Goal: Task Accomplishment & Management: Use online tool/utility

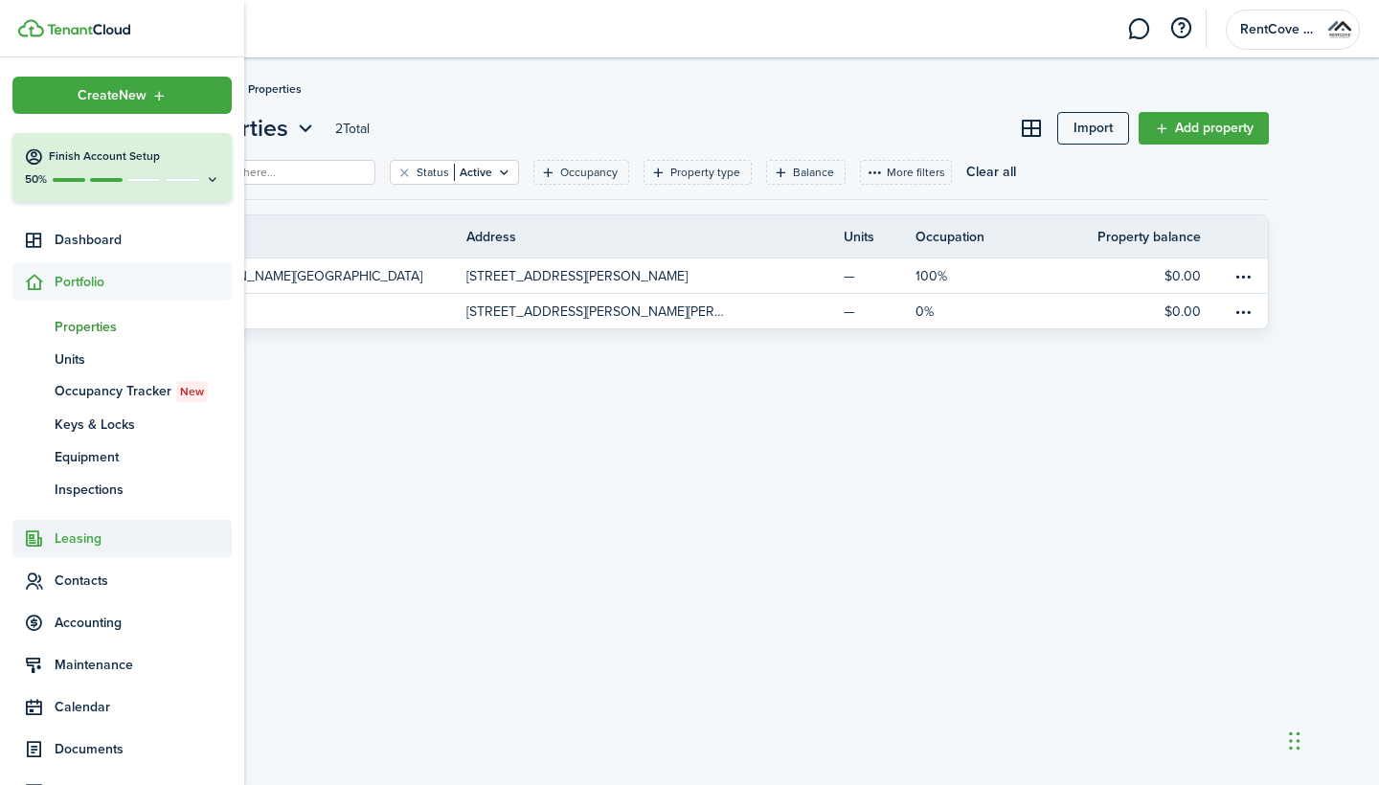
click at [108, 553] on span "Leasing" at bounding box center [121, 538] width 219 height 37
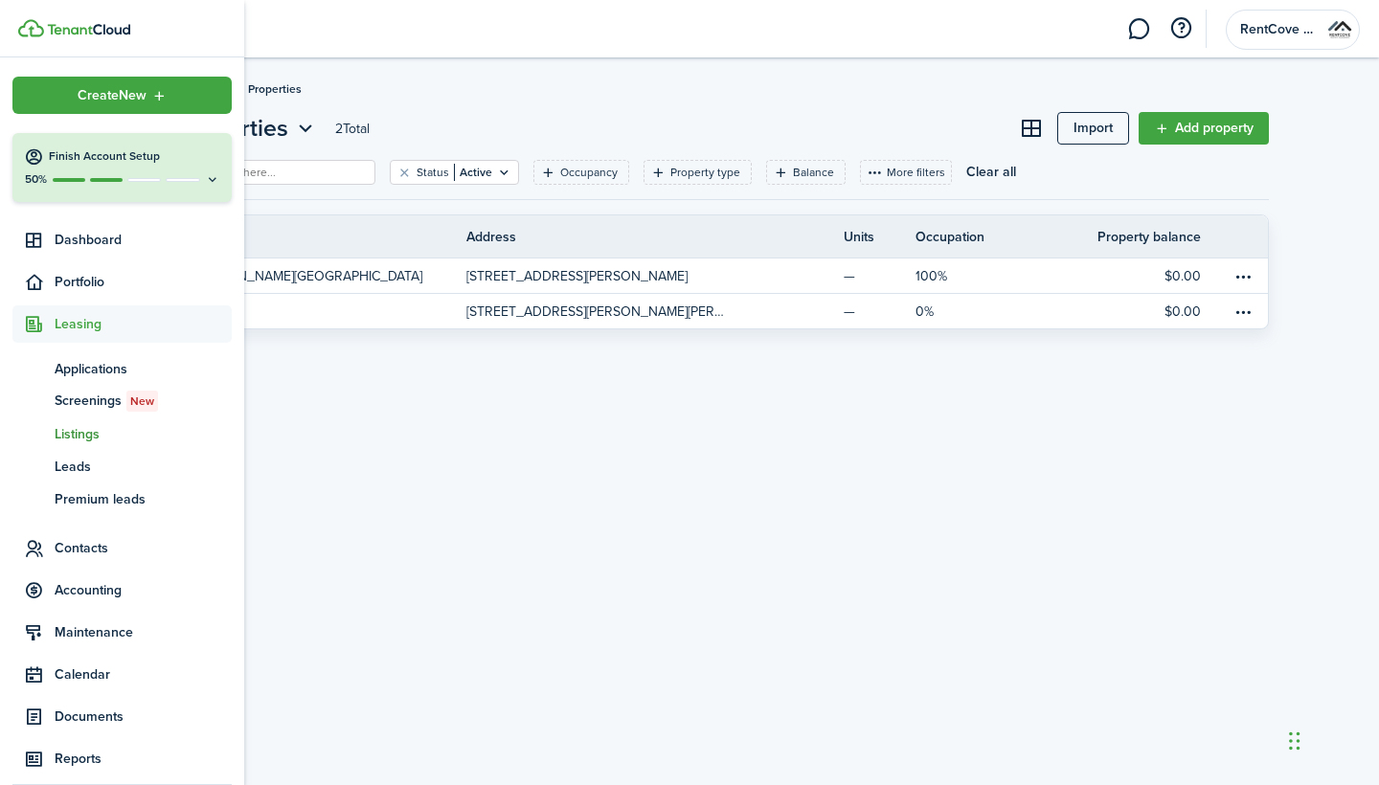
click at [97, 434] on span "Listings" at bounding box center [143, 434] width 177 height 20
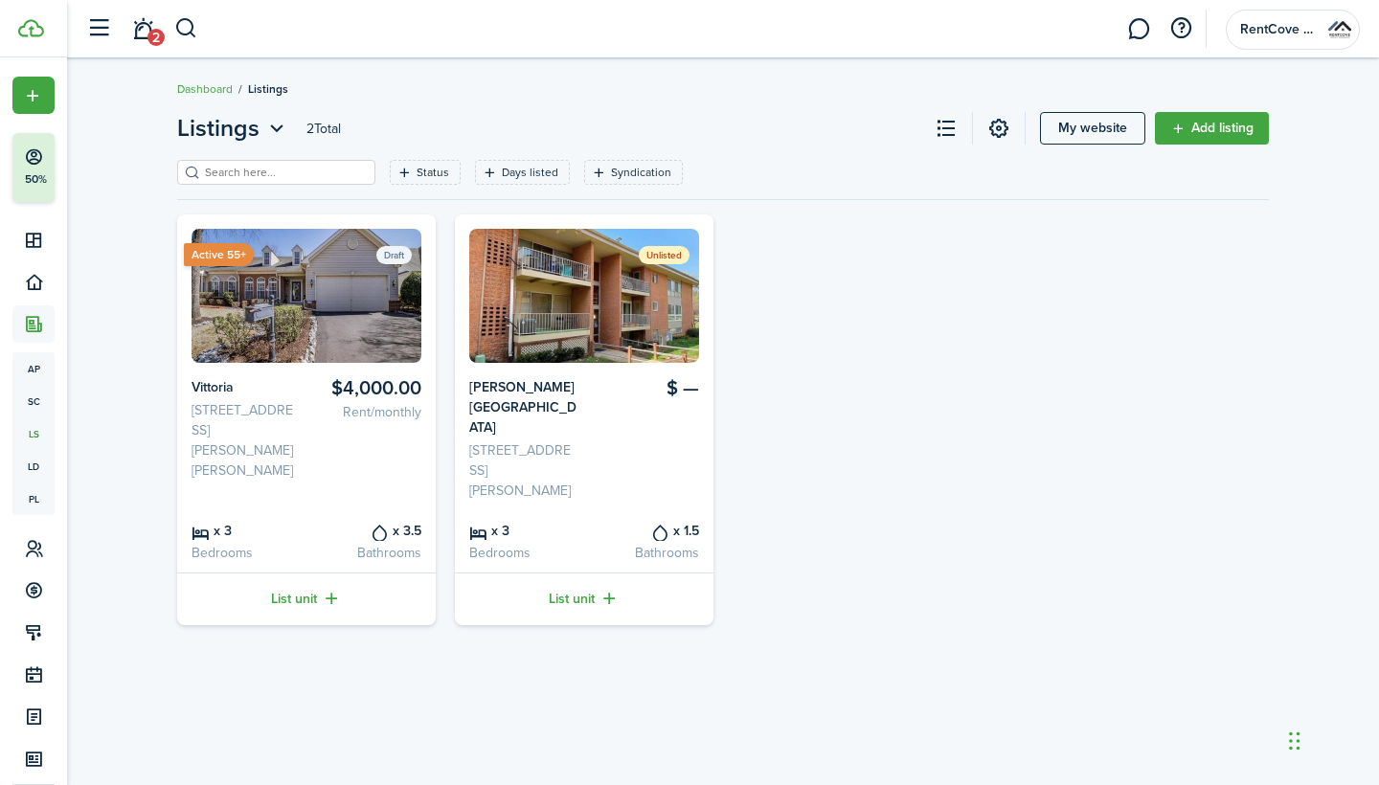
click at [327, 366] on card-listing "Active 55+ Draft $4,000.00 Rent/monthly Vittoria [STREET_ADDRESS][PERSON_NAME] …" at bounding box center [306, 420] width 259 height 411
click at [304, 315] on img at bounding box center [307, 296] width 230 height 134
click at [305, 573] on link "List unit" at bounding box center [306, 599] width 259 height 53
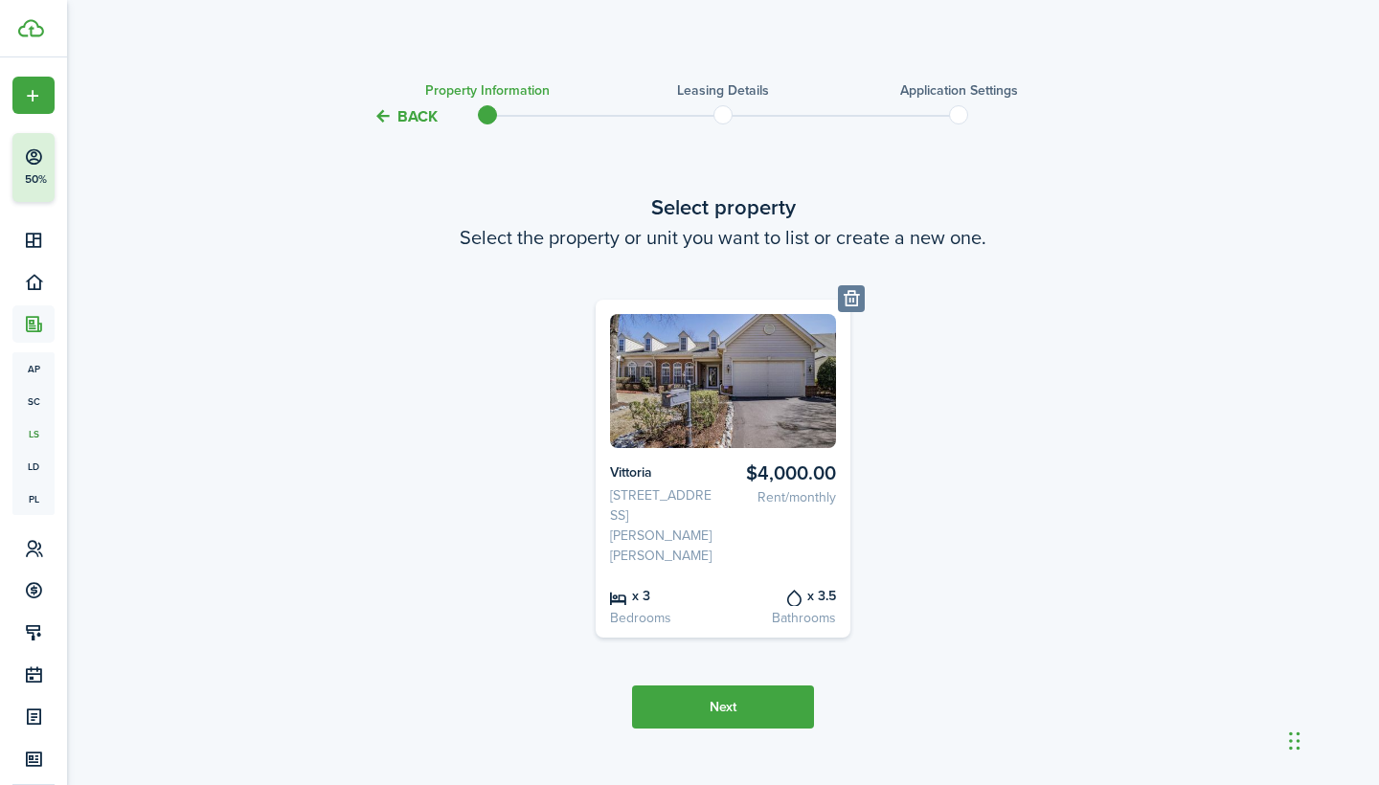
click at [760, 686] on button "Next" at bounding box center [723, 707] width 182 height 43
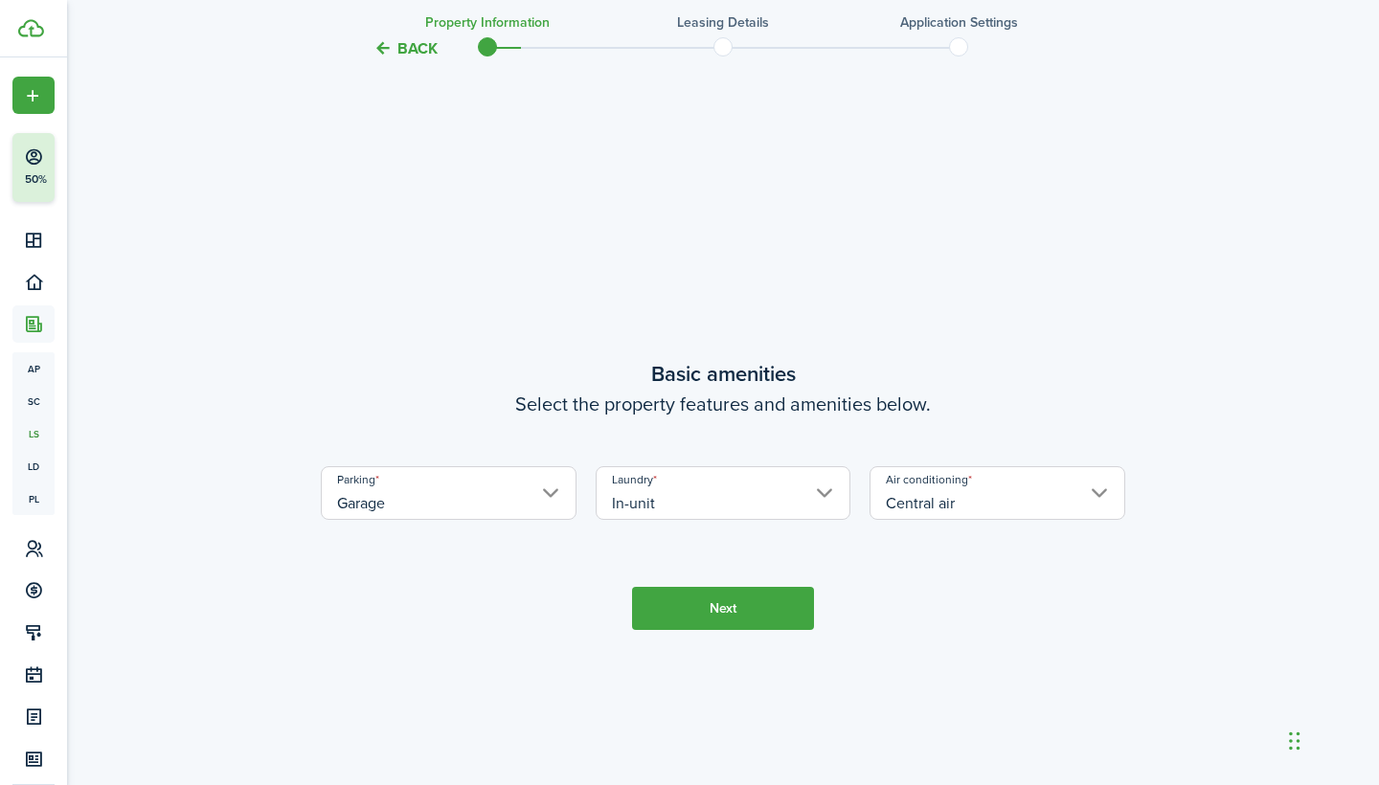
scroll to position [671, 0]
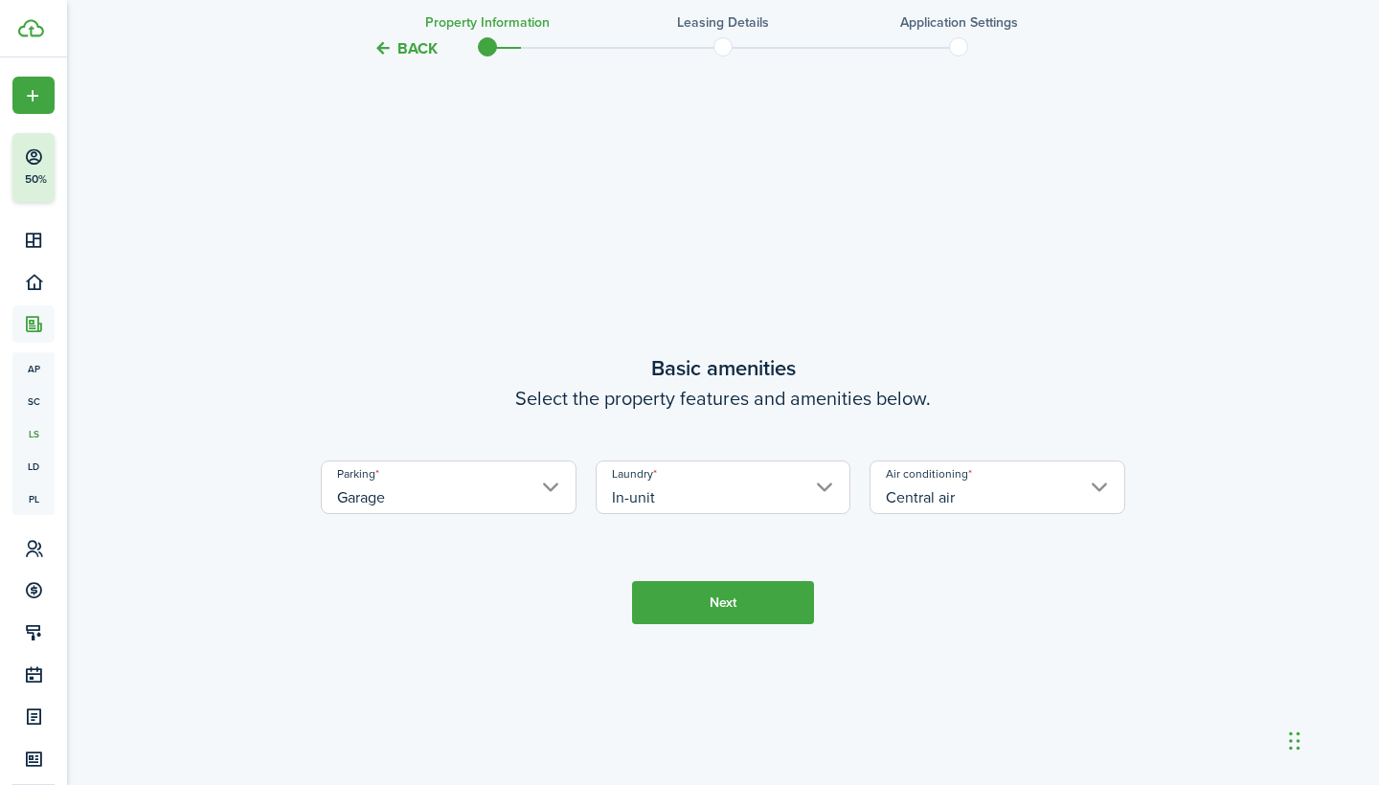
click at [695, 598] on button "Next" at bounding box center [723, 602] width 182 height 43
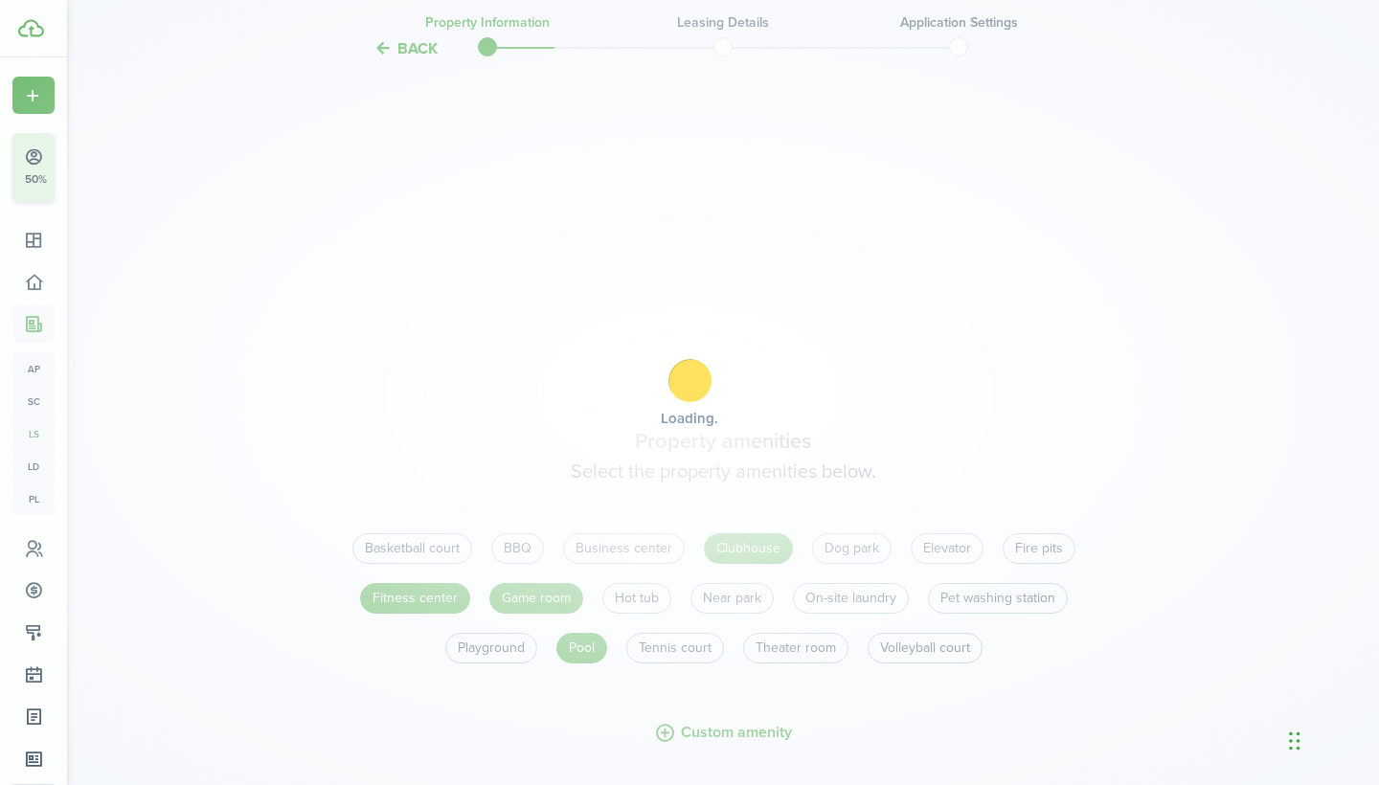
scroll to position [1457, 0]
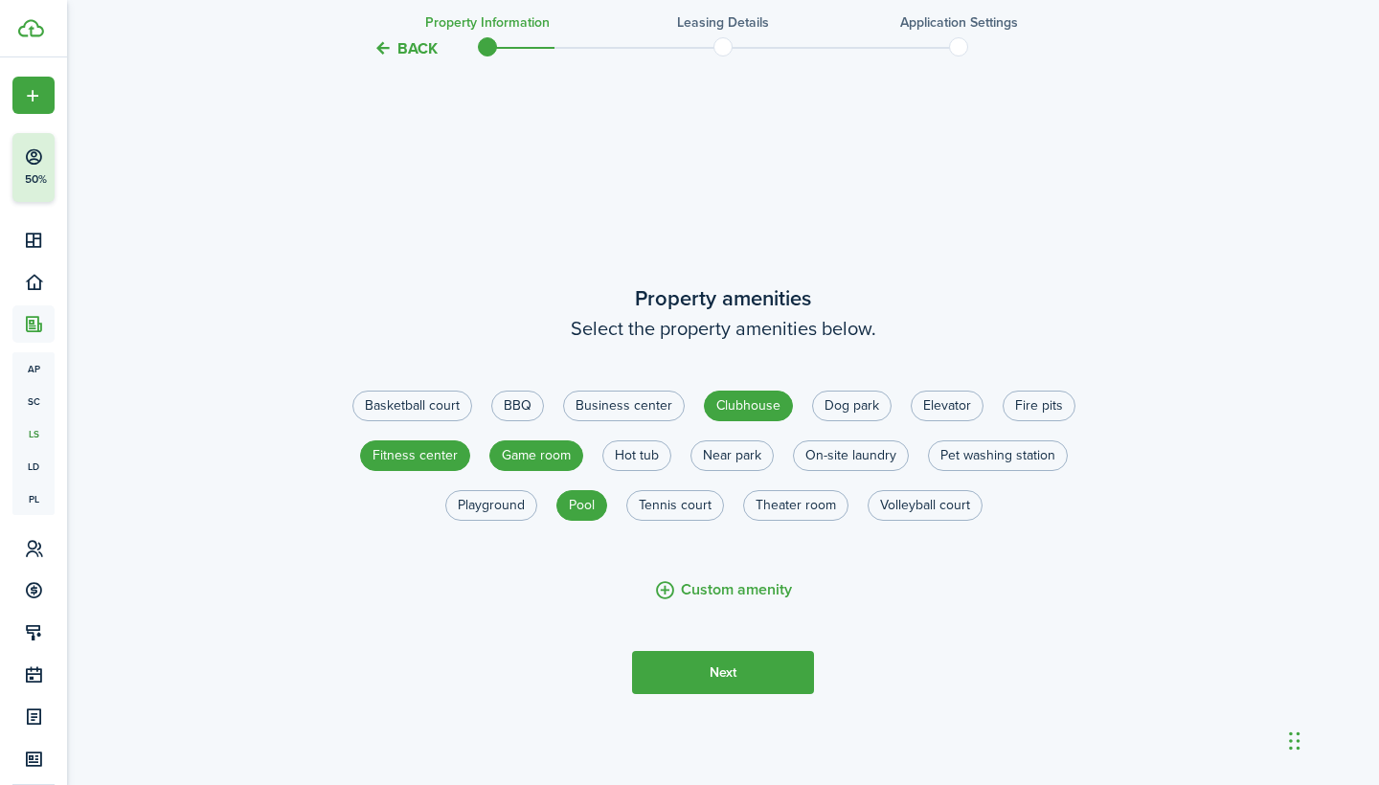
click at [730, 652] on button "Next" at bounding box center [723, 672] width 182 height 43
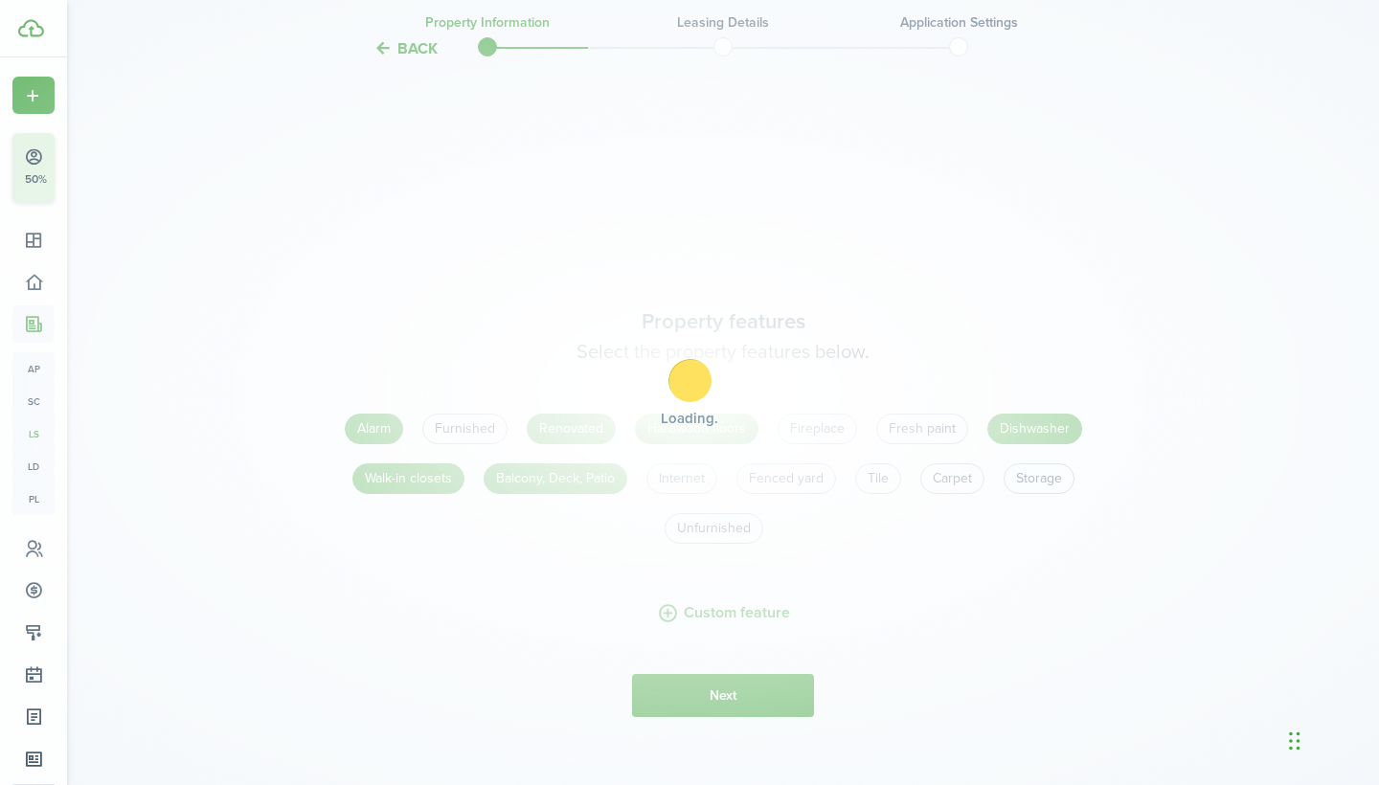
scroll to position [2242, 0]
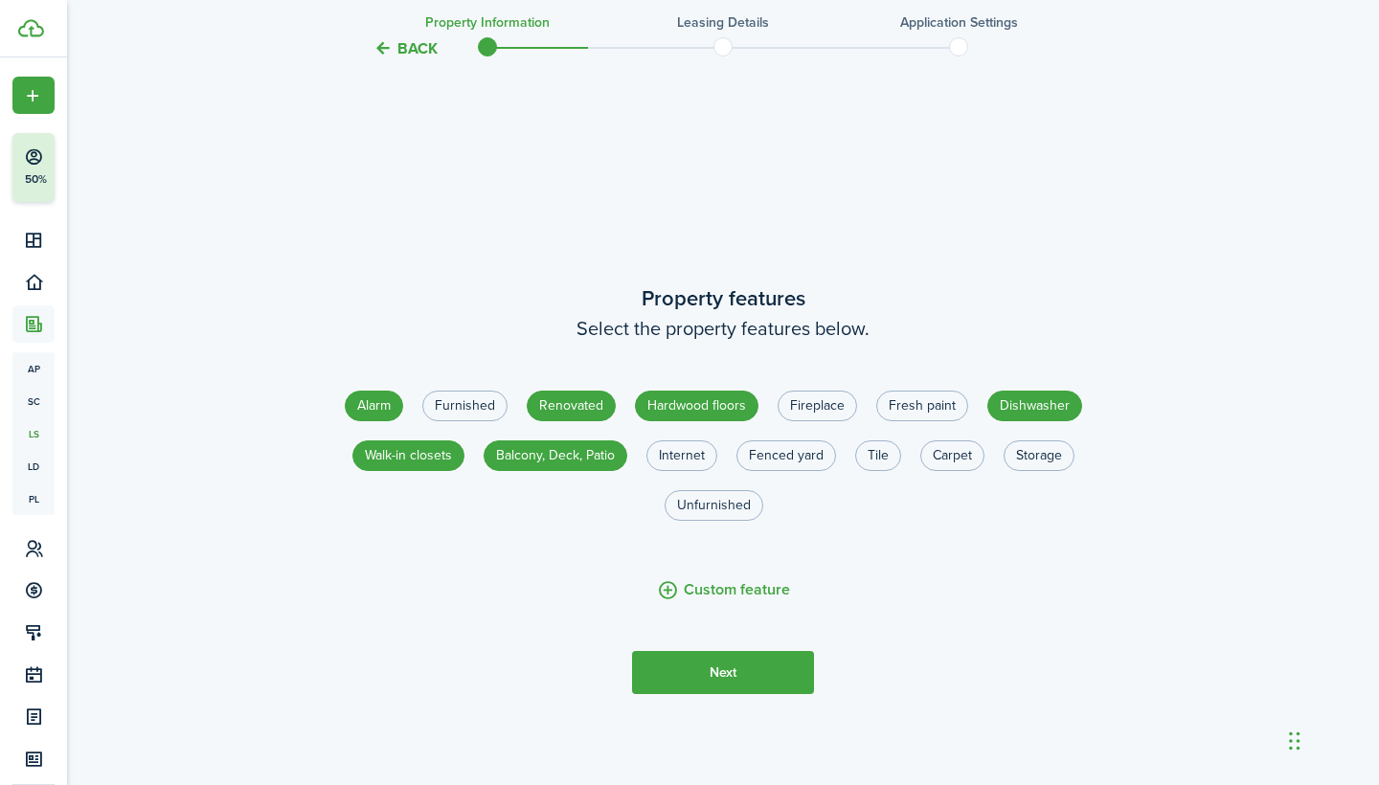
click at [734, 657] on button "Next" at bounding box center [723, 672] width 182 height 43
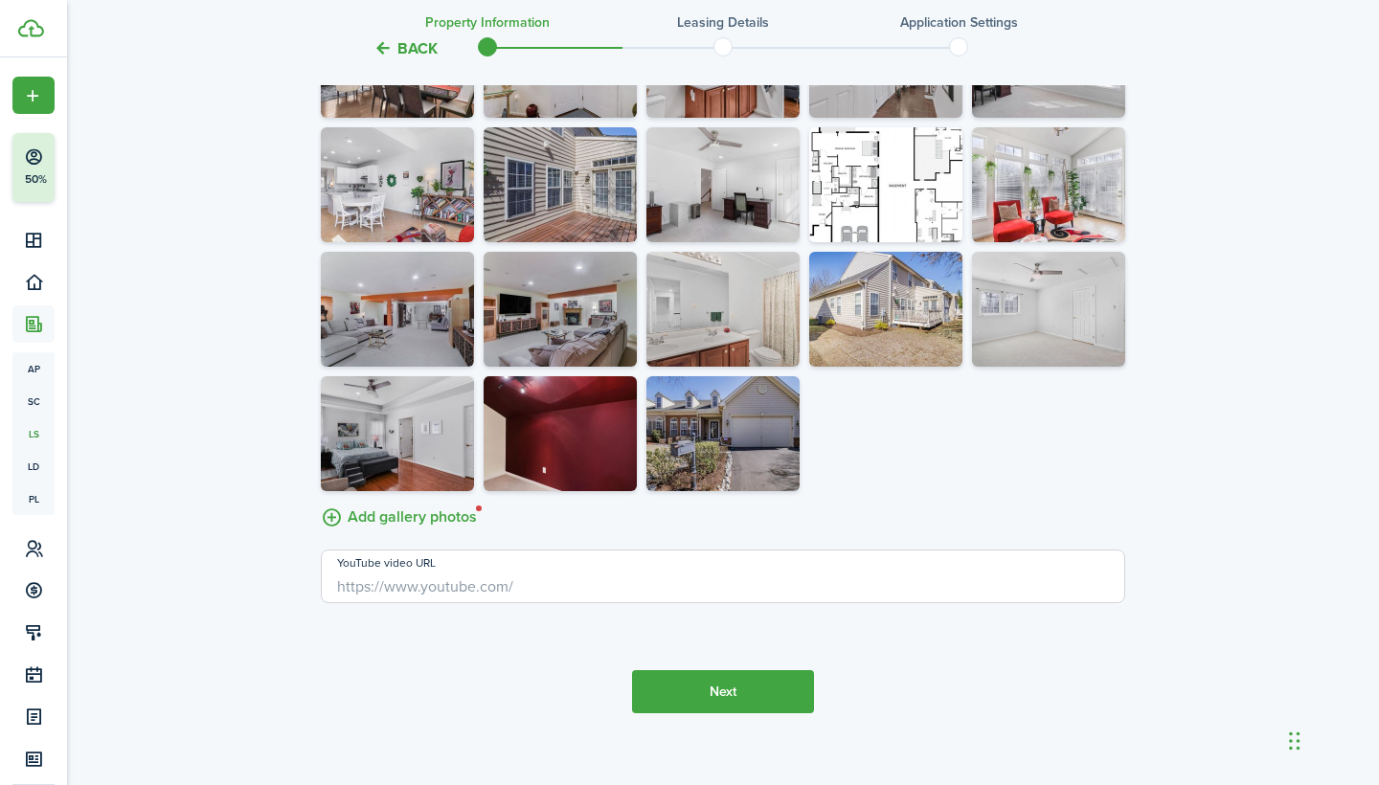
scroll to position [4385, 0]
click at [736, 671] on button "Next" at bounding box center [723, 692] width 182 height 43
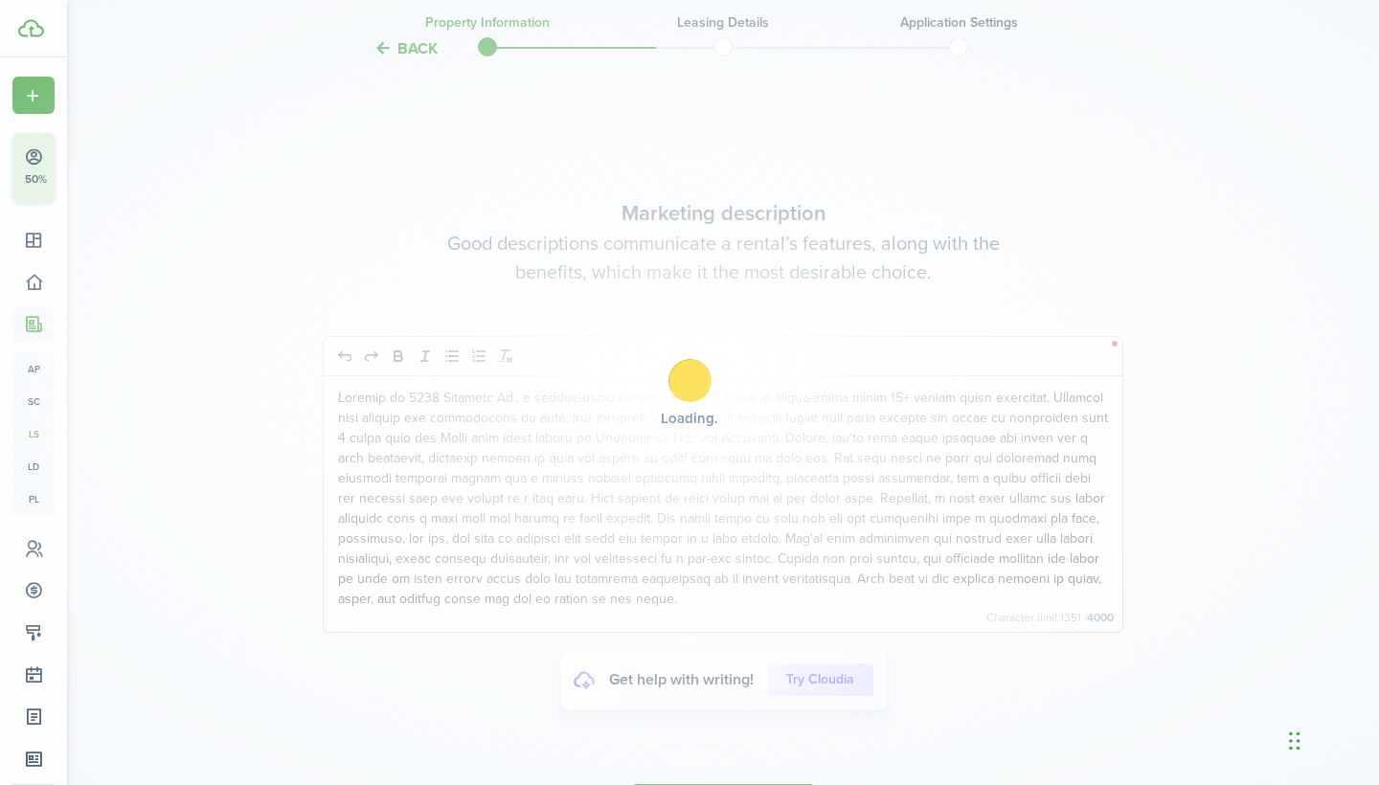
scroll to position [5042, 0]
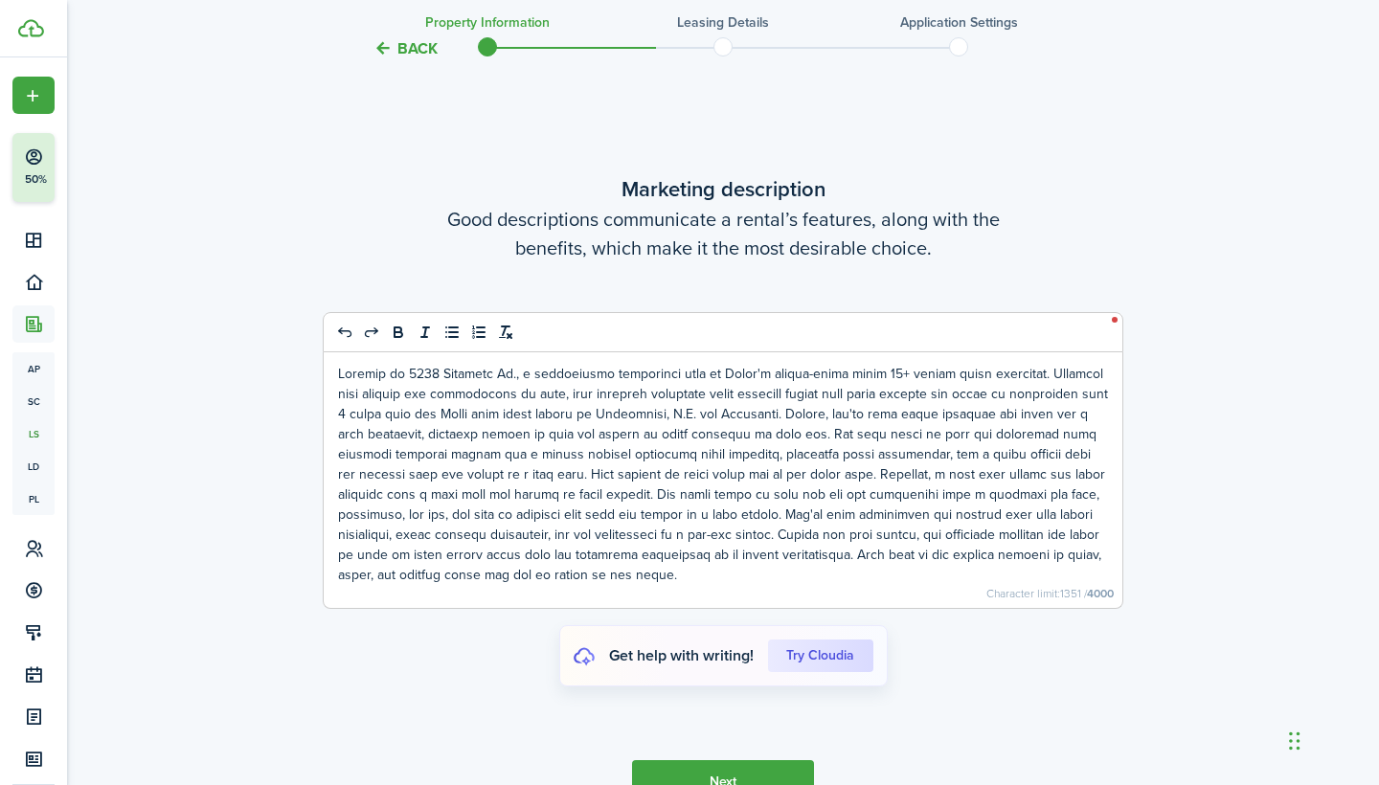
click at [702, 760] on button "Next" at bounding box center [723, 781] width 182 height 43
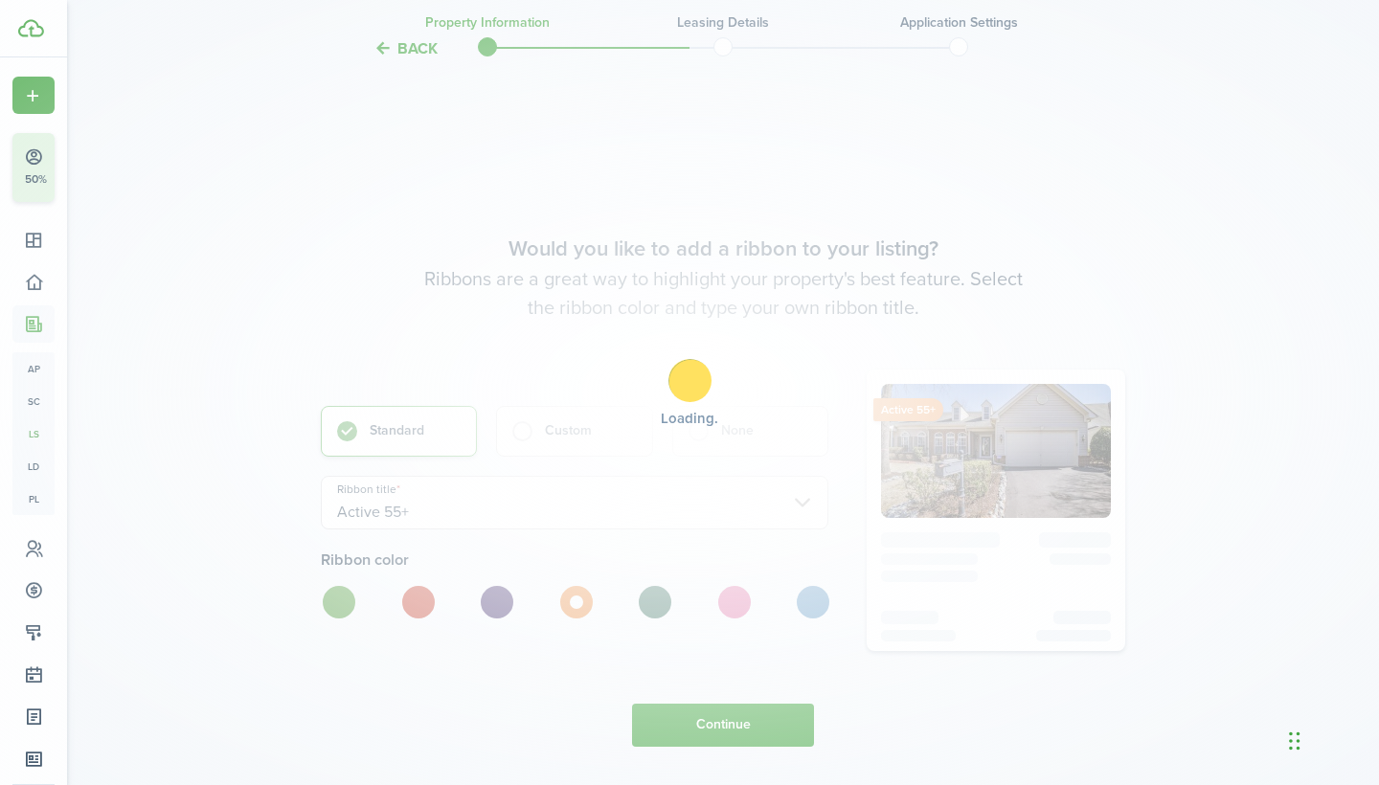
scroll to position [5827, 0]
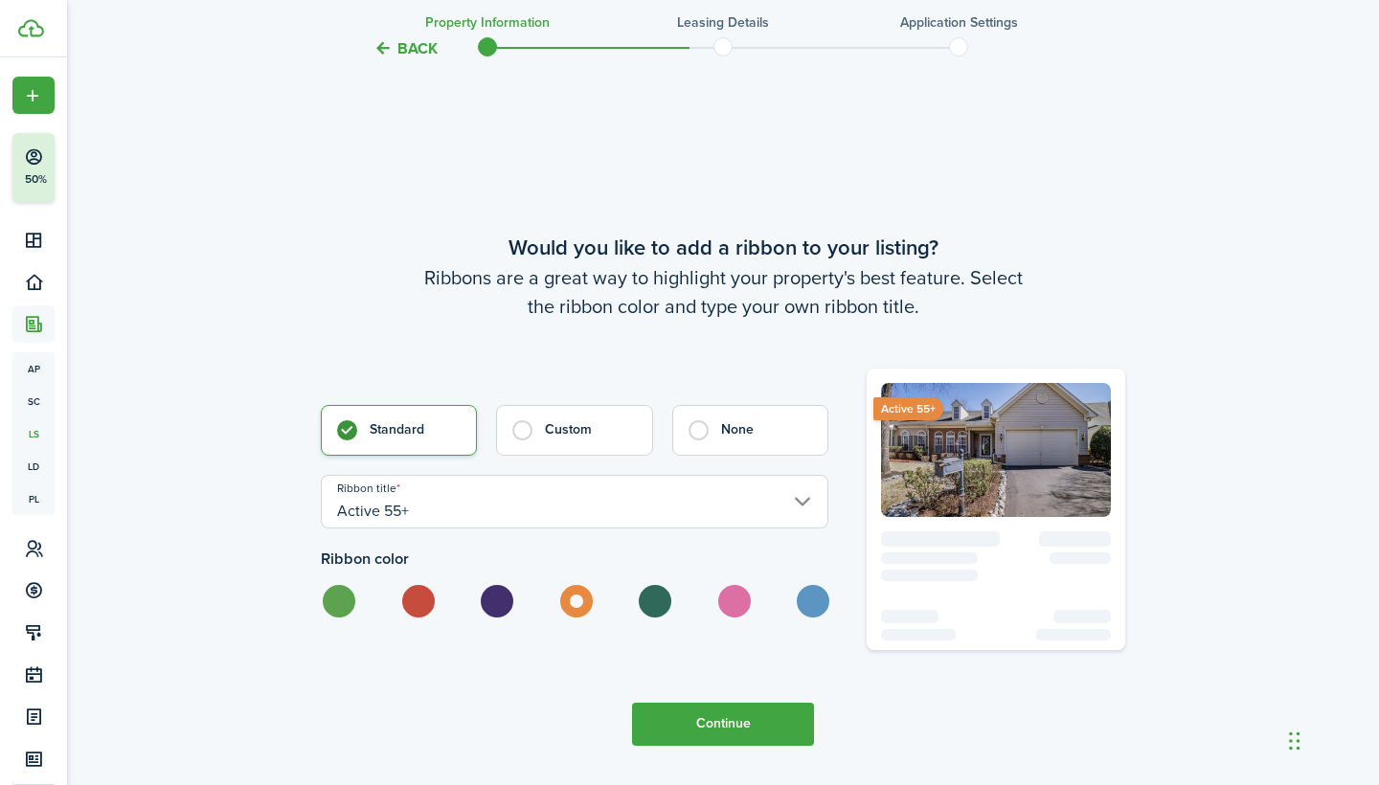
click at [774, 715] on button "Continue" at bounding box center [723, 724] width 182 height 43
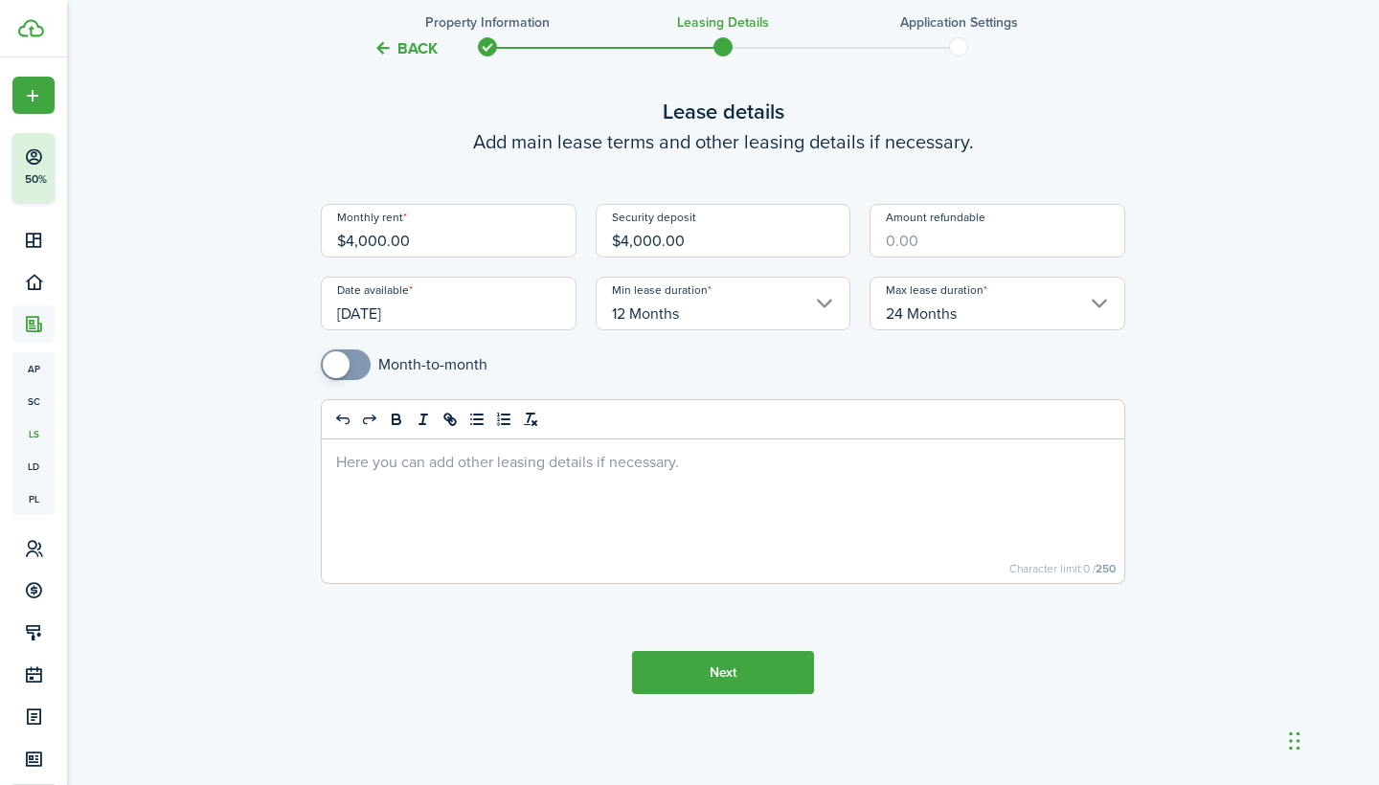
scroll to position [96, 0]
click at [749, 698] on tc-wizard-step "Lease details Add main lease terms and other leasing details if necessary. Mont…" at bounding box center [723, 394] width 805 height 675
click at [737, 672] on button "Next" at bounding box center [723, 672] width 182 height 43
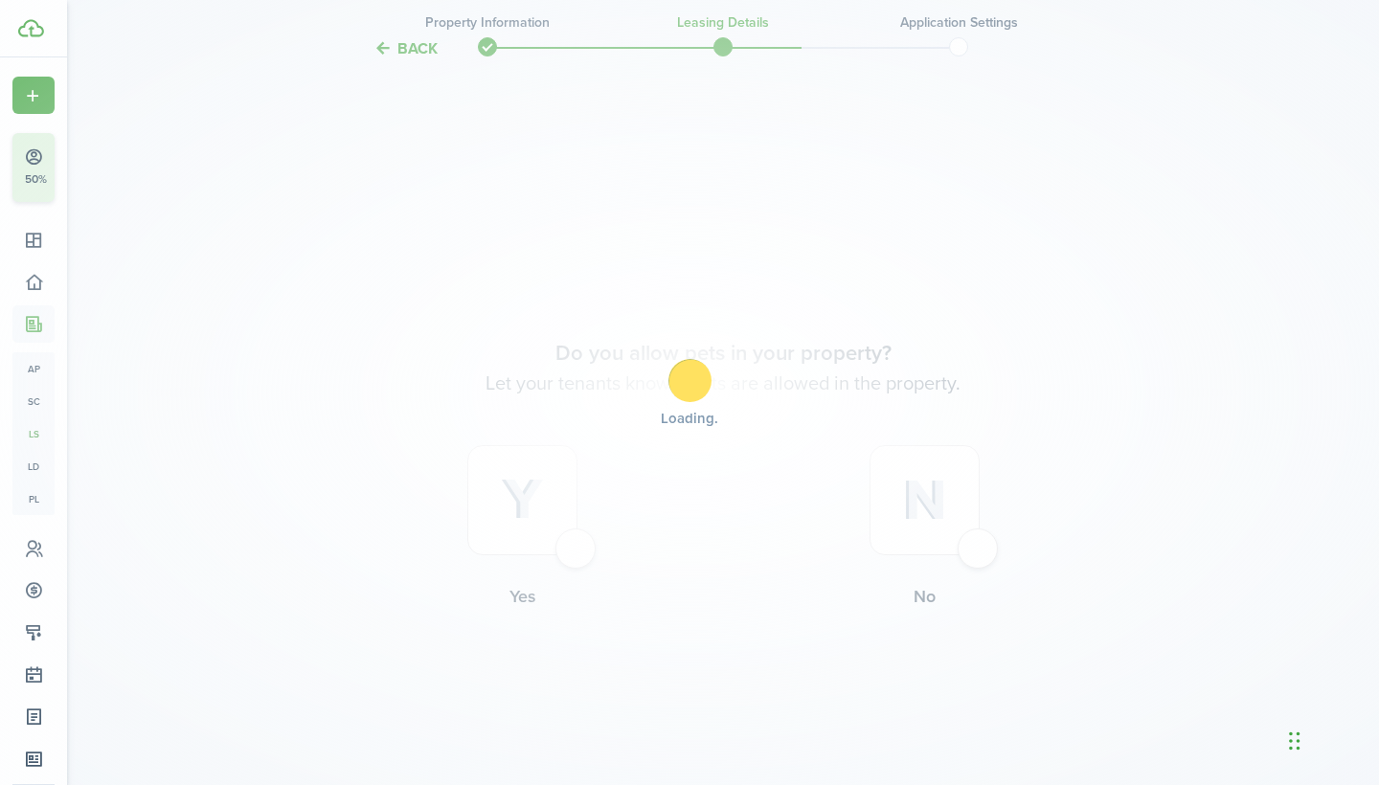
scroll to position [753, 0]
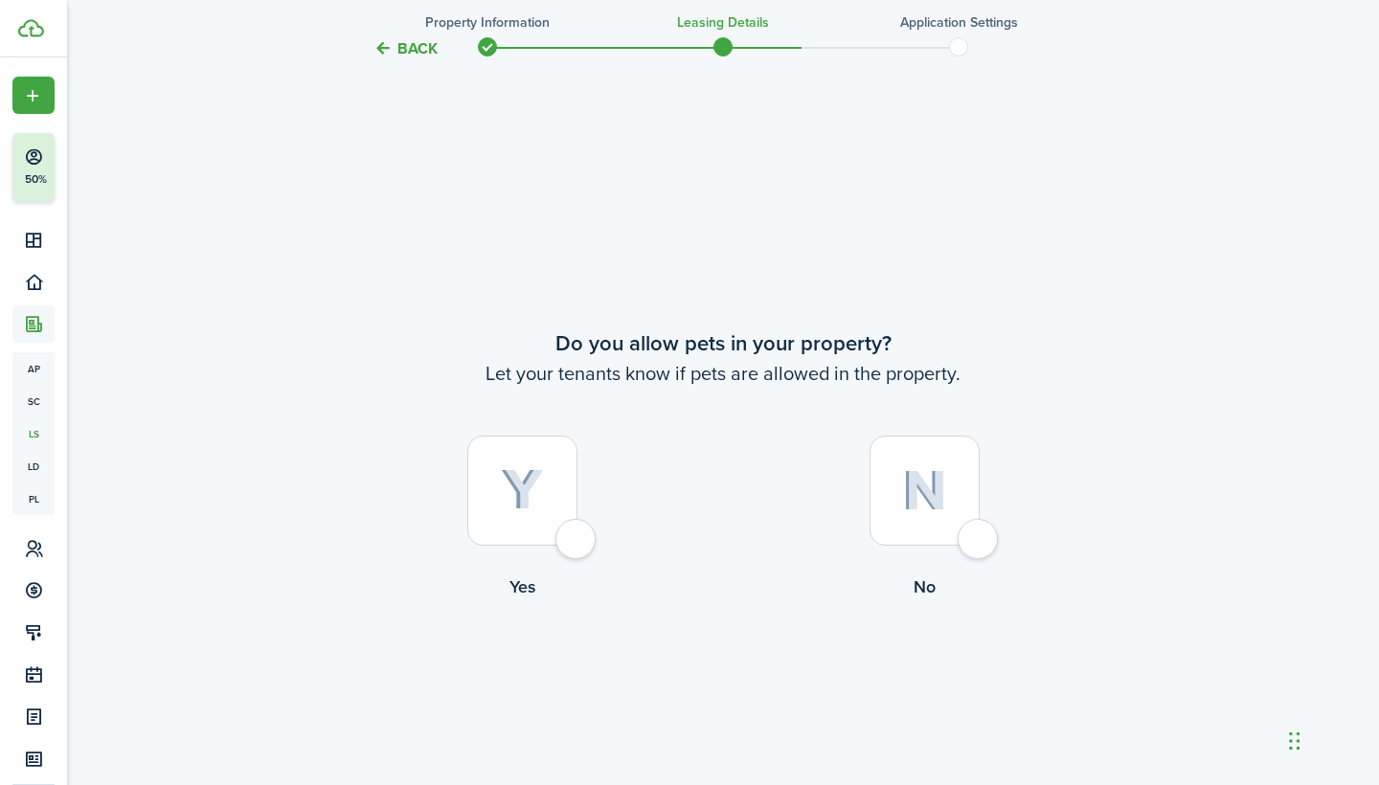
click at [920, 507] on img at bounding box center [924, 490] width 45 height 41
radio input "true"
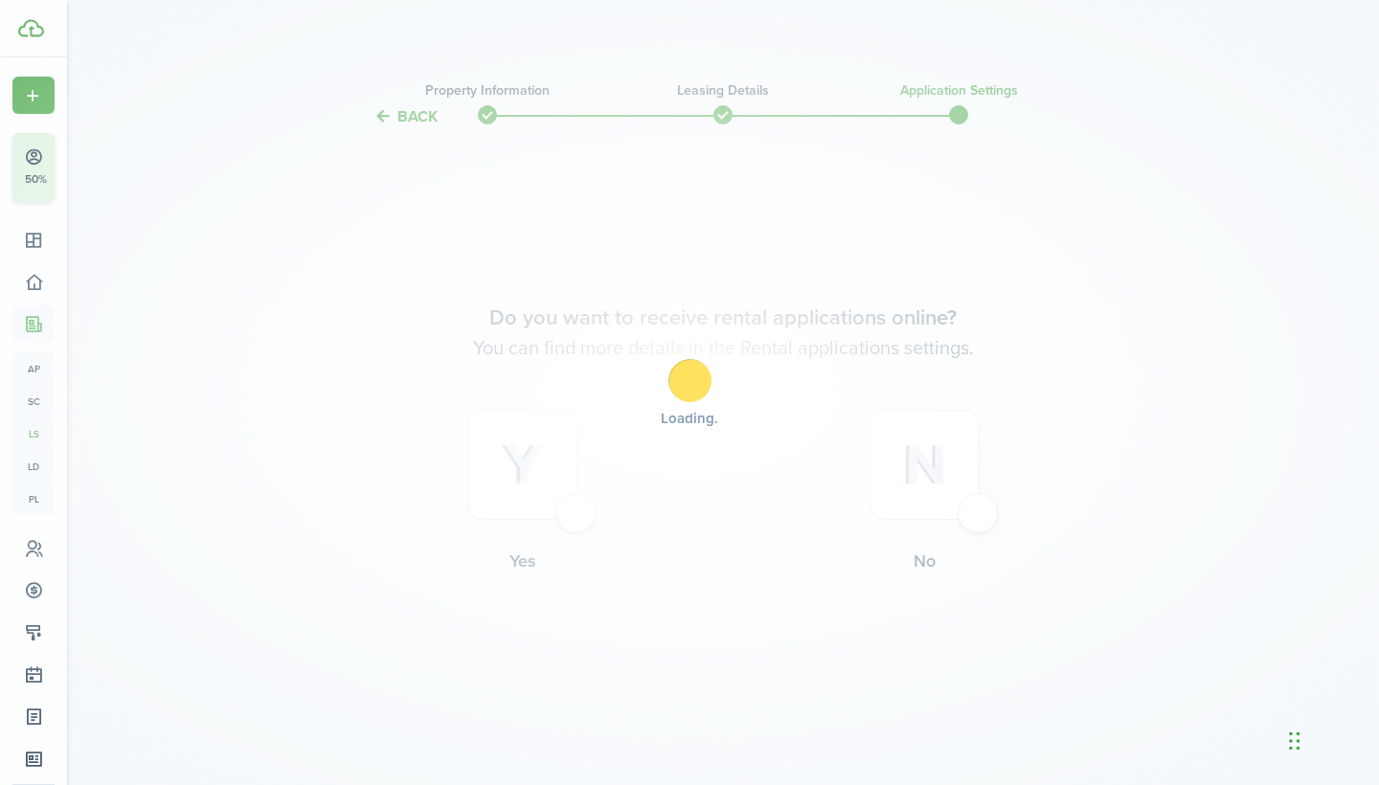
scroll to position [0, 0]
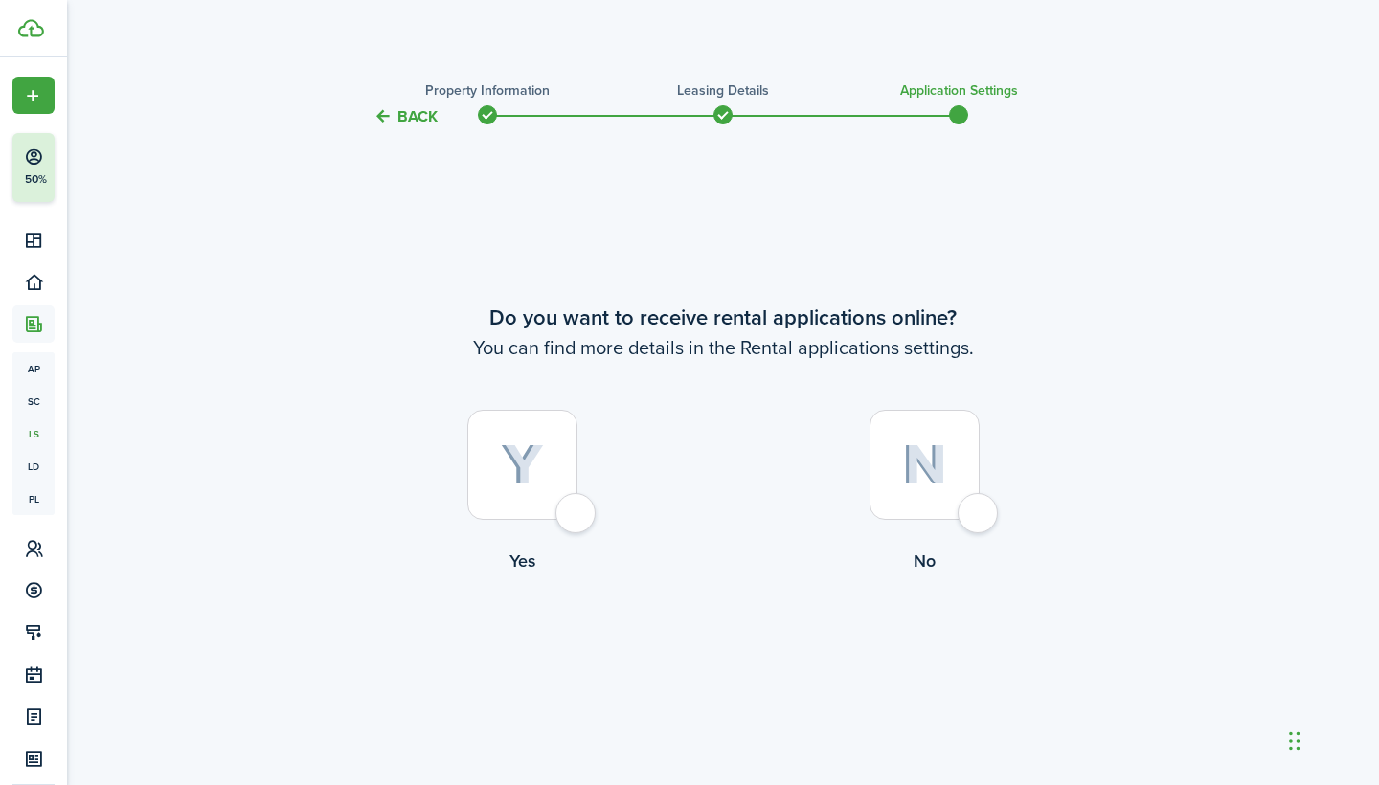
click at [535, 470] on img at bounding box center [522, 465] width 43 height 42
radio input "true"
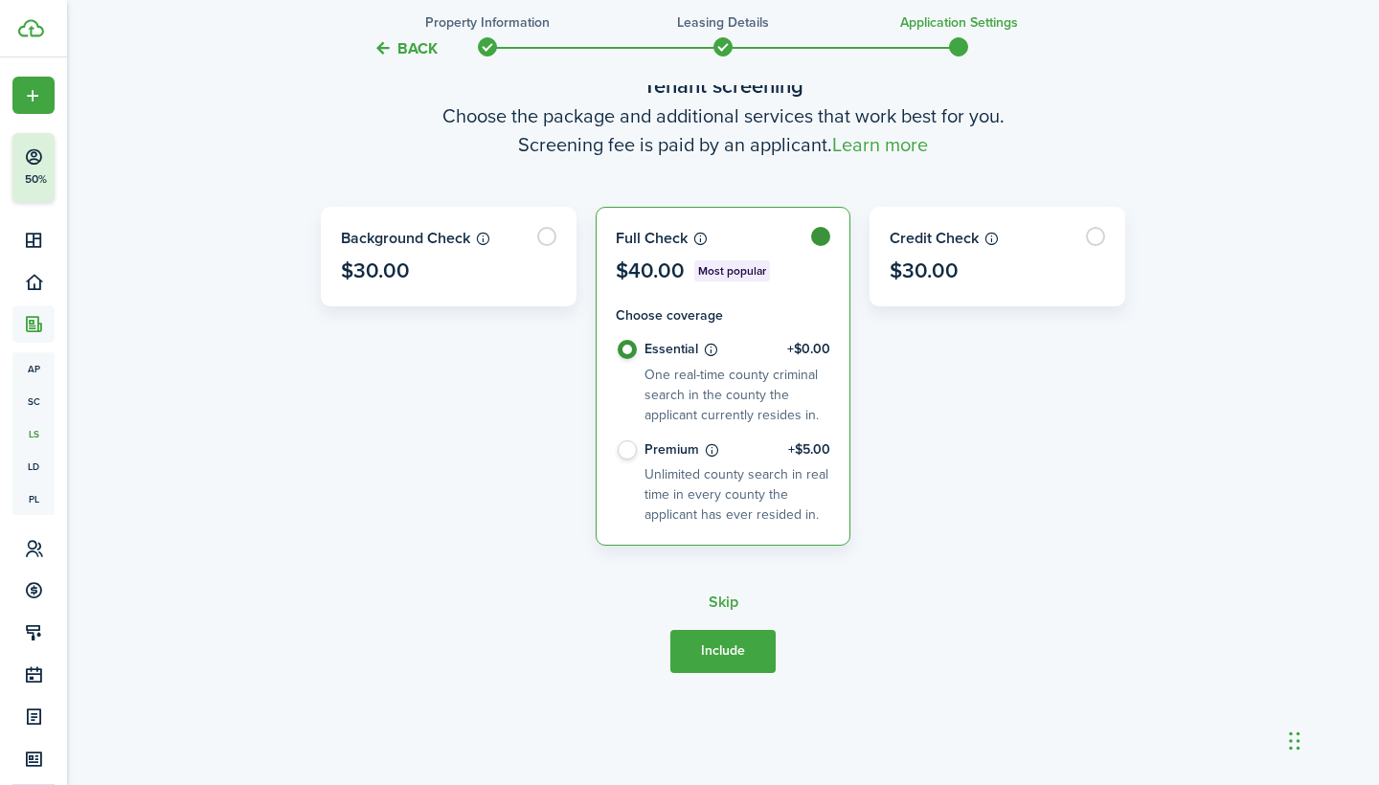
scroll to position [771, 0]
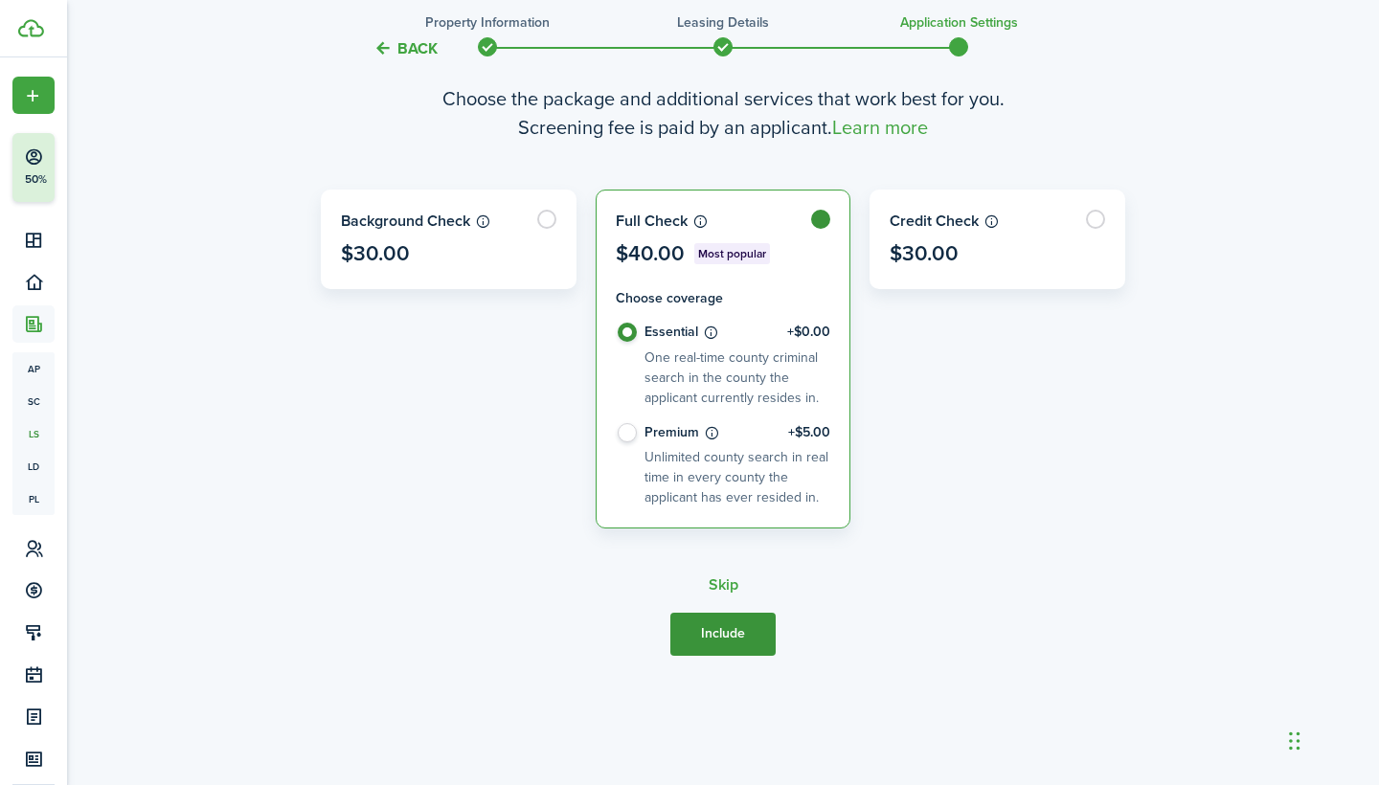
click at [712, 629] on button "Include" at bounding box center [722, 634] width 105 height 43
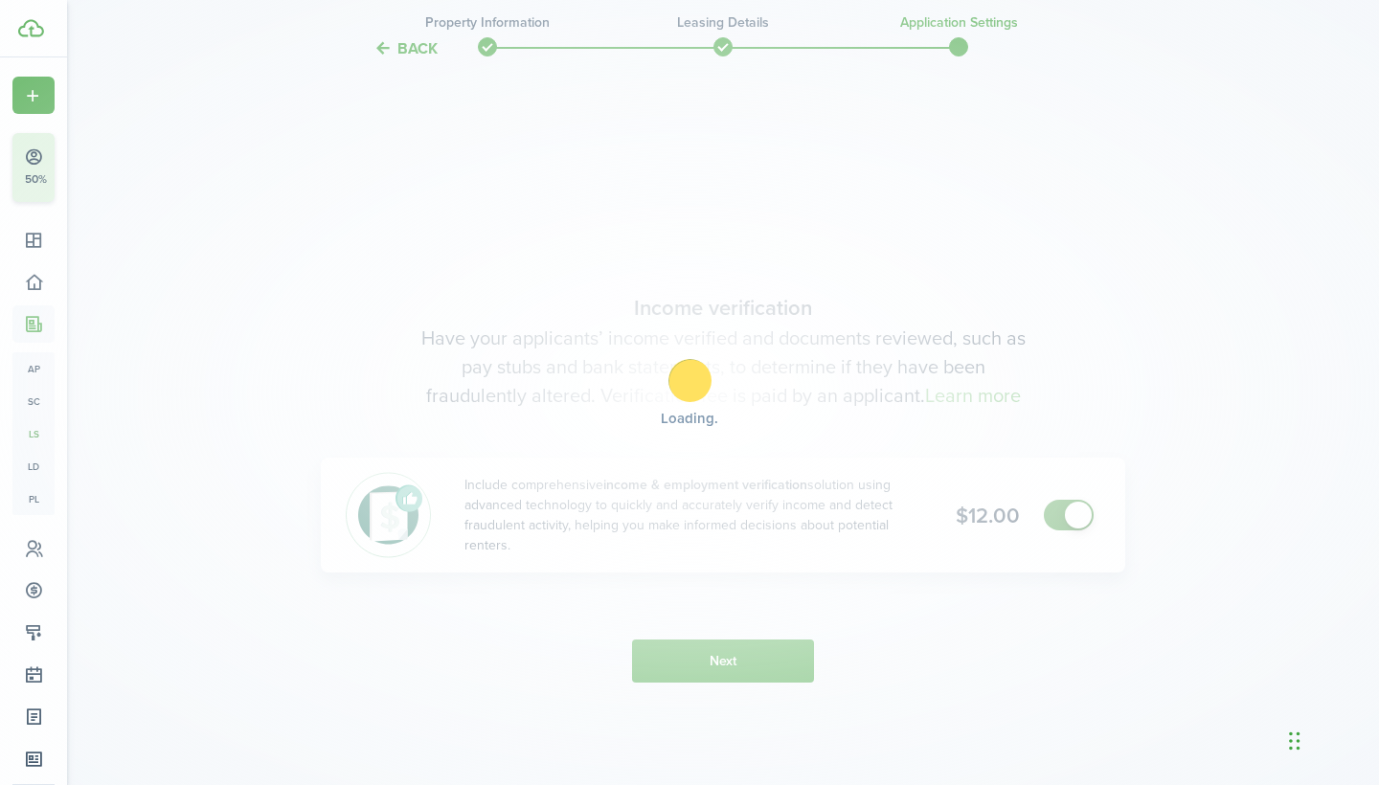
scroll to position [1442, 0]
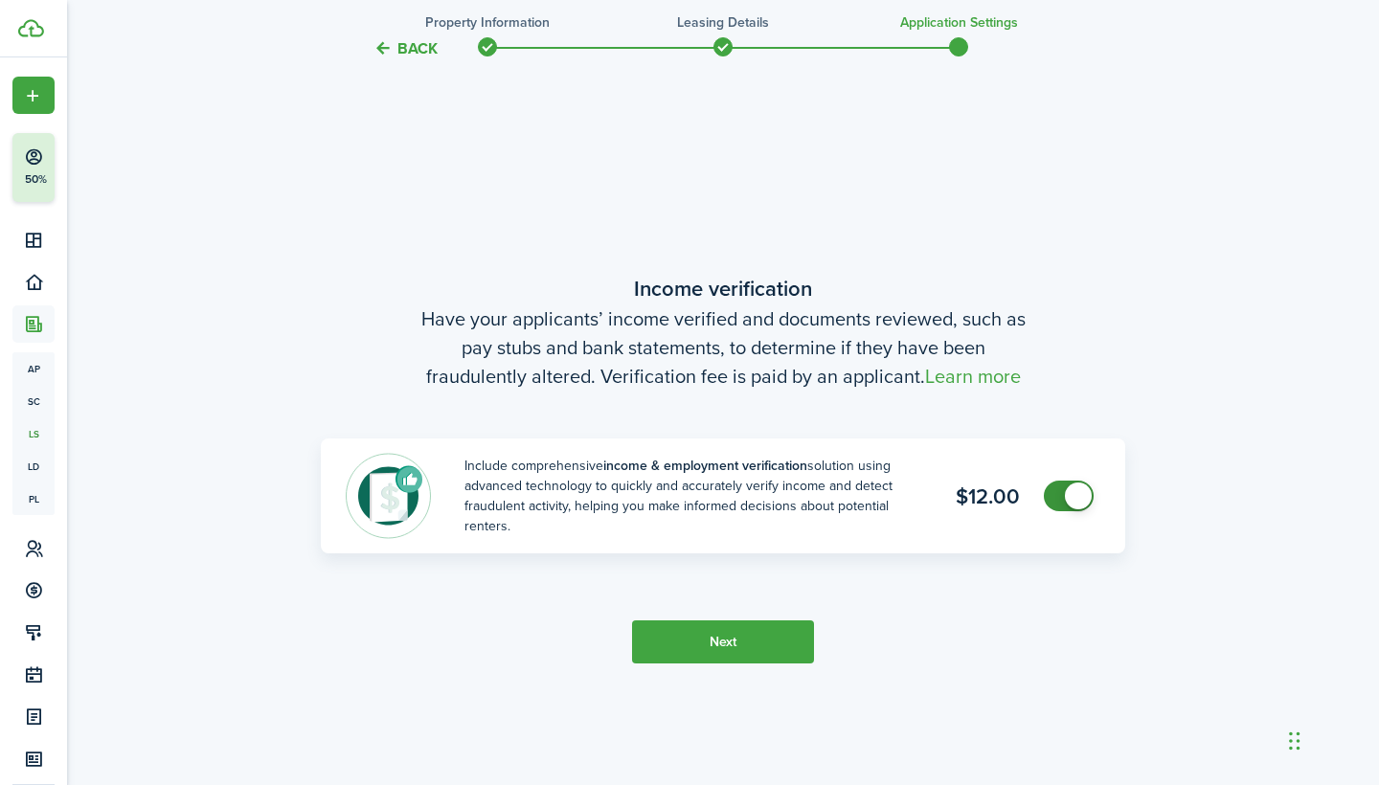
click at [717, 659] on button "Next" at bounding box center [723, 642] width 182 height 43
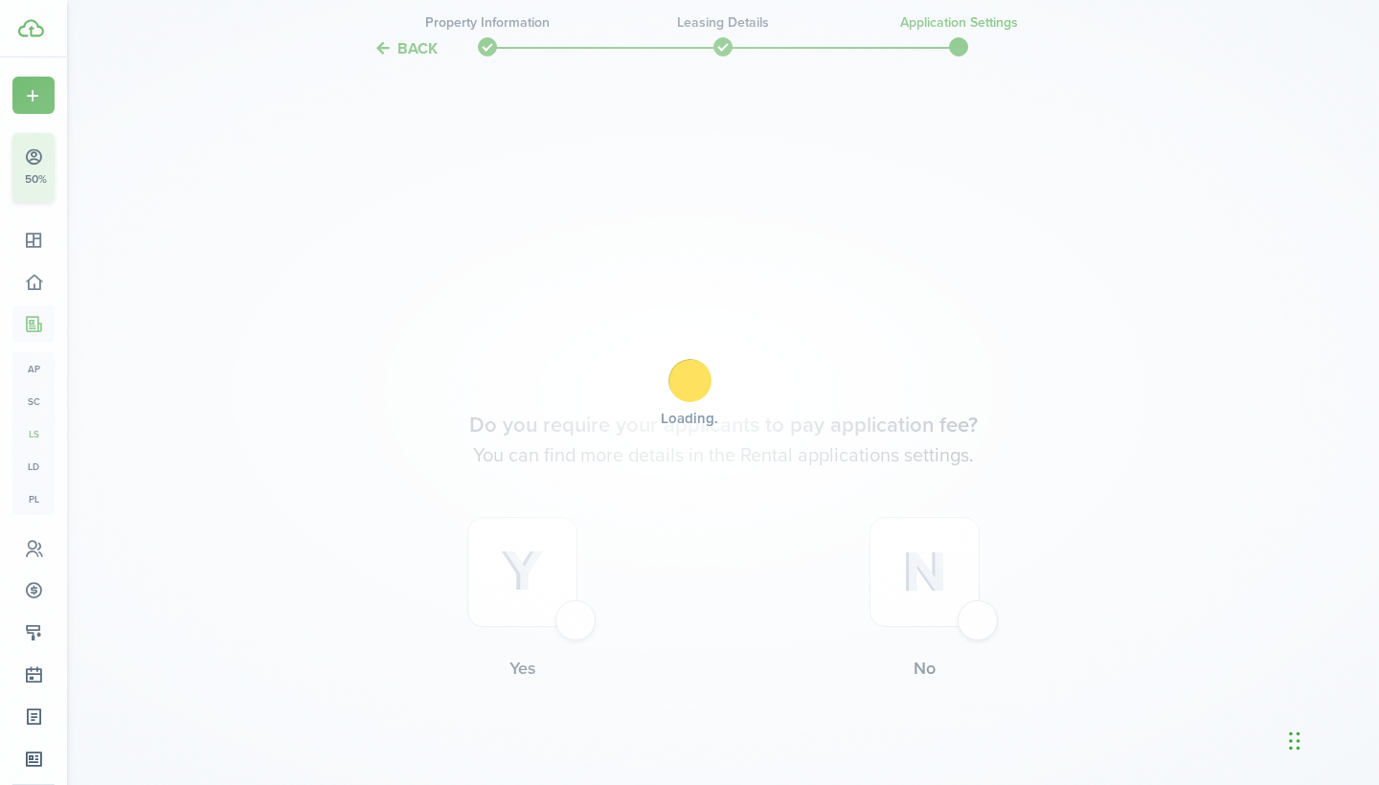
scroll to position [2228, 0]
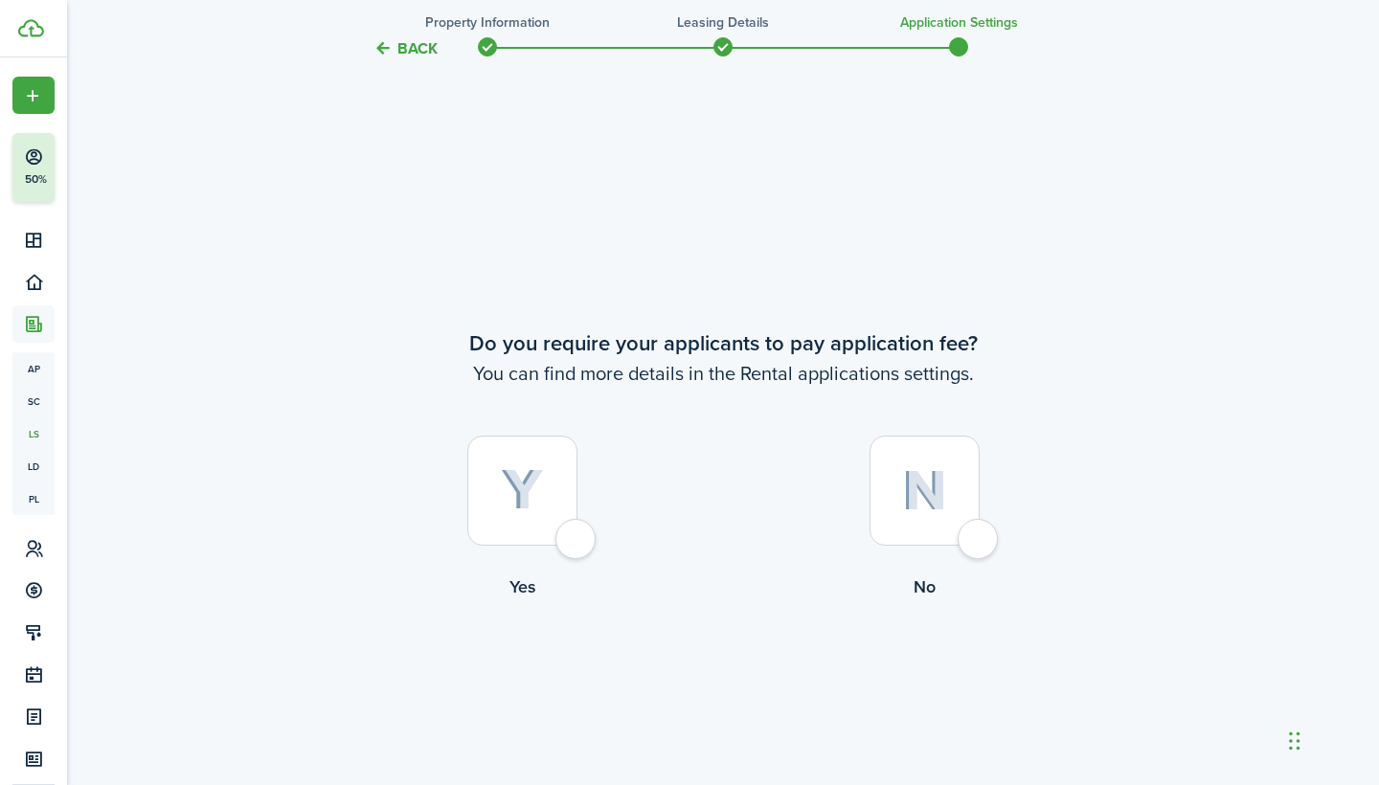
click at [568, 508] on div at bounding box center [522, 491] width 110 height 110
radio input "true"
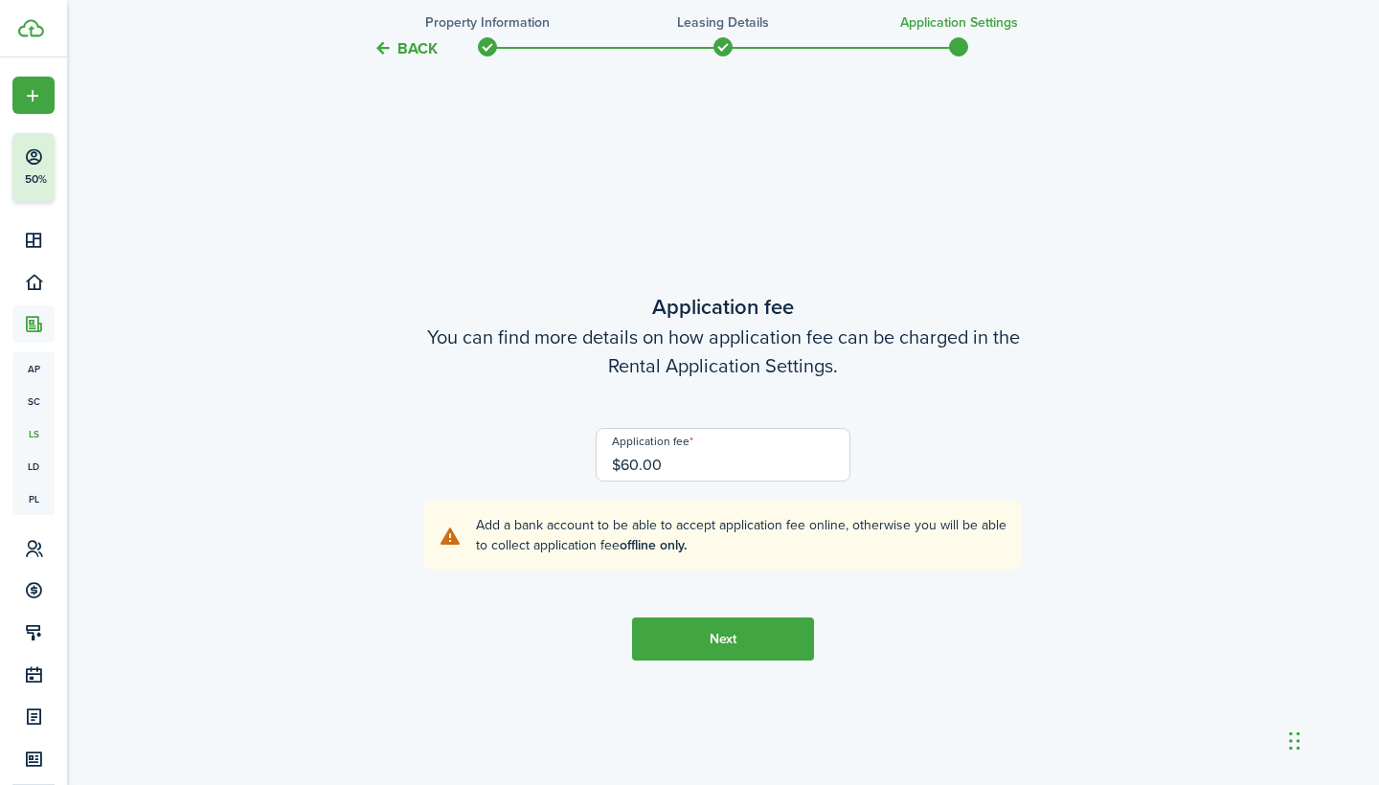
scroll to position [3013, 0]
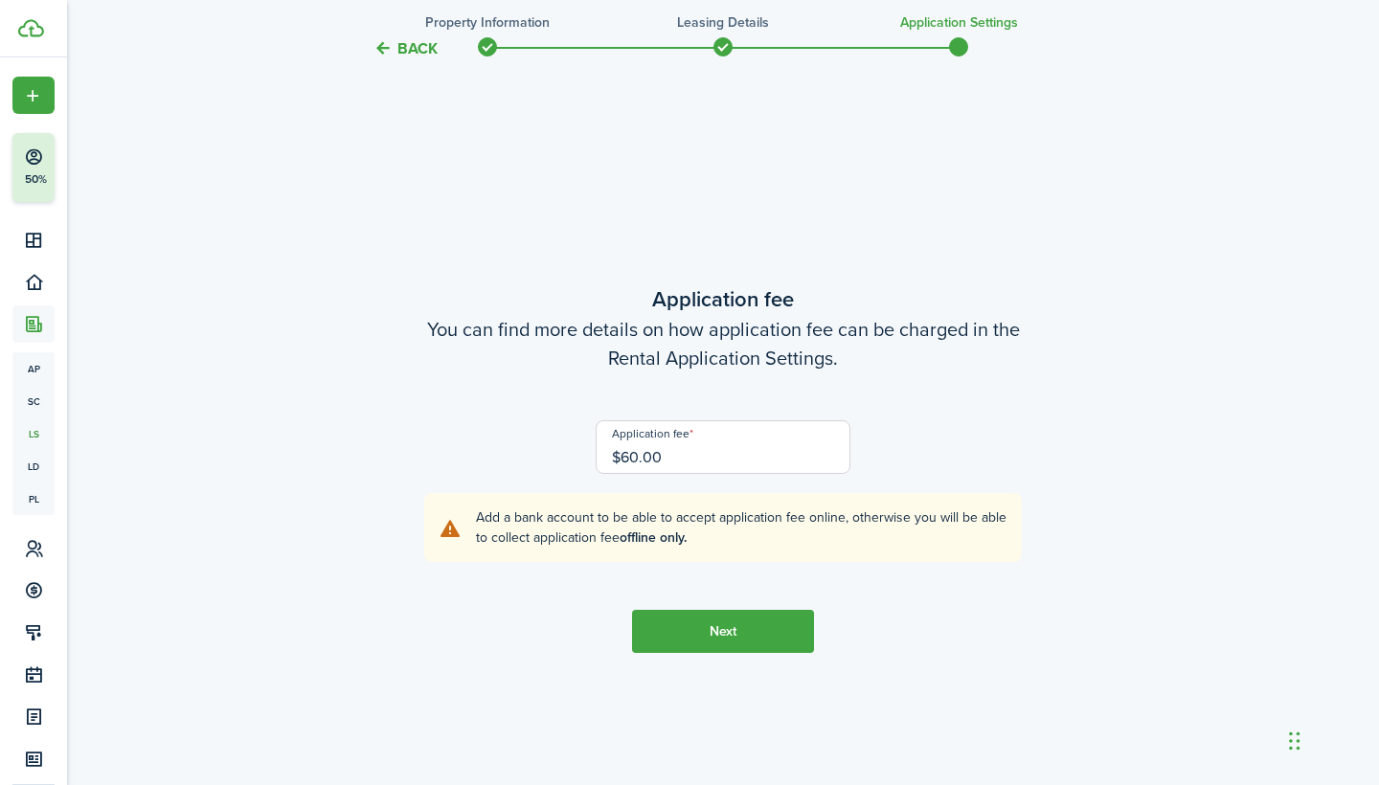
click at [719, 621] on button "Next" at bounding box center [723, 631] width 182 height 43
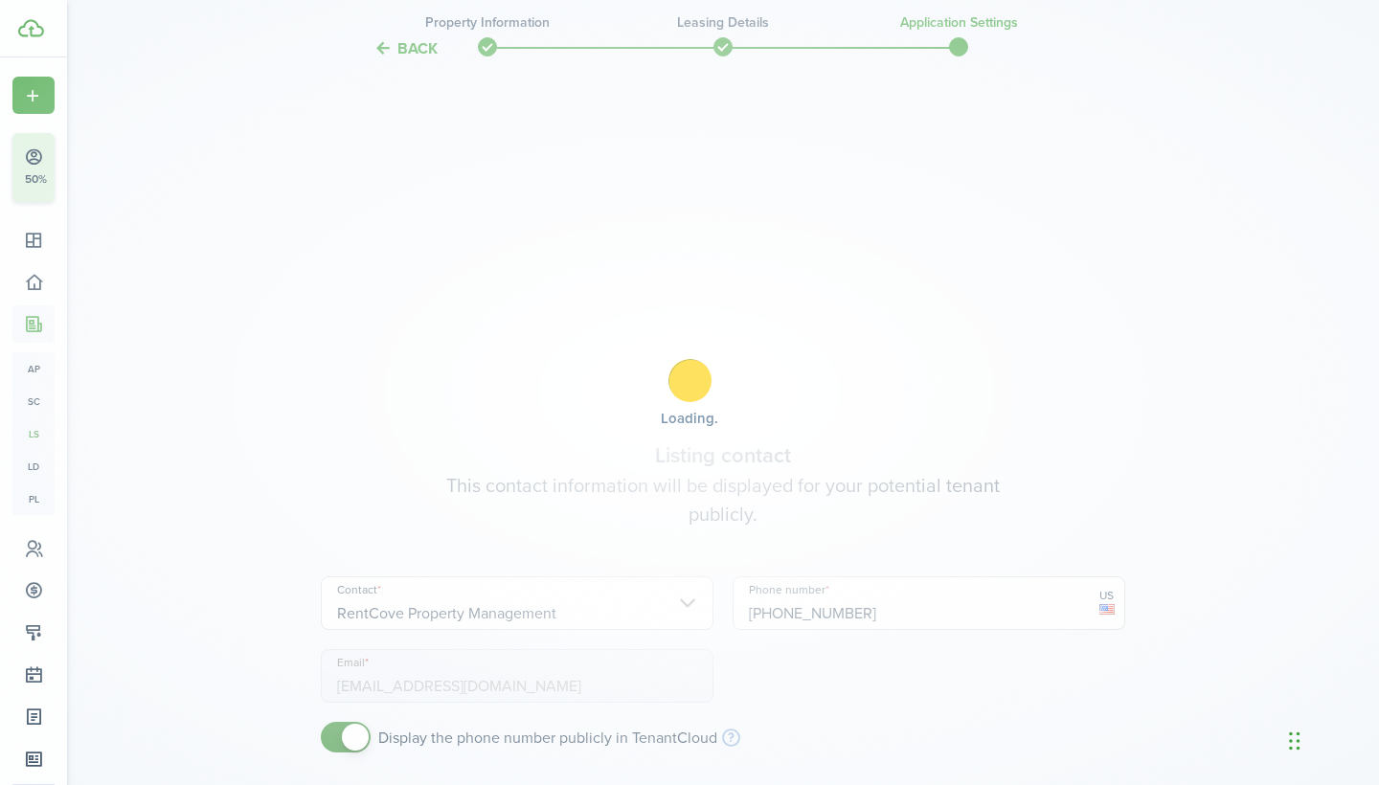
scroll to position [3799, 0]
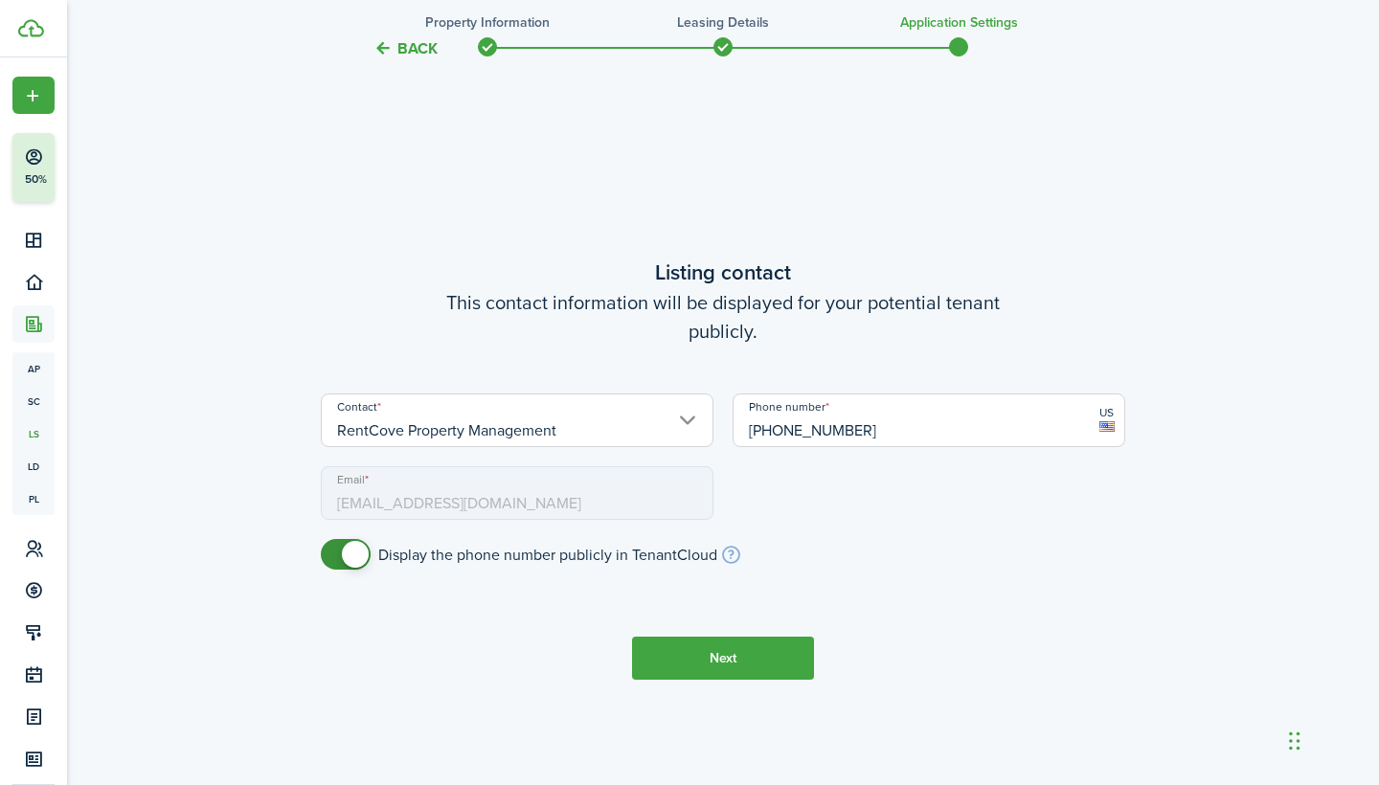
click at [722, 659] on button "Next" at bounding box center [723, 658] width 182 height 43
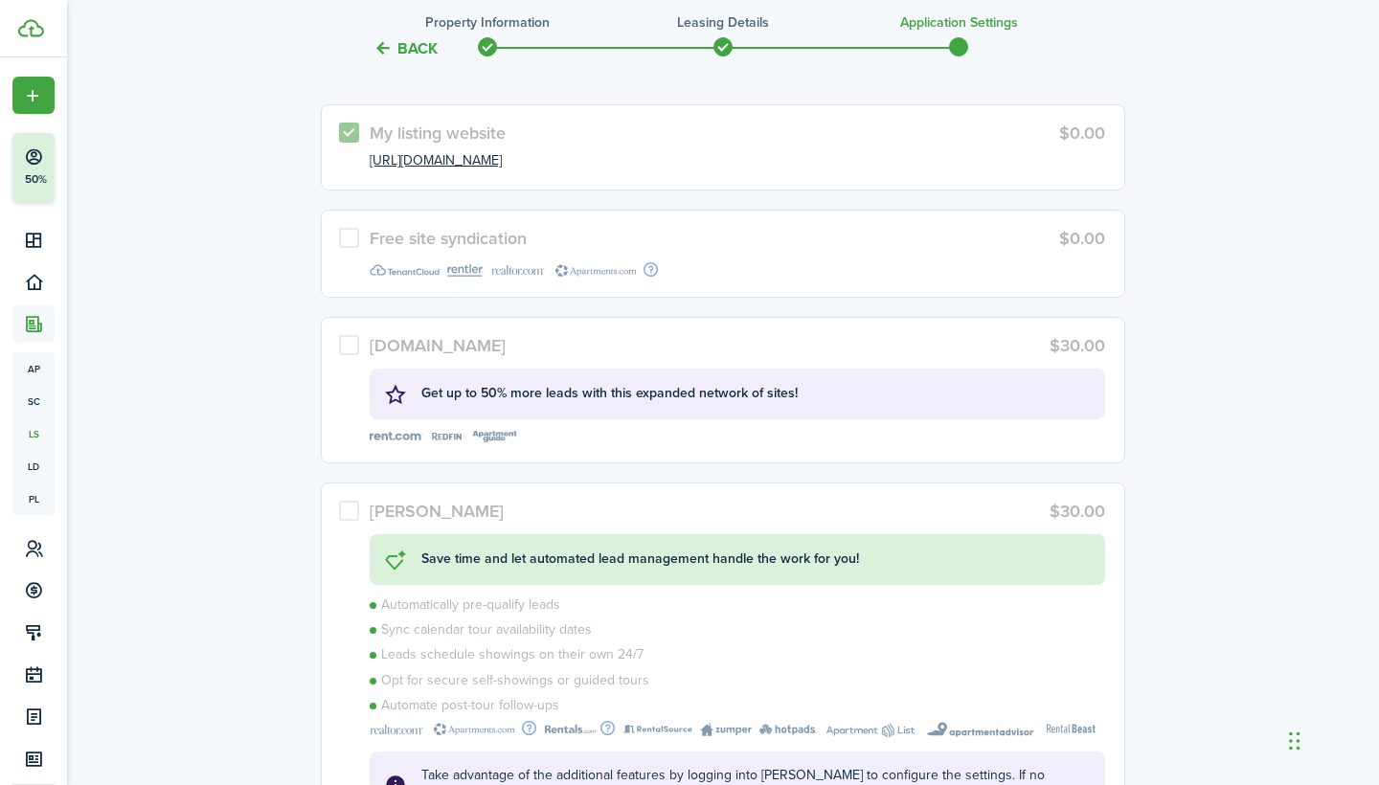
scroll to position [4606, 0]
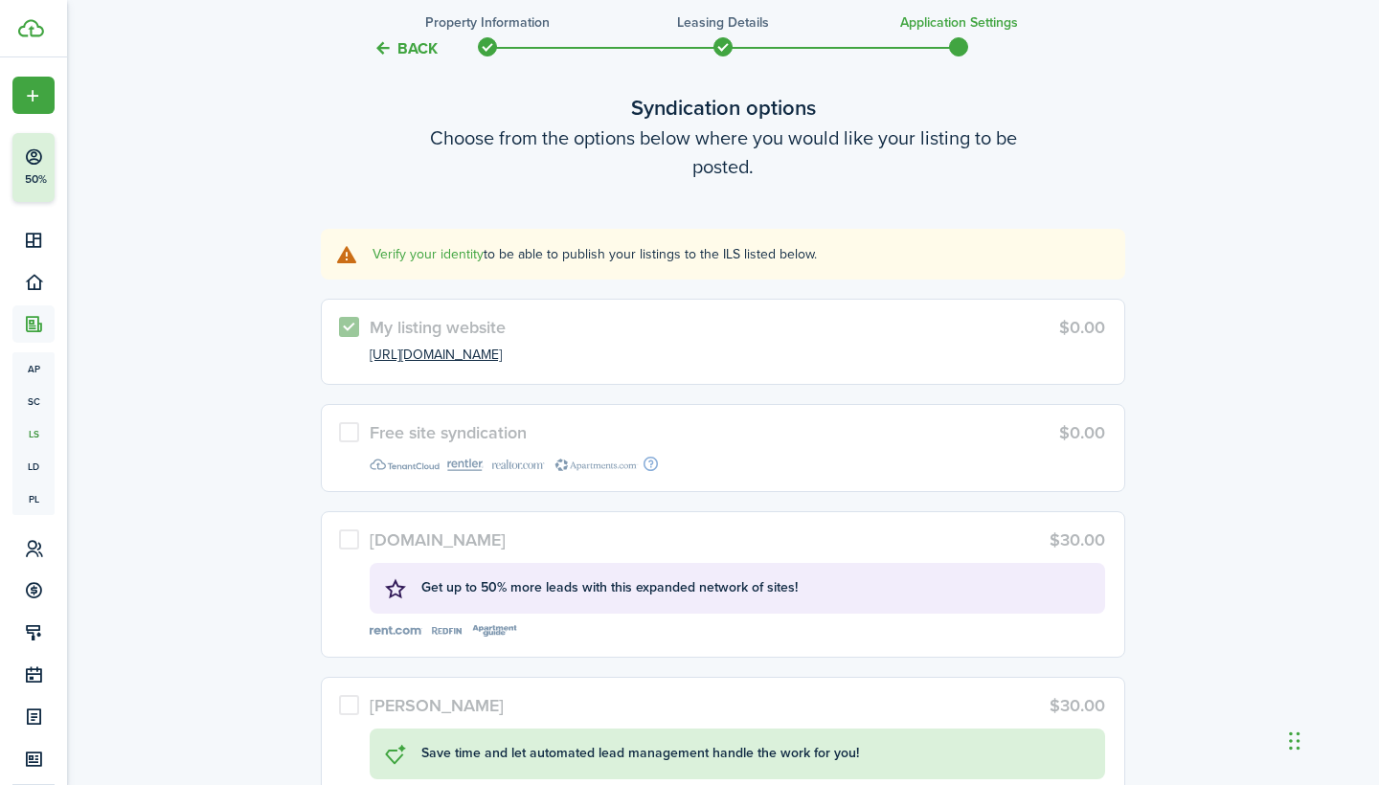
click at [409, 53] on button "Back" at bounding box center [406, 48] width 64 height 20
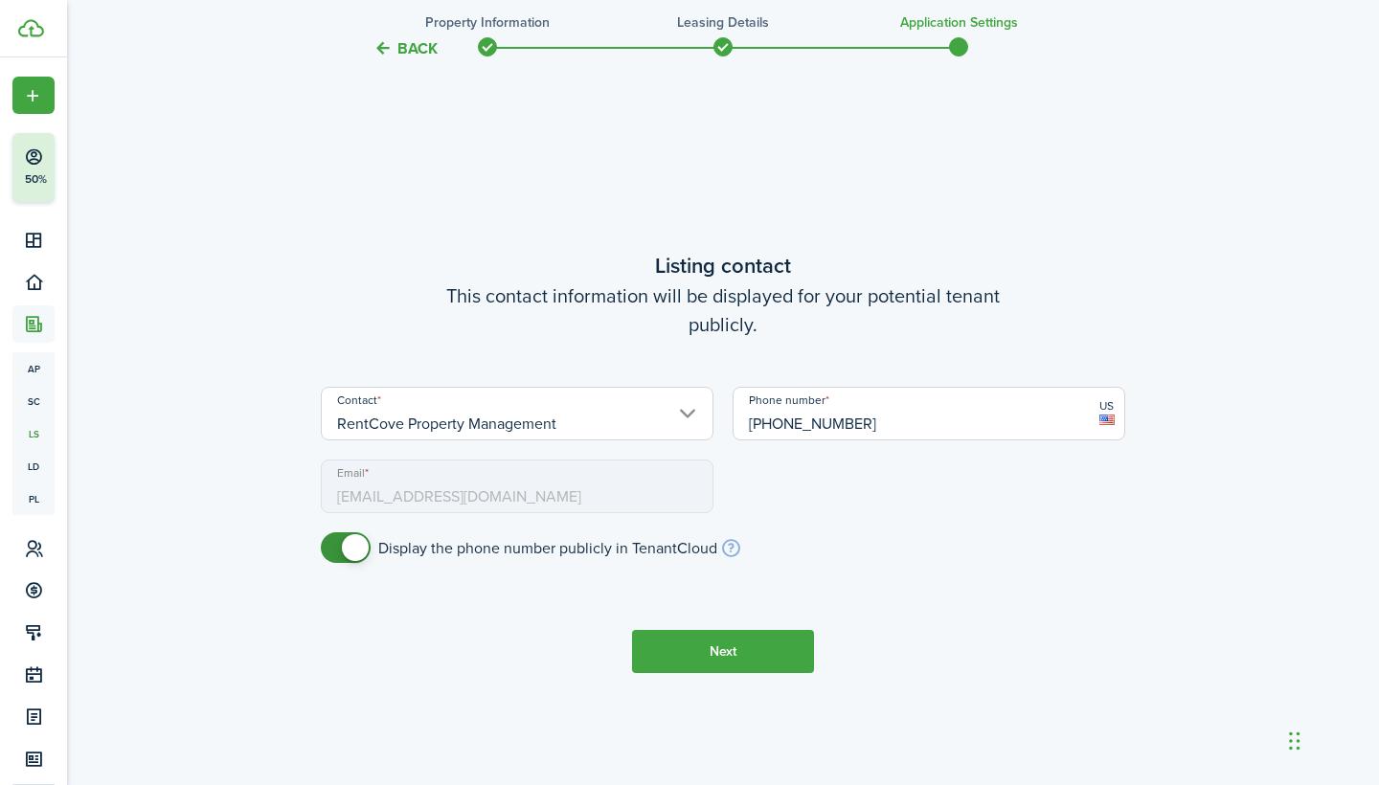
scroll to position [3806, 0]
checkbox input "false"
click at [339, 543] on span at bounding box center [345, 547] width 19 height 31
click at [685, 672] on tc-wizard-step "Listing contact This contact information will be displayed for your potential t…" at bounding box center [723, 460] width 805 height 785
click at [683, 666] on button "Next" at bounding box center [723, 650] width 182 height 43
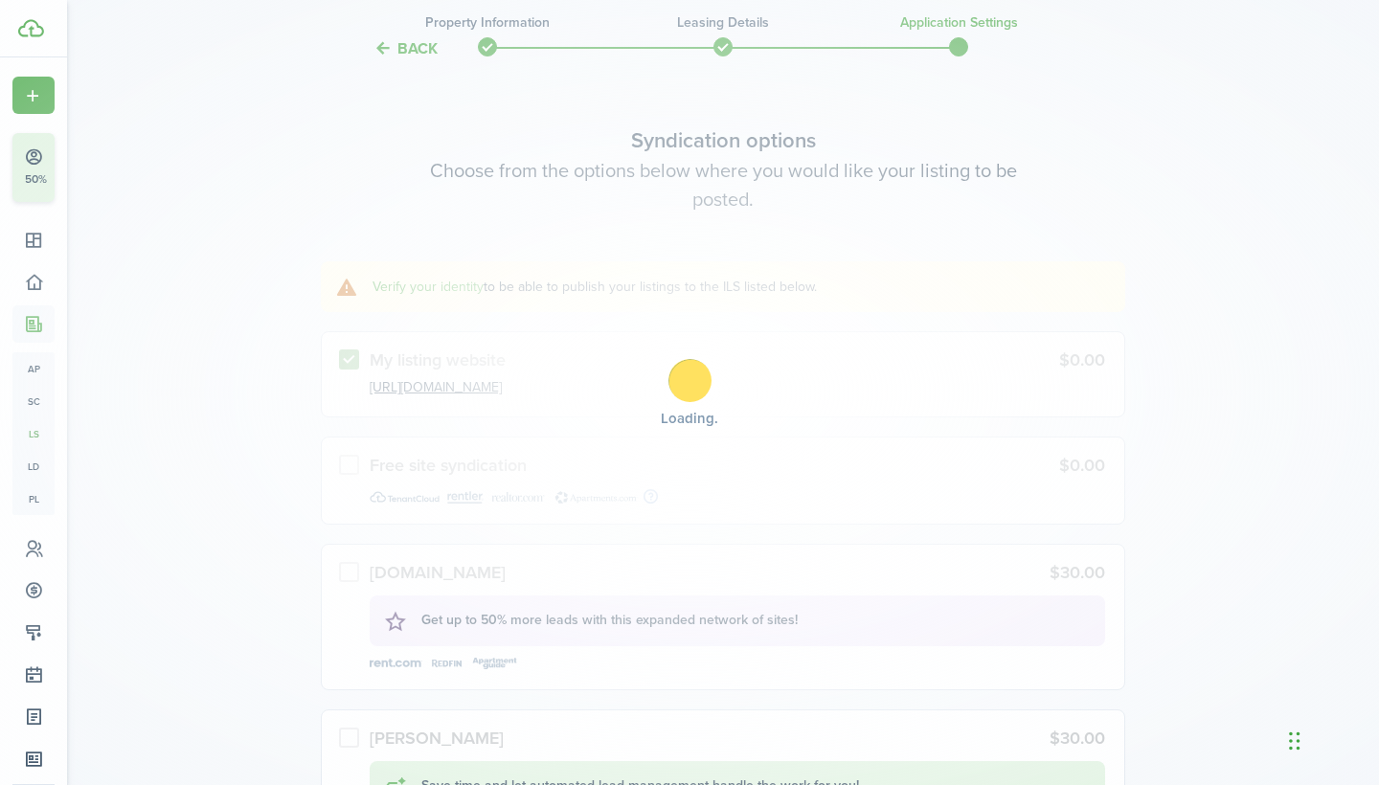
scroll to position [4584, 0]
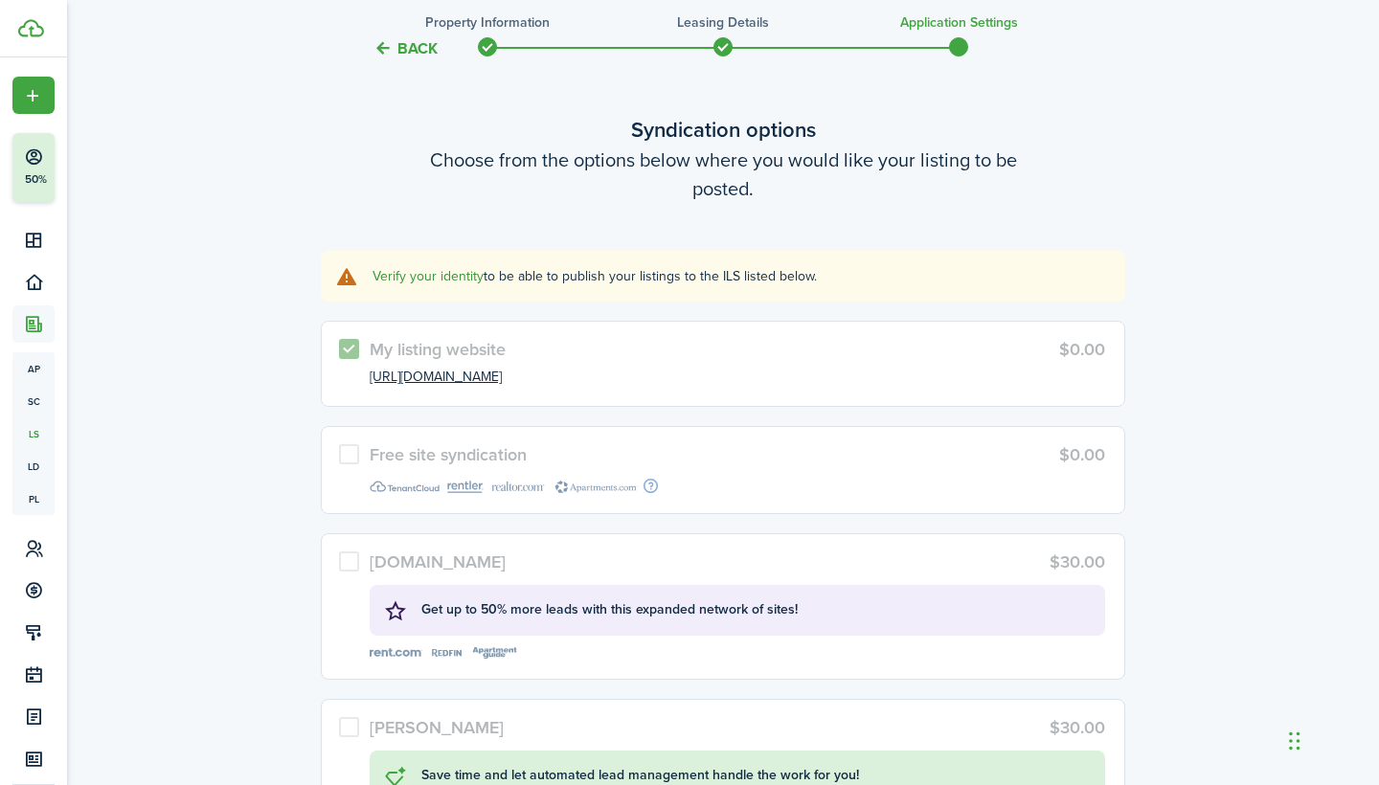
click at [408, 279] on link "Verify your identity" at bounding box center [428, 276] width 111 height 20
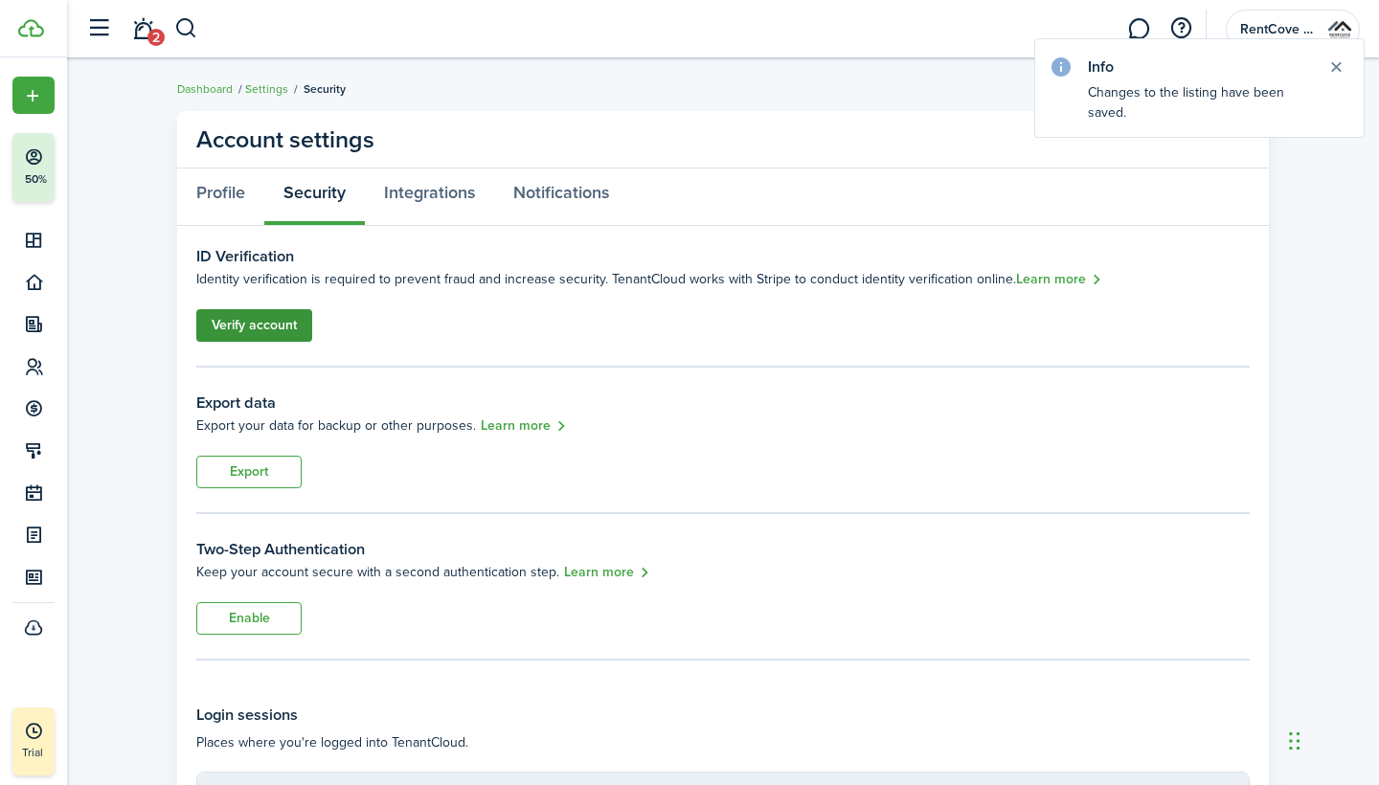
click at [248, 315] on link "Verify account" at bounding box center [254, 325] width 116 height 33
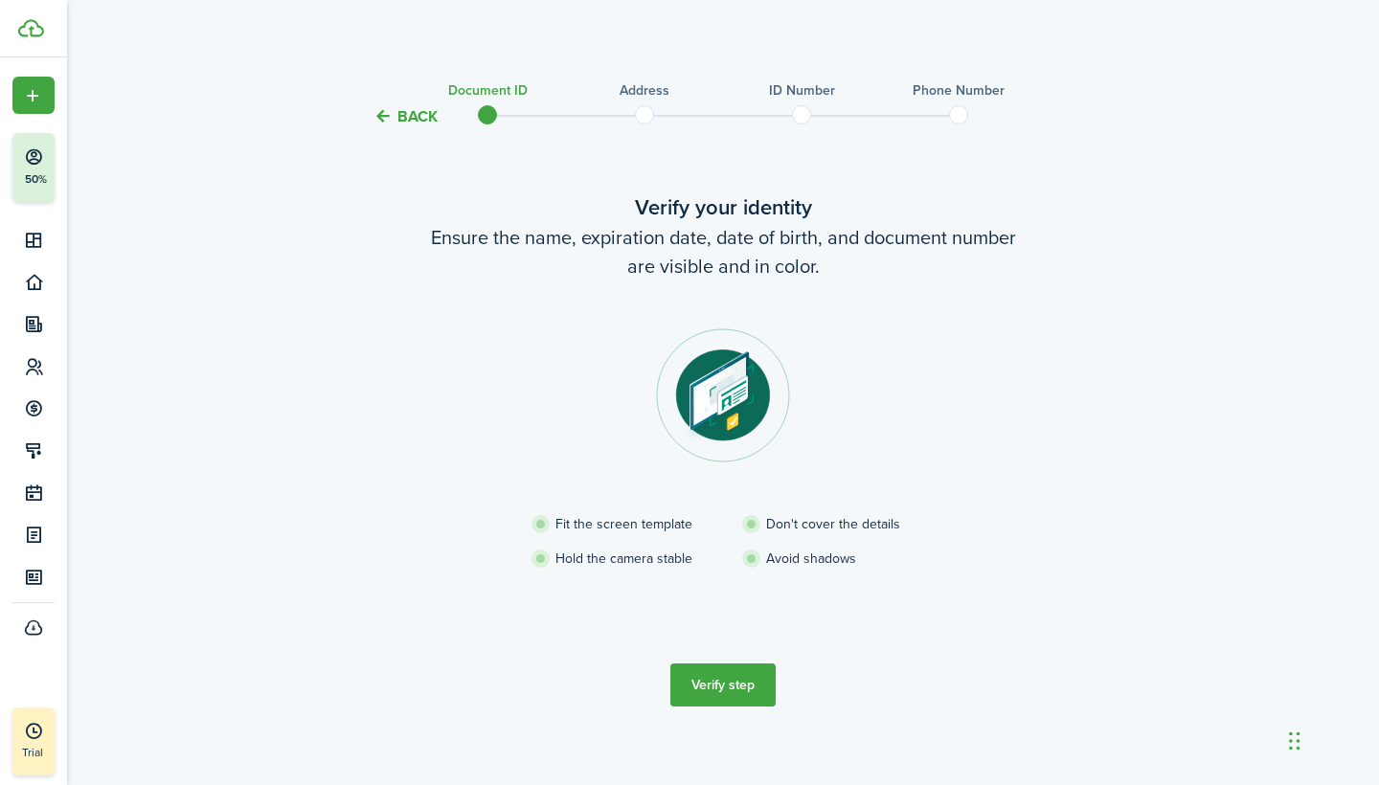
click at [753, 696] on button "Verify step" at bounding box center [722, 685] width 105 height 43
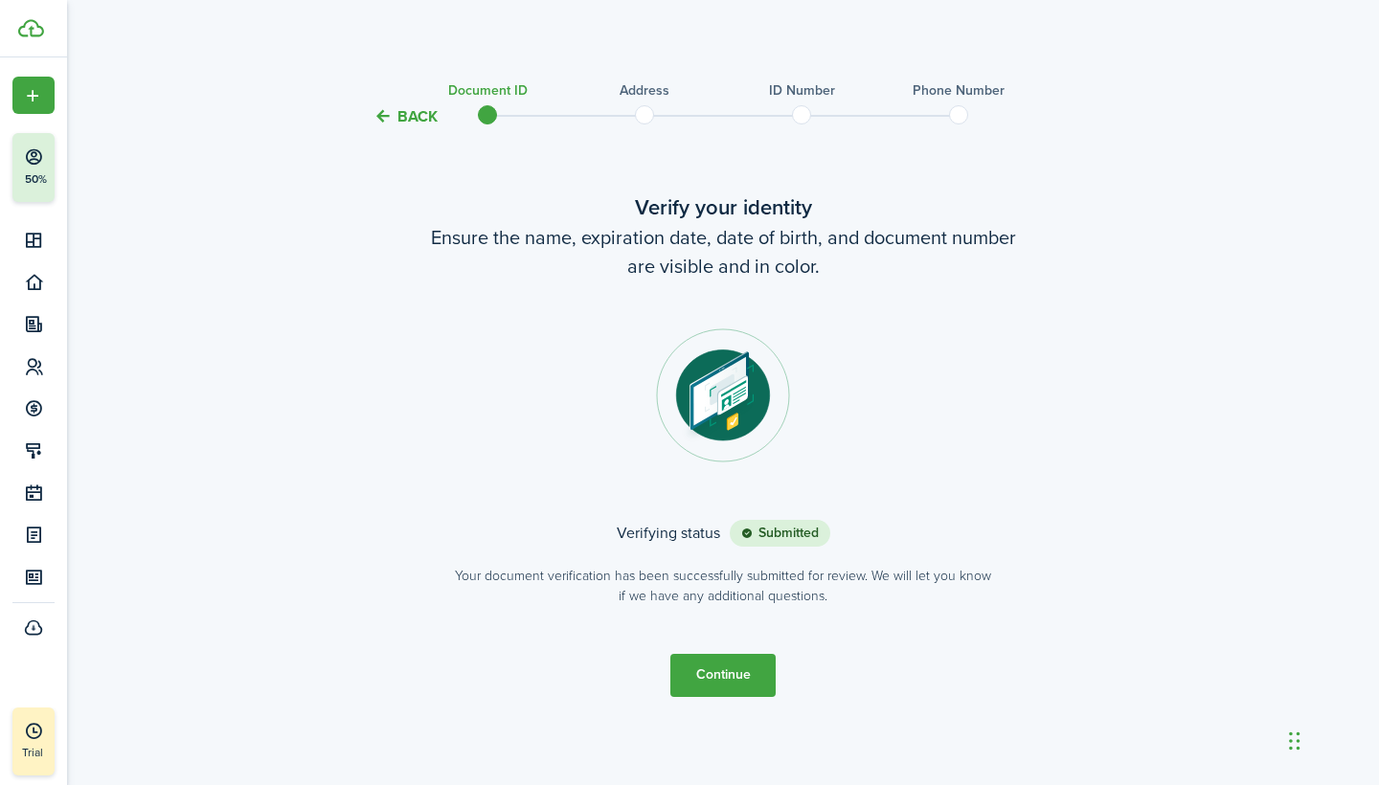
click at [723, 677] on button "Continue" at bounding box center [722, 675] width 105 height 43
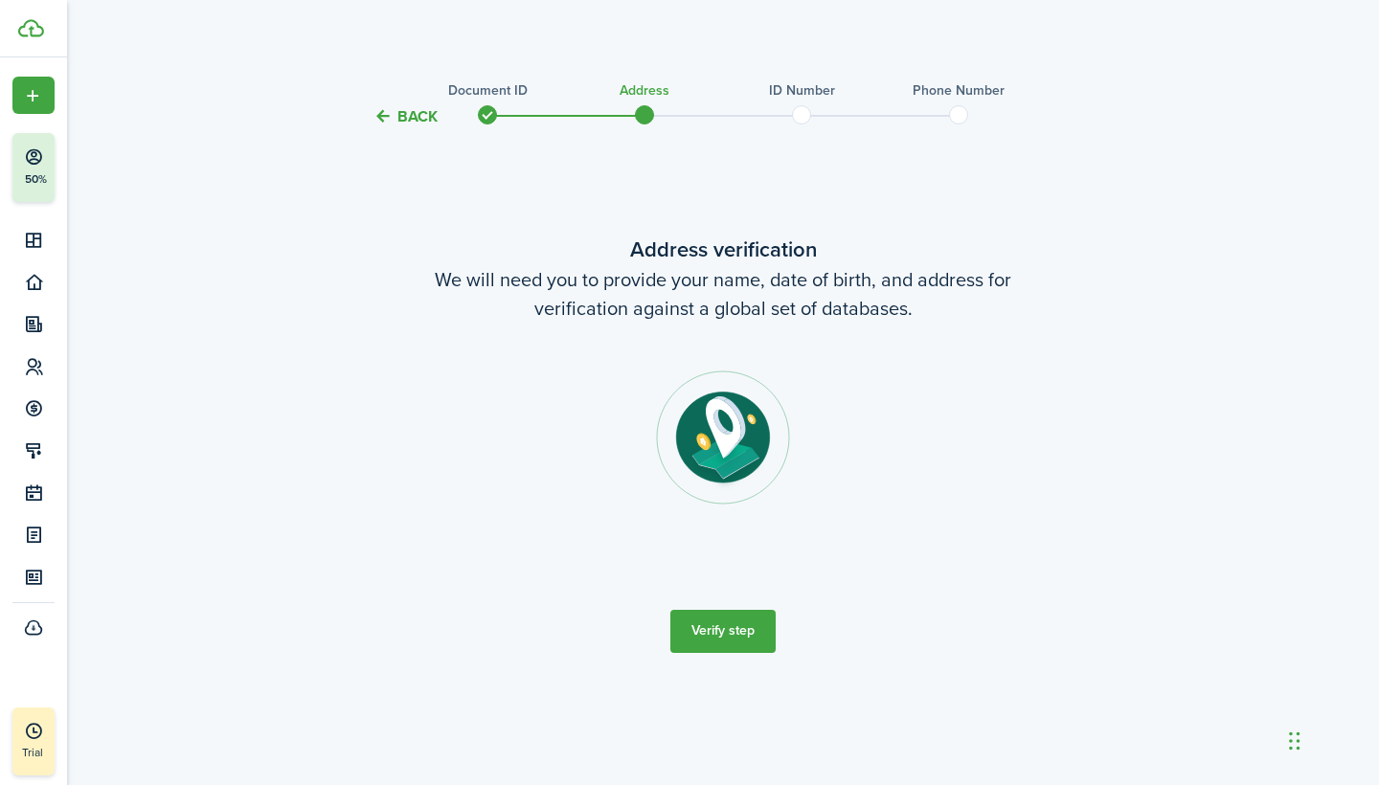
click at [714, 636] on button "Verify step" at bounding box center [722, 631] width 105 height 43
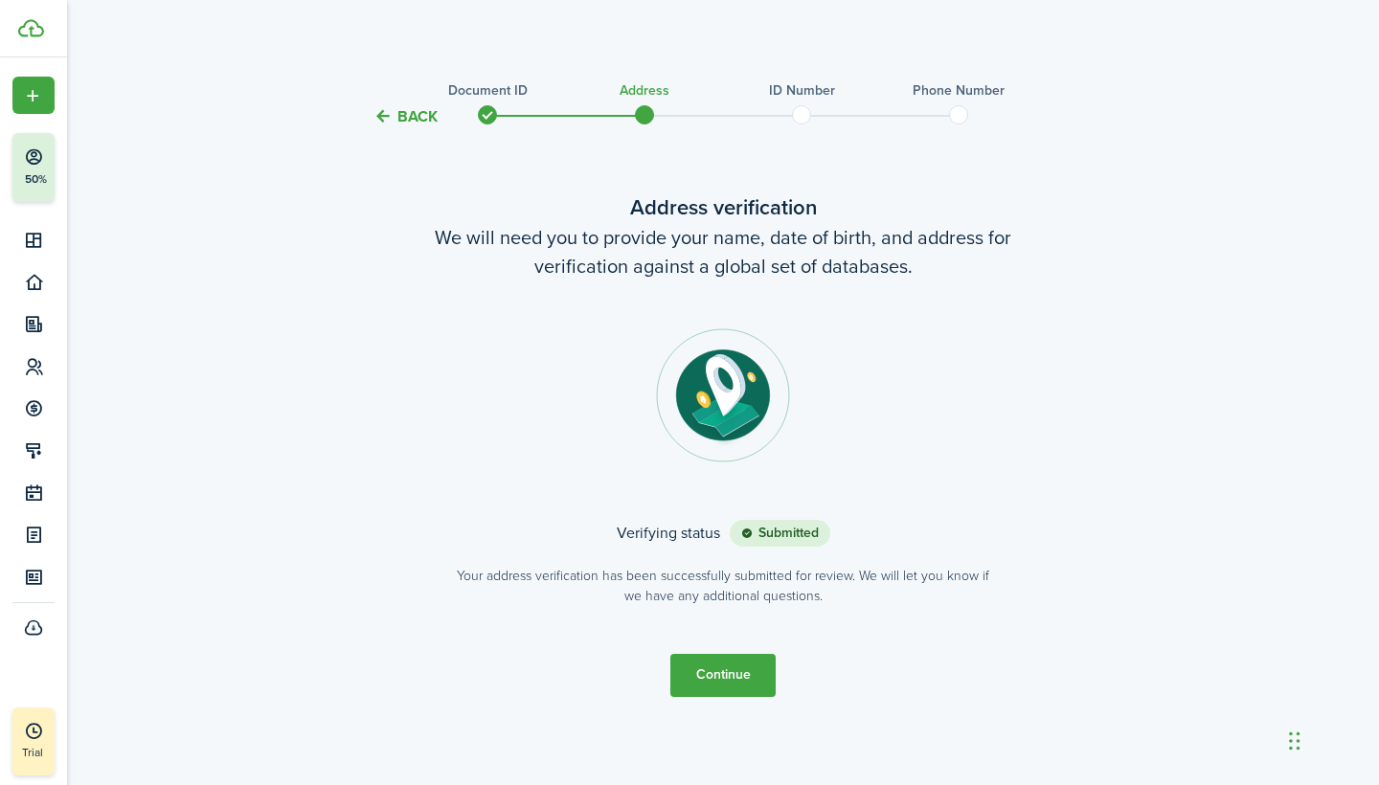
click at [754, 669] on button "Continue" at bounding box center [722, 675] width 105 height 43
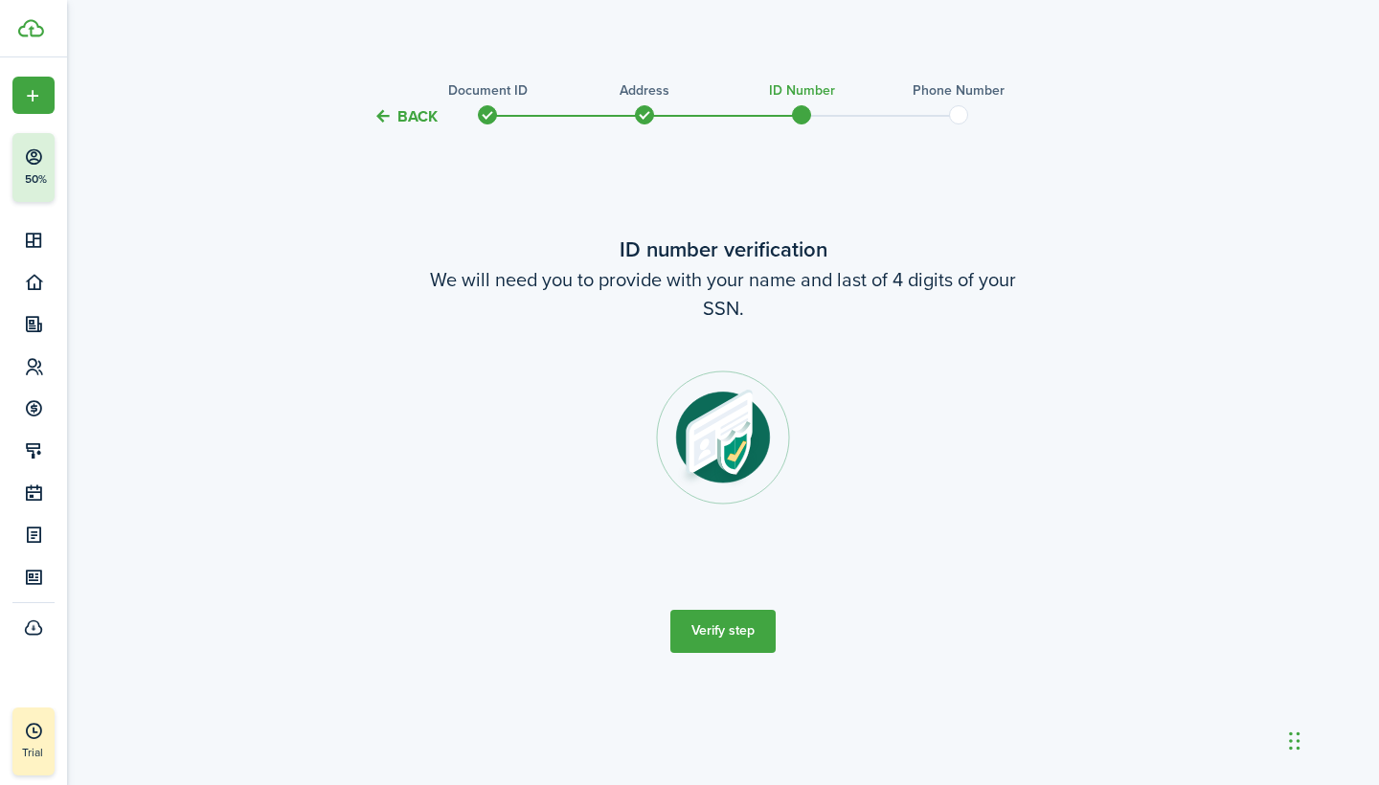
click at [738, 635] on button "Verify step" at bounding box center [722, 631] width 105 height 43
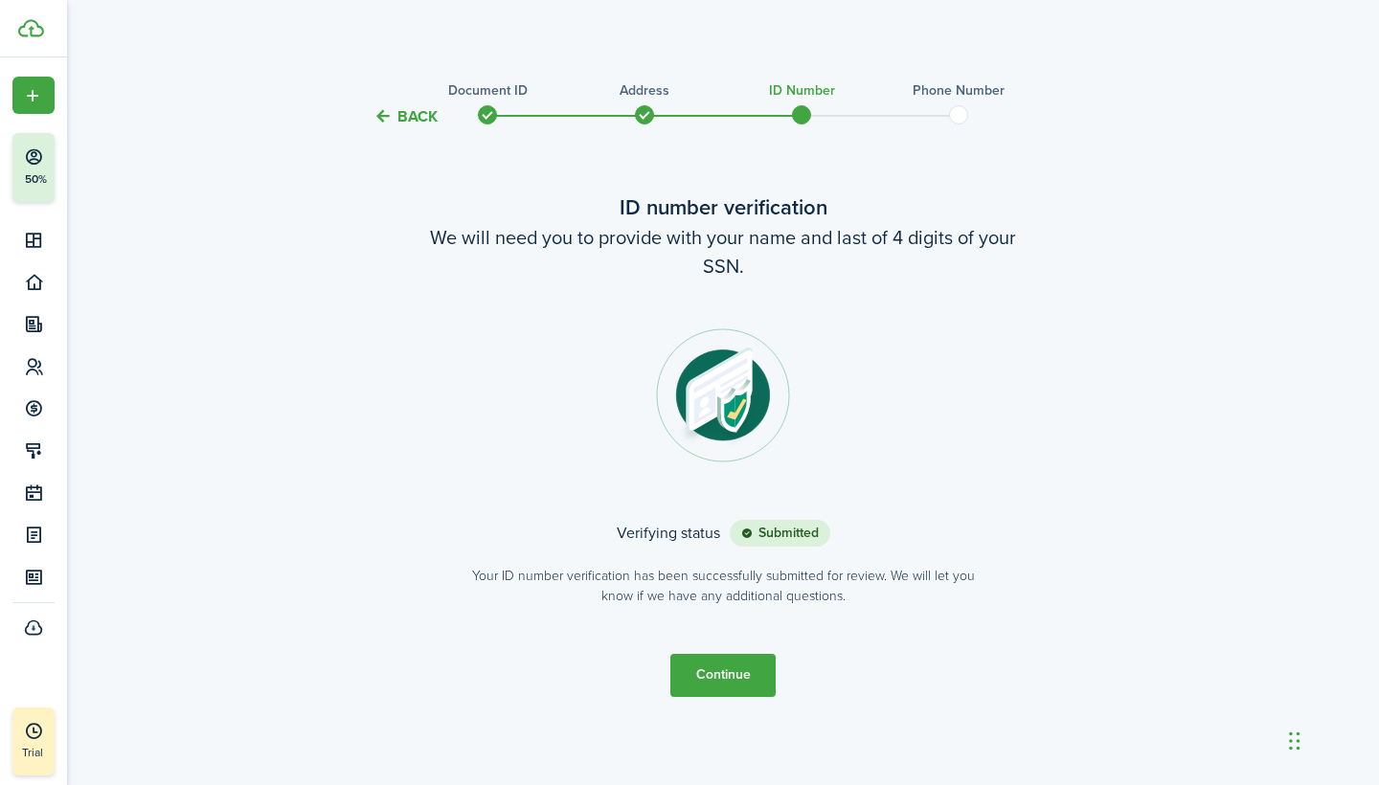
click at [694, 679] on button "Continue" at bounding box center [722, 675] width 105 height 43
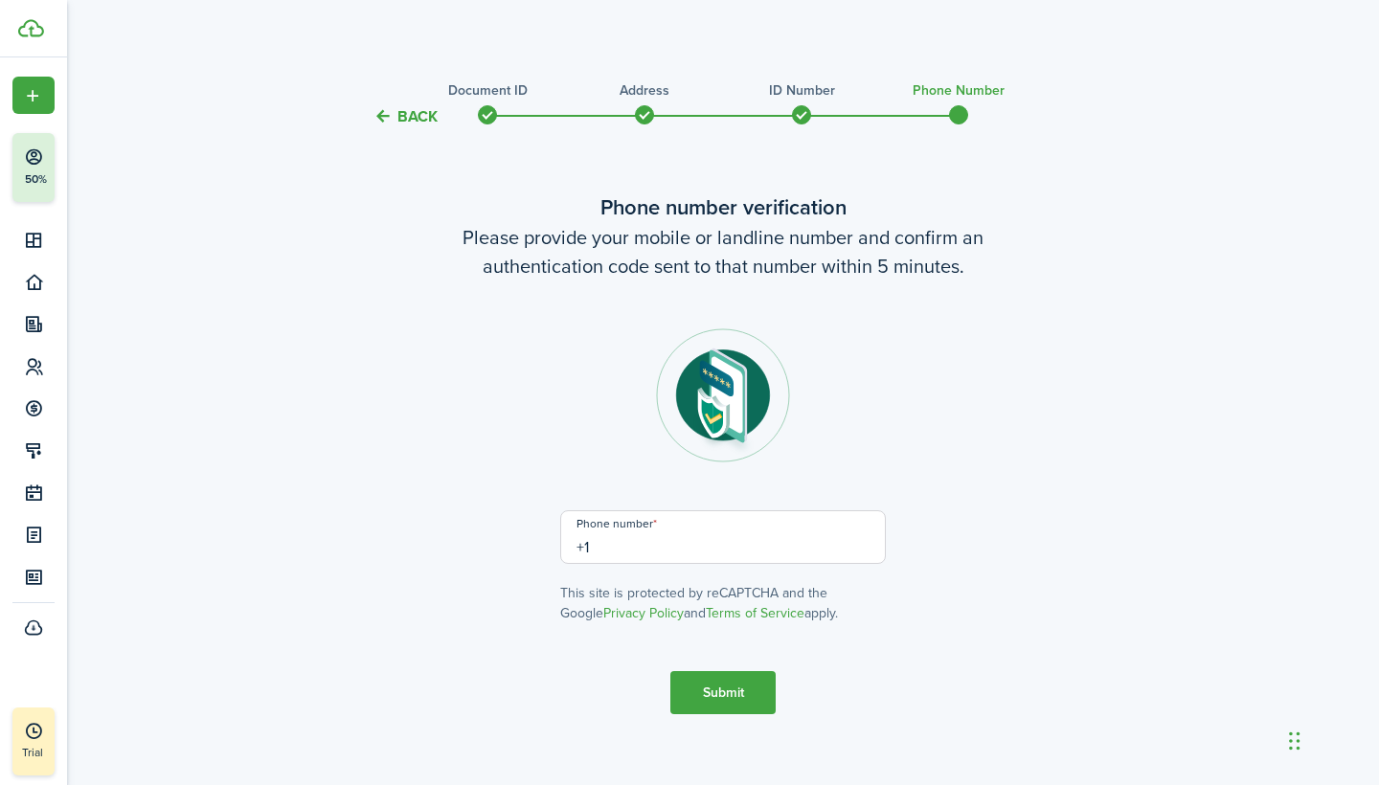
click at [649, 545] on input "+1" at bounding box center [723, 538] width 326 height 54
type input "[PHONE_NUMBER]"
click at [704, 709] on button "Submit" at bounding box center [722, 692] width 105 height 43
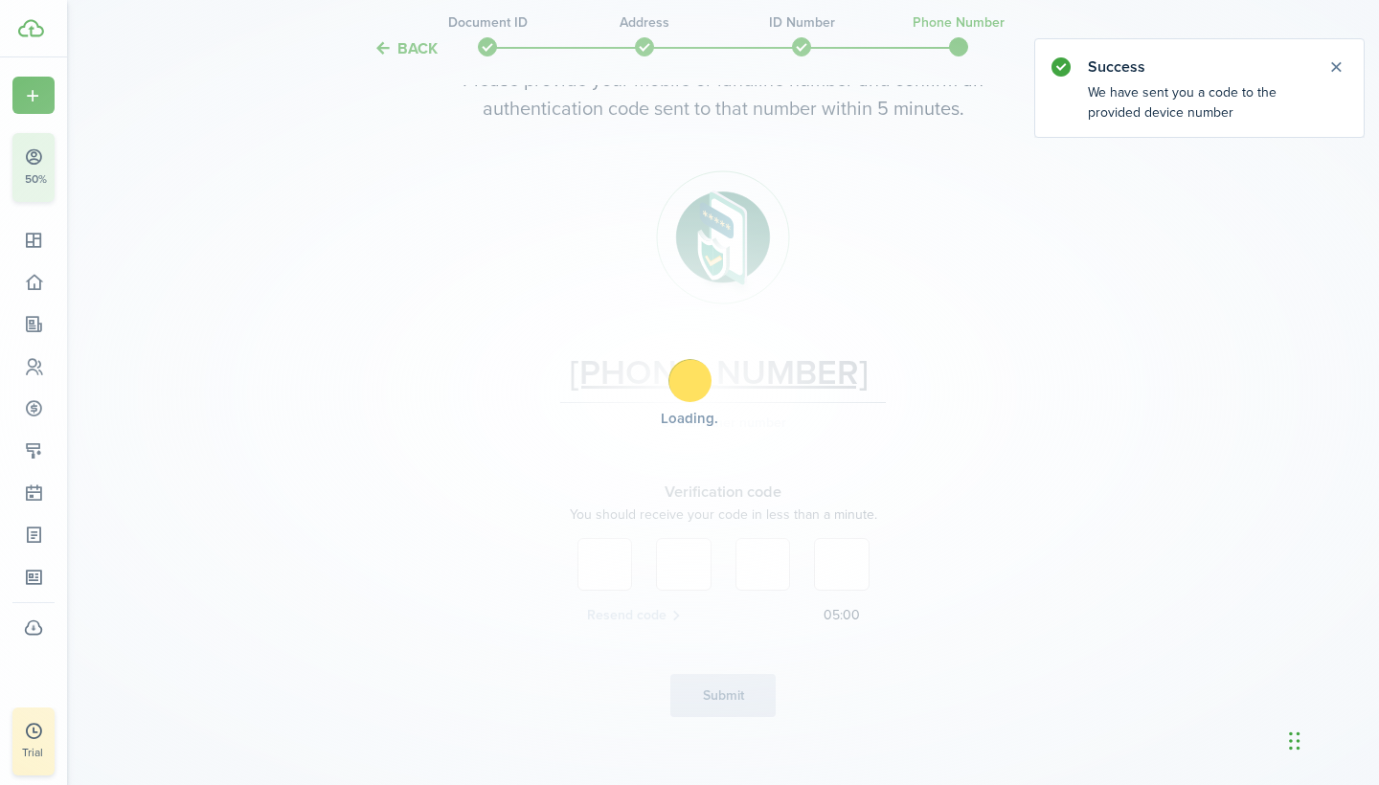
scroll to position [180, 0]
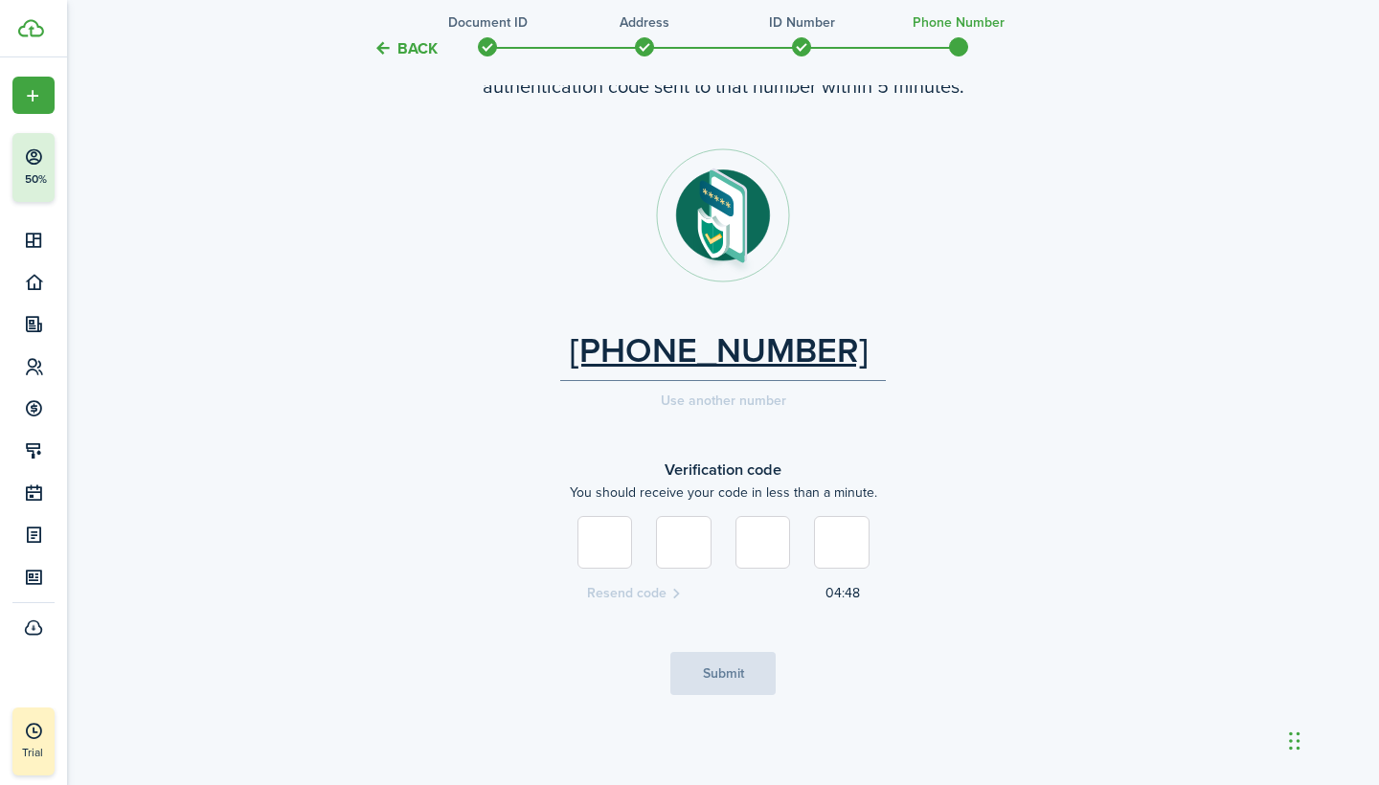
type input "9"
type input "0"
type input "4"
click at [730, 683] on button "Submit" at bounding box center [722, 673] width 105 height 43
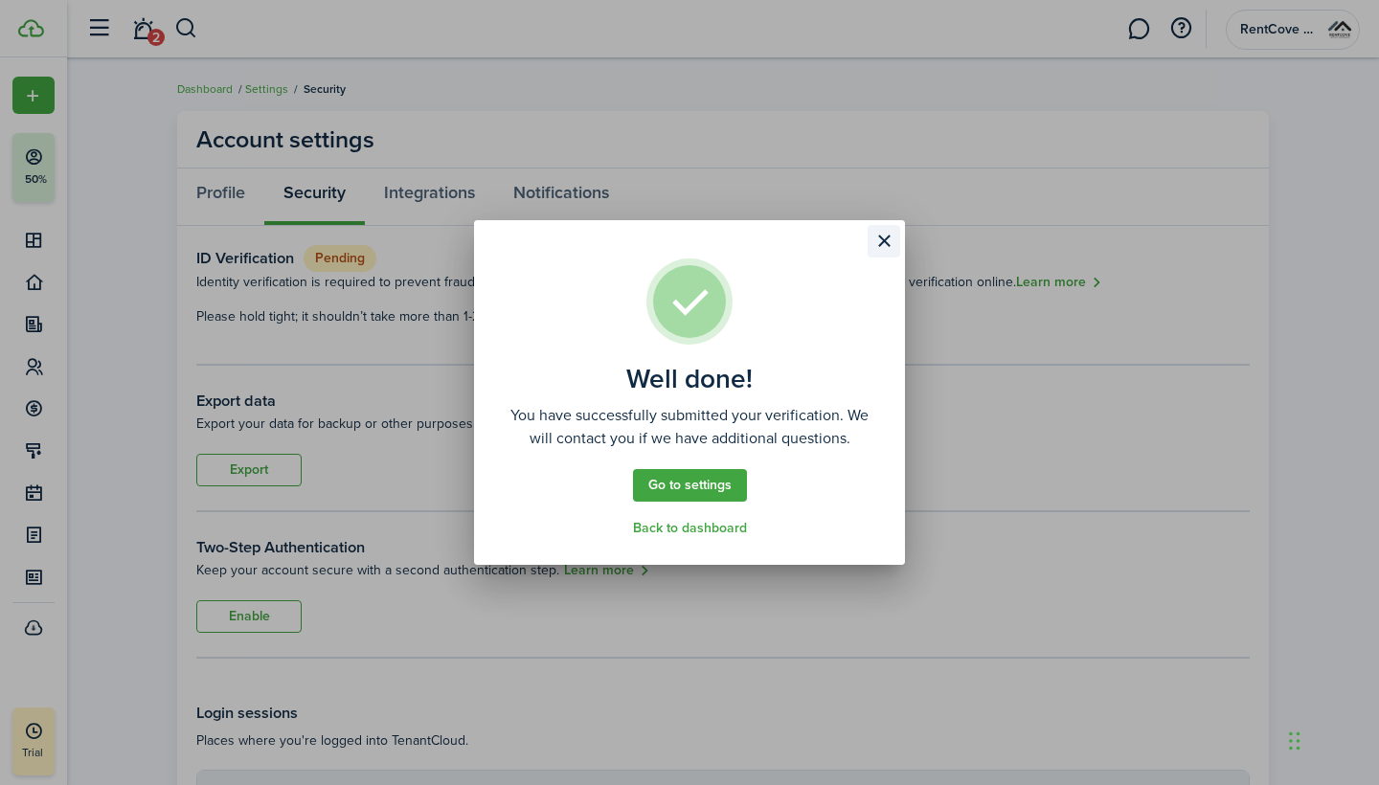
click at [883, 244] on button "Close modal" at bounding box center [884, 241] width 33 height 33
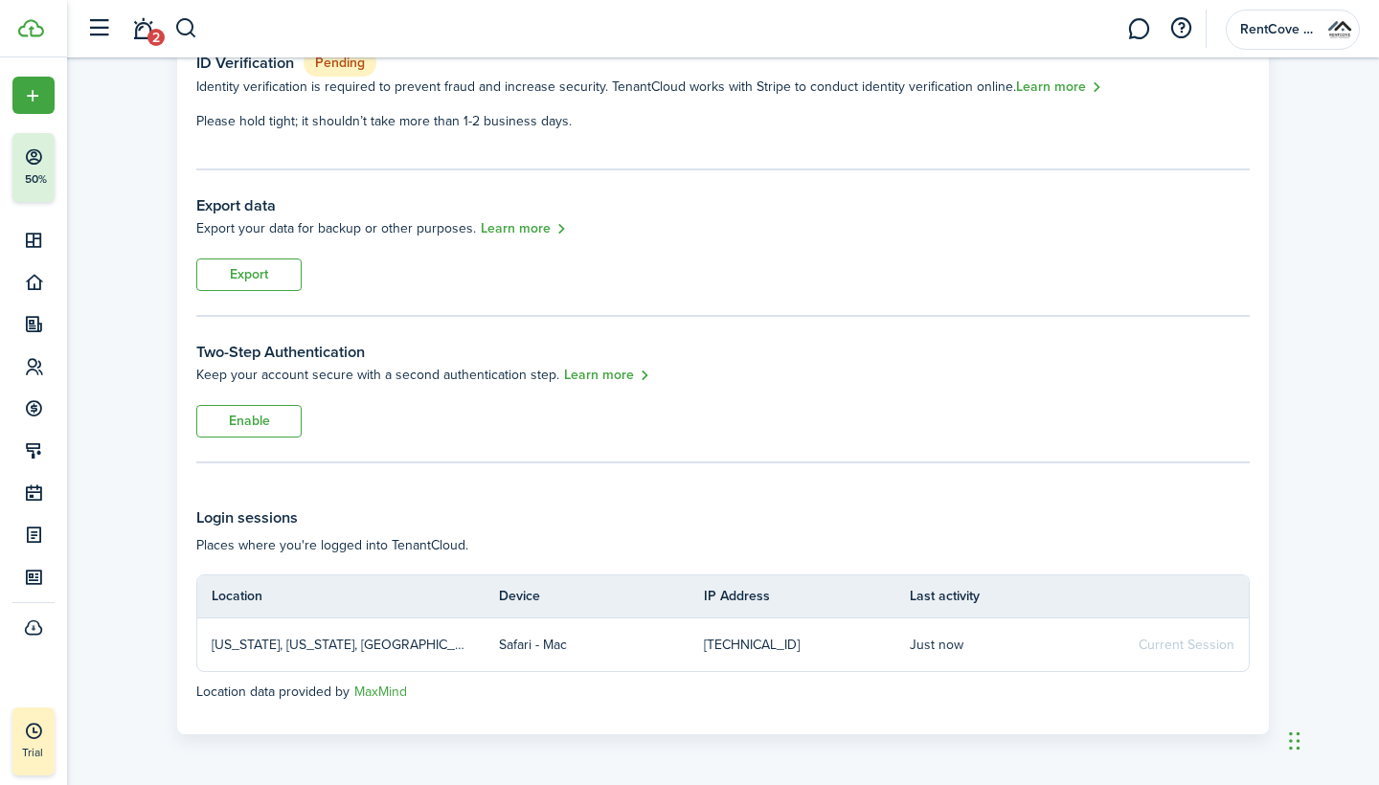
scroll to position [193, 0]
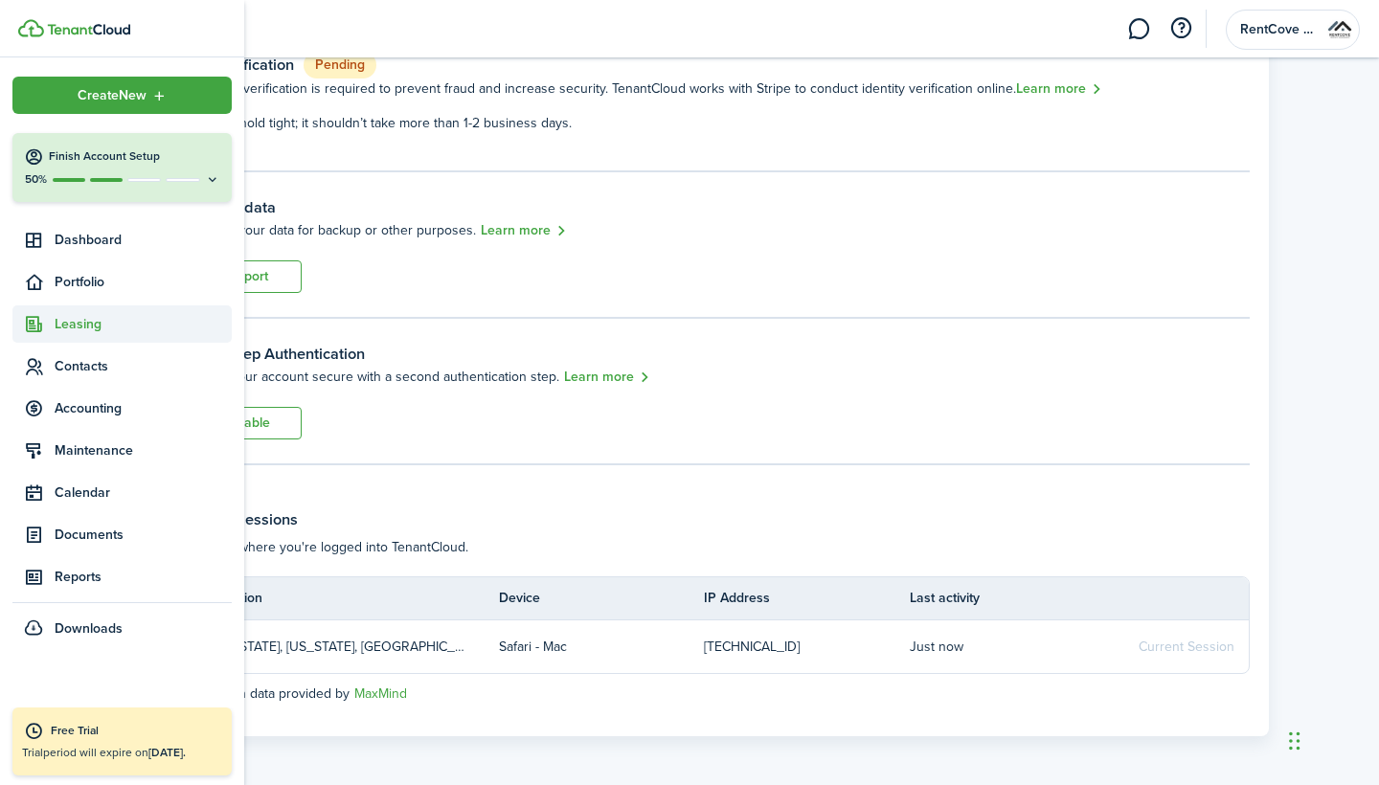
click at [62, 330] on span "Leasing" at bounding box center [143, 324] width 177 height 20
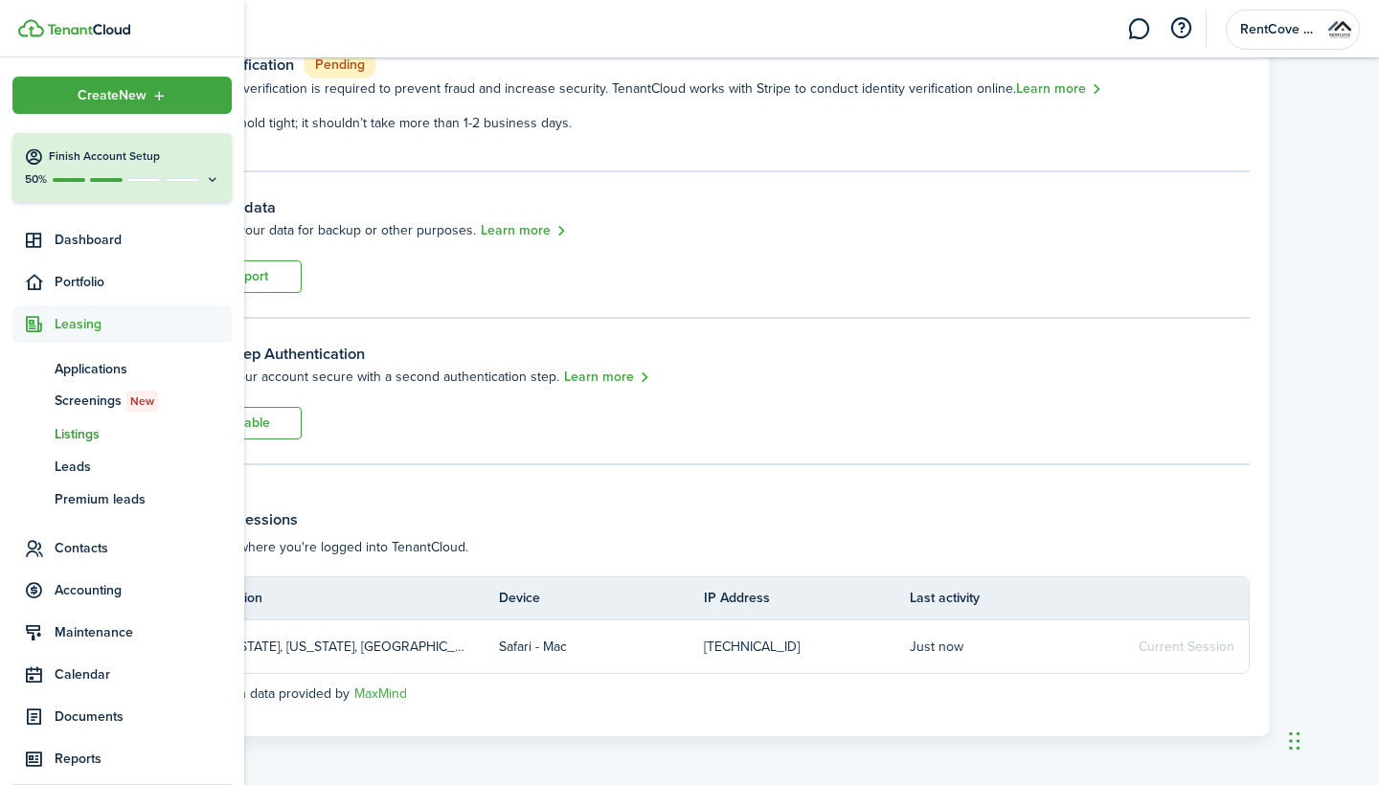
click at [74, 438] on span "Listings" at bounding box center [143, 434] width 177 height 20
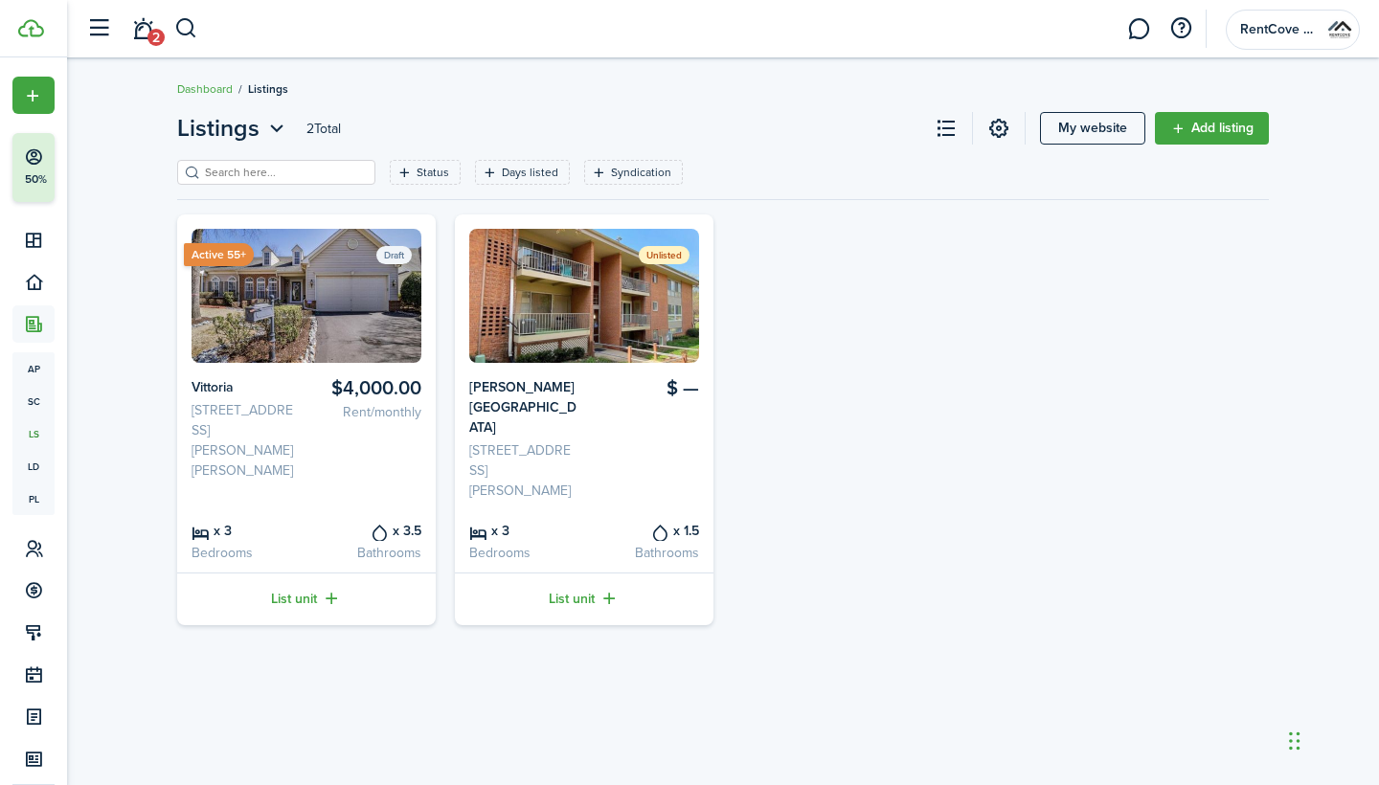
click at [335, 335] on img at bounding box center [307, 296] width 230 height 134
click at [288, 573] on link "List unit" at bounding box center [306, 599] width 259 height 53
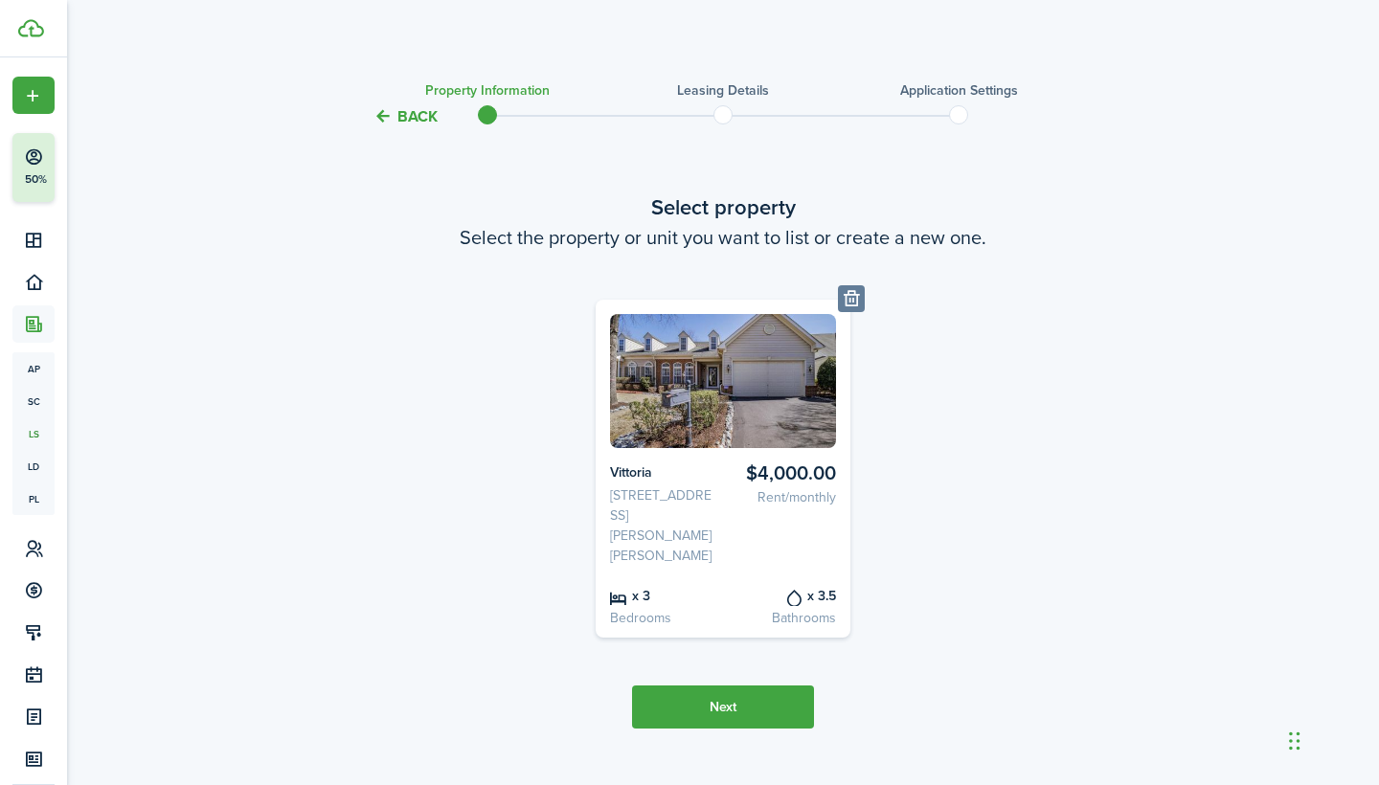
click at [963, 112] on span at bounding box center [958, 115] width 29 height 29
drag, startPoint x: 488, startPoint y: 120, endPoint x: 716, endPoint y: 138, distance: 229.6
click at [715, 138] on tc-wizard-header "Back Property information Leasing details Application settings" at bounding box center [722, 110] width 833 height 86
click at [668, 686] on button "Next" at bounding box center [723, 707] width 182 height 43
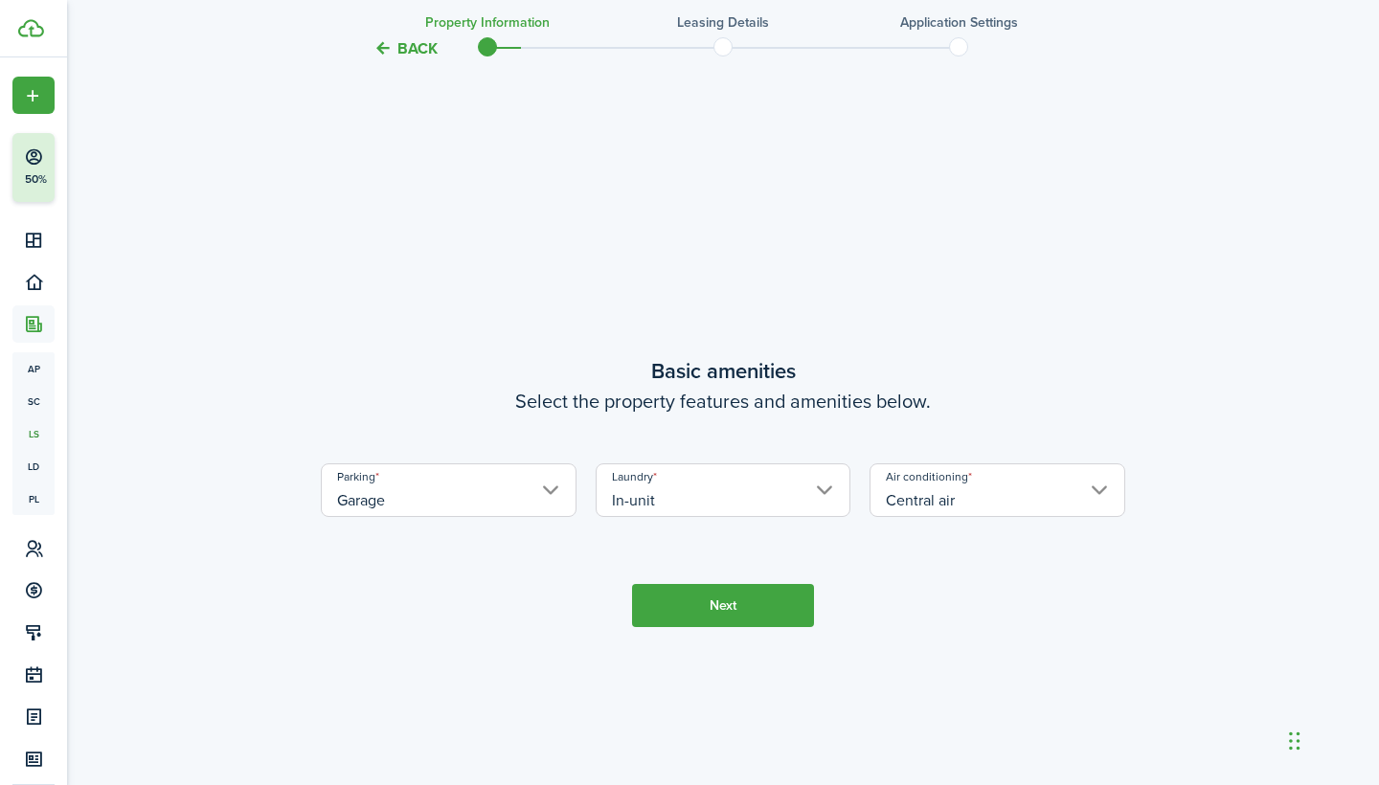
scroll to position [671, 0]
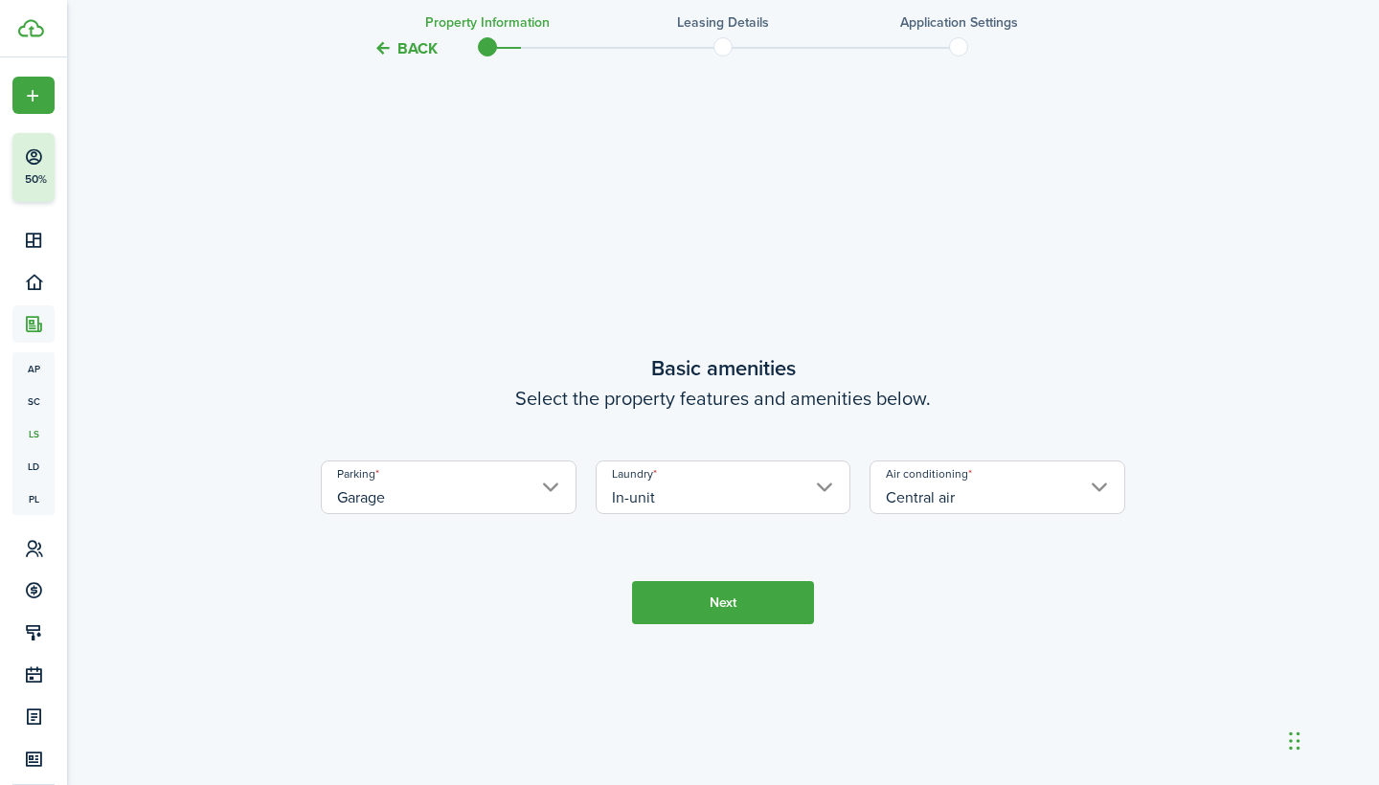
click at [659, 599] on button "Next" at bounding box center [723, 602] width 182 height 43
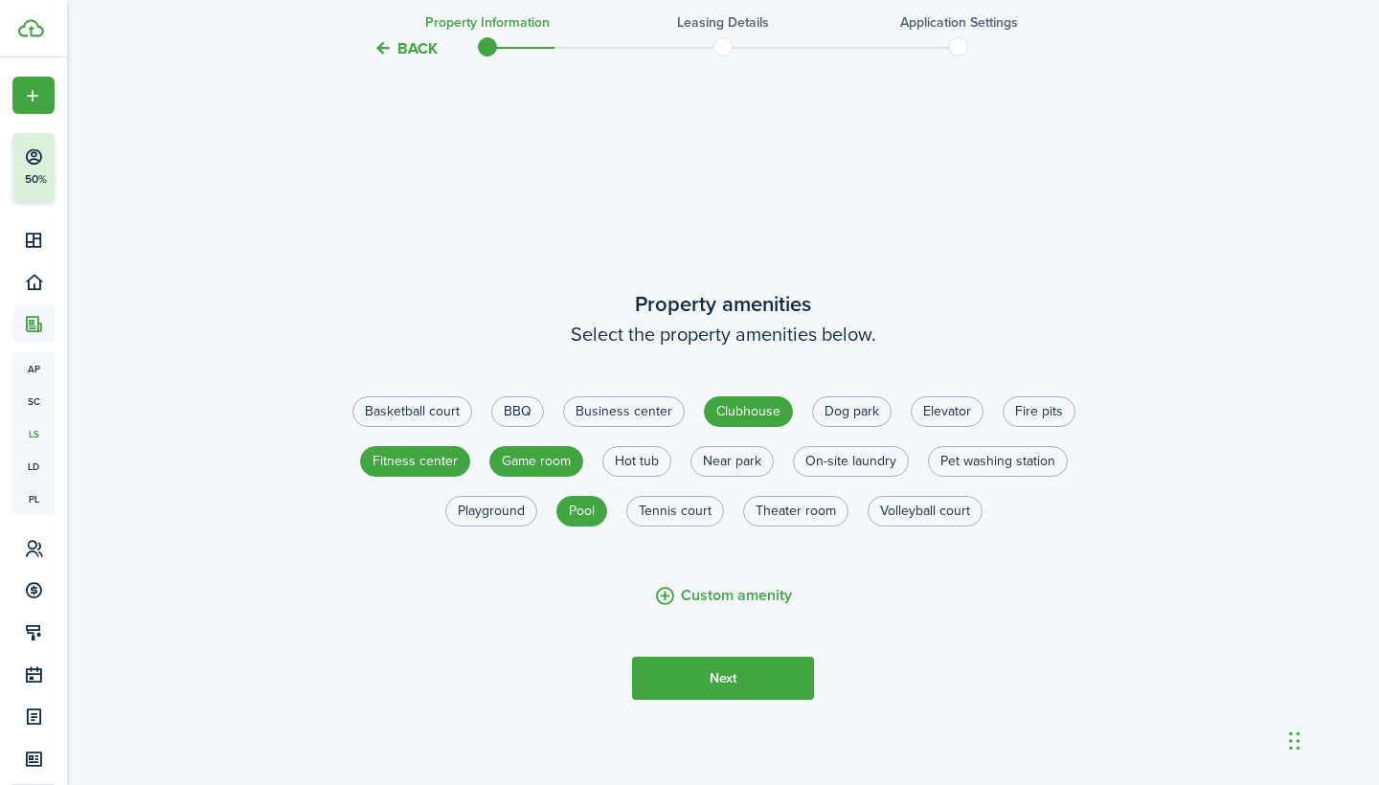
scroll to position [1457, 0]
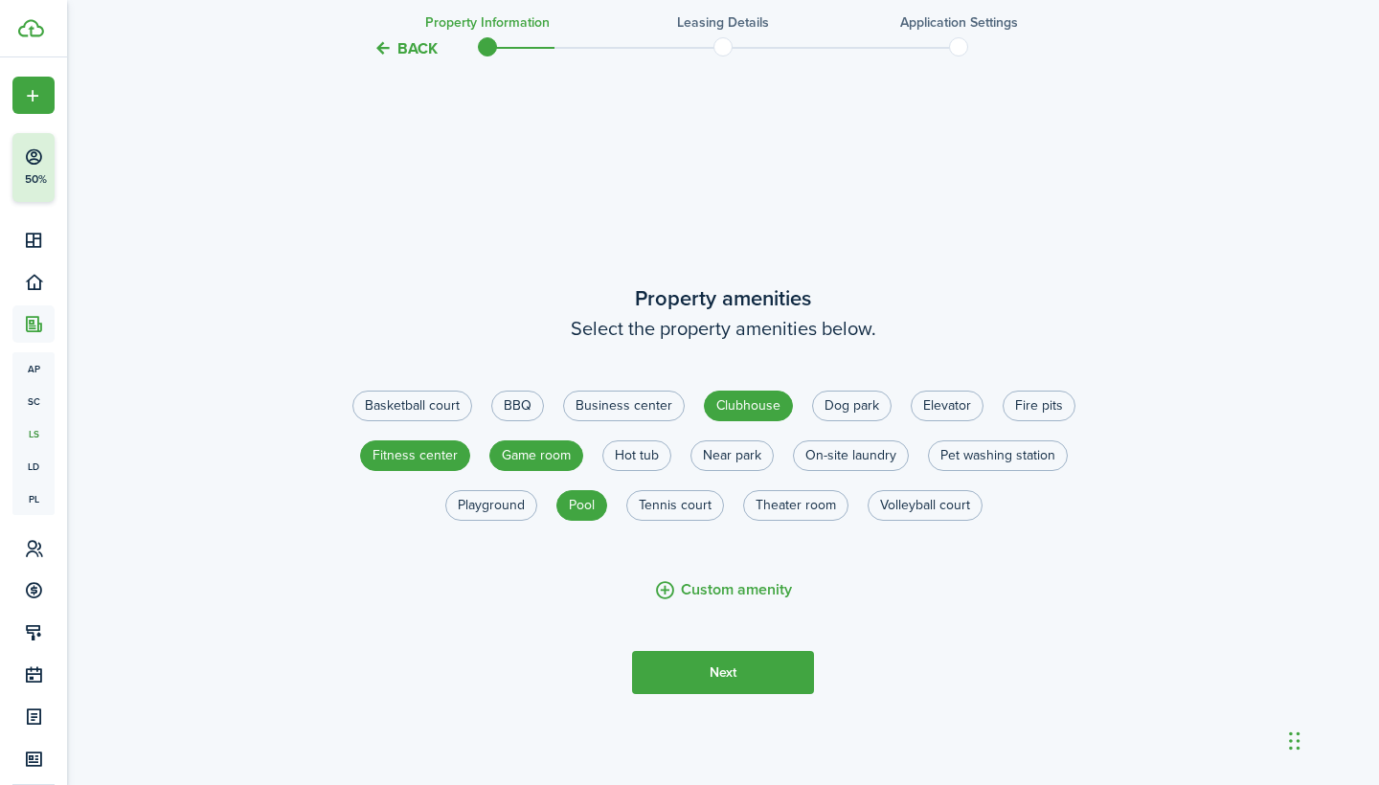
click at [669, 651] on button "Next" at bounding box center [723, 672] width 182 height 43
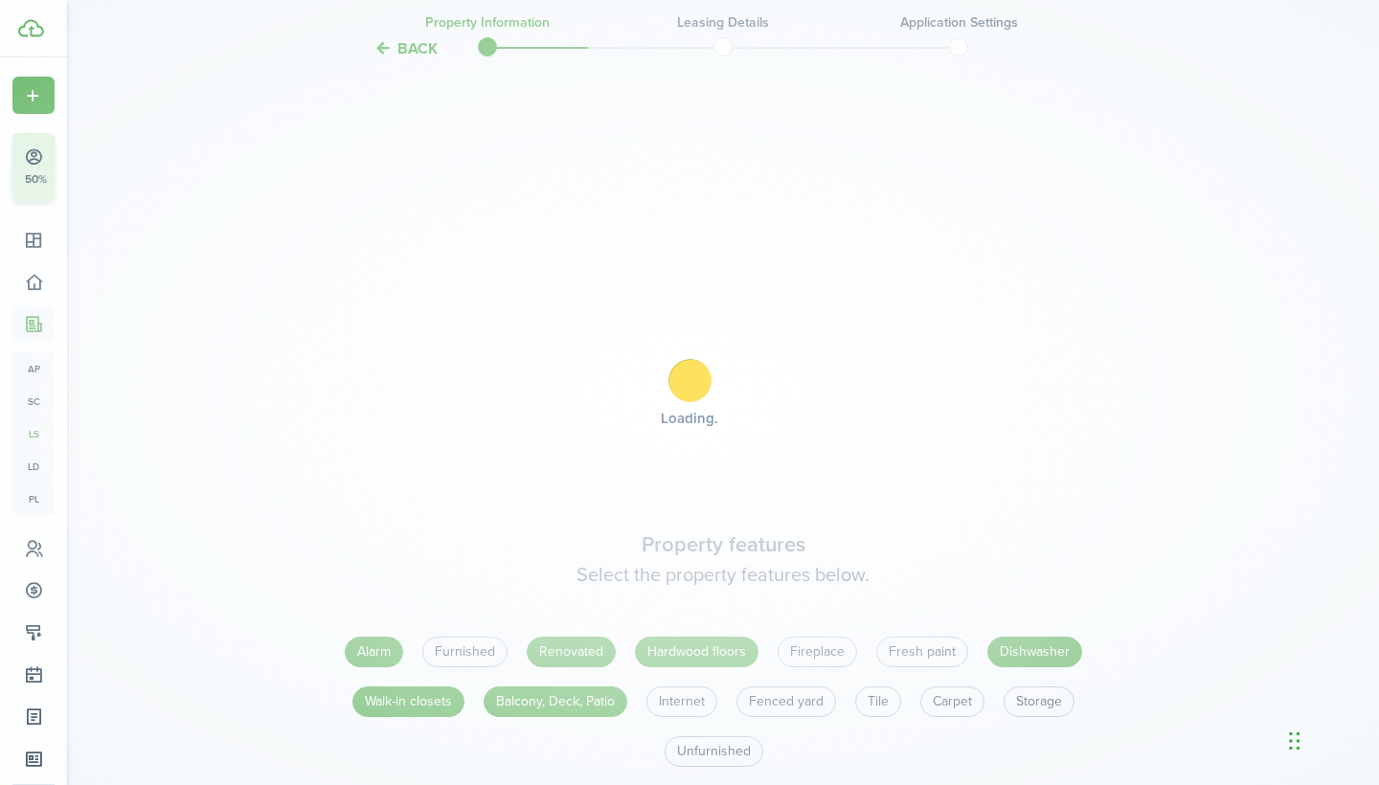
scroll to position [2242, 0]
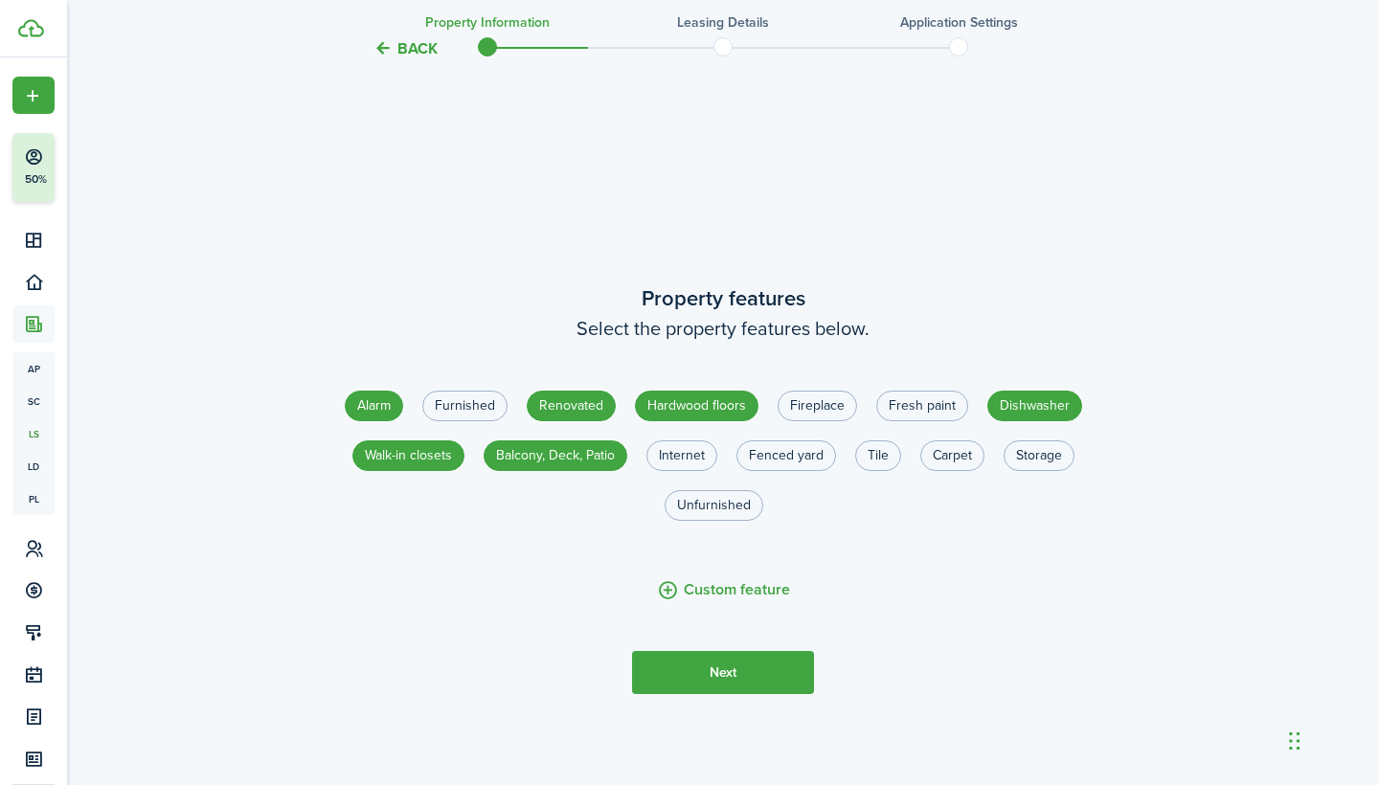
click at [669, 654] on button "Next" at bounding box center [723, 672] width 182 height 43
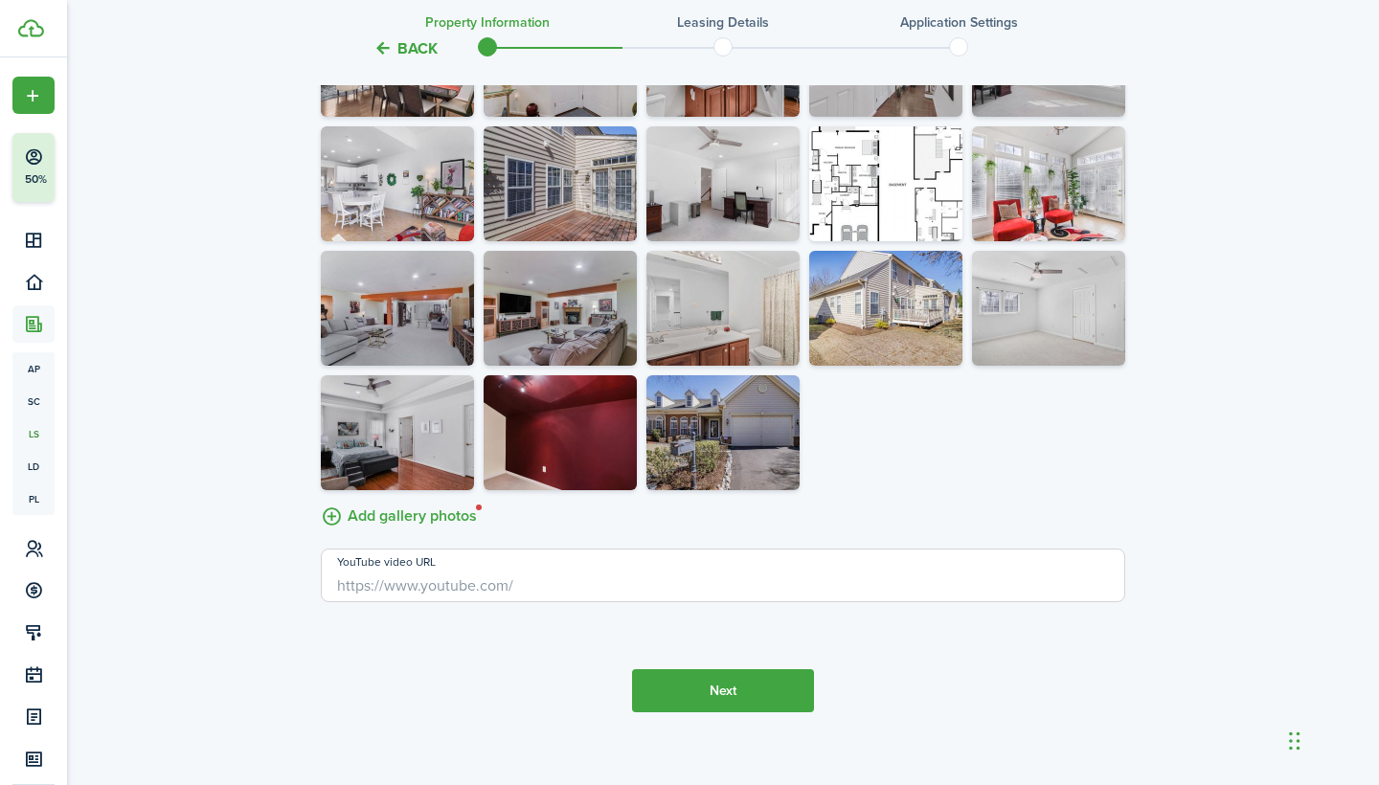
scroll to position [4385, 0]
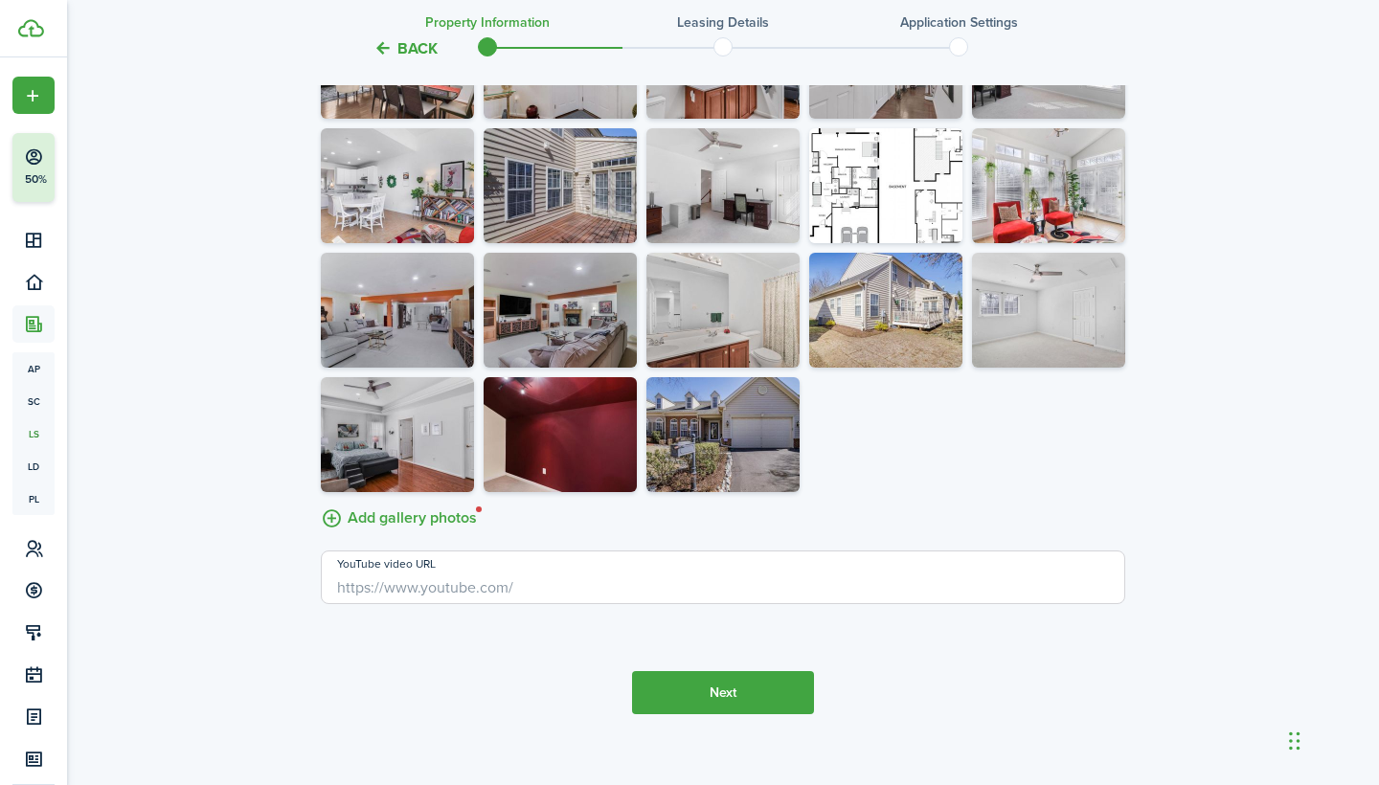
click at [721, 671] on button "Next" at bounding box center [723, 692] width 182 height 43
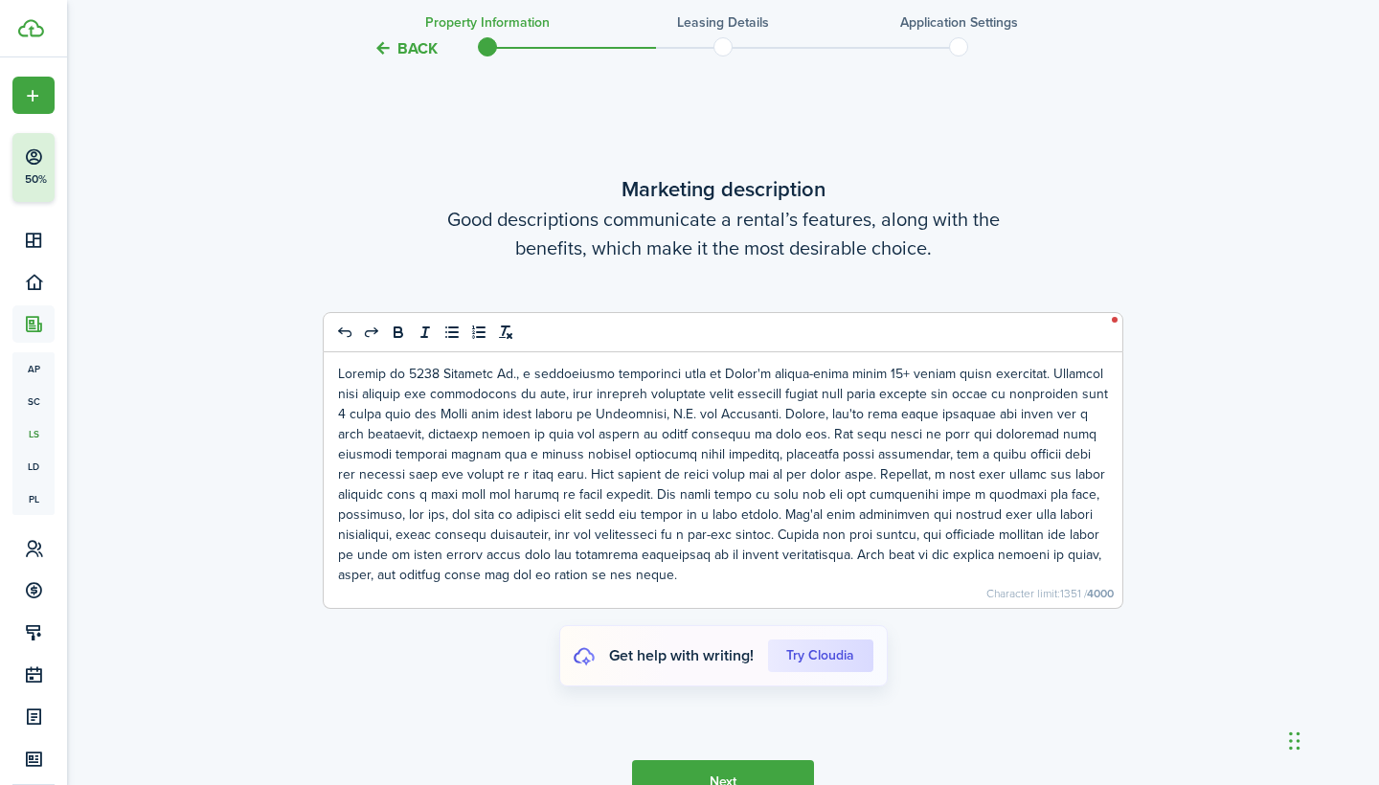
scroll to position [5151, 0]
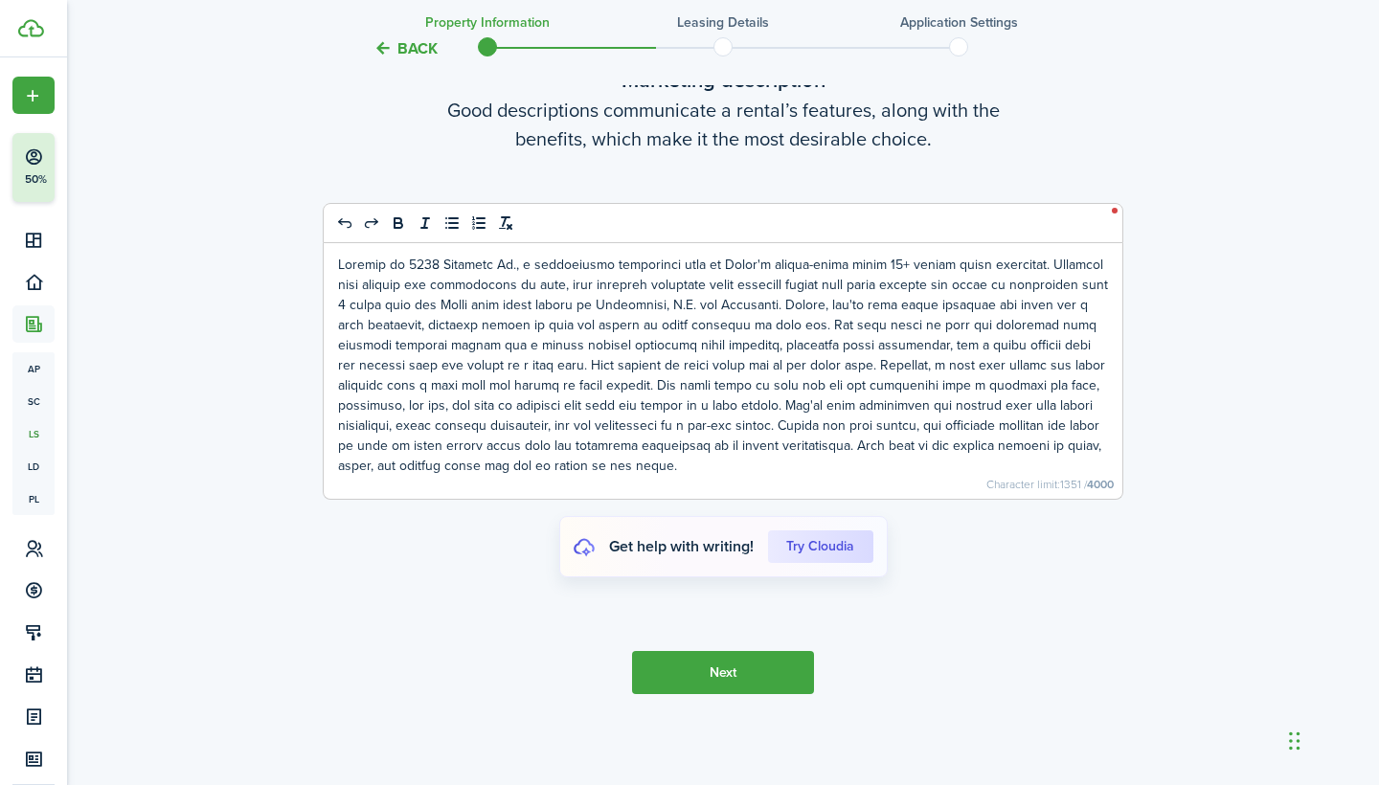
click at [715, 658] on button "Next" at bounding box center [723, 672] width 182 height 43
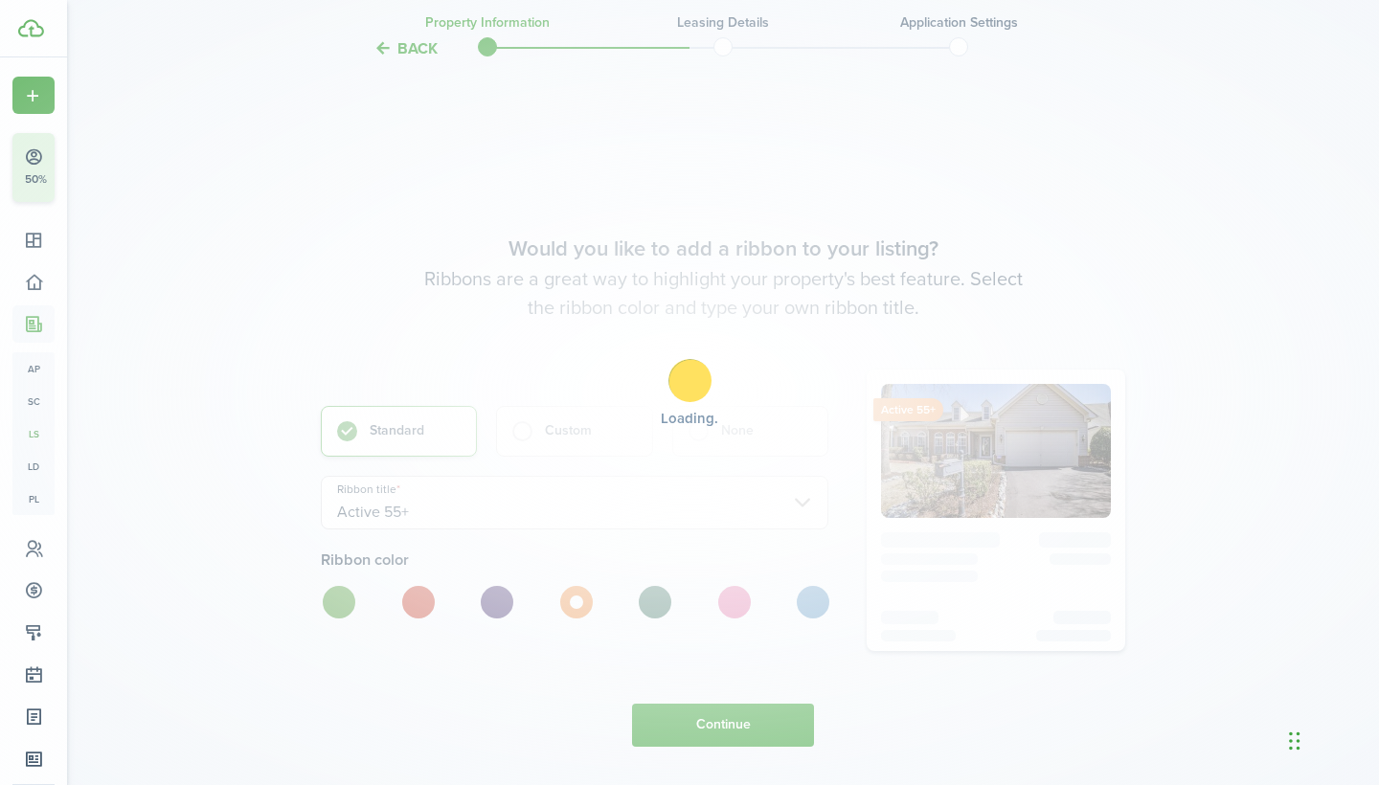
scroll to position [5827, 0]
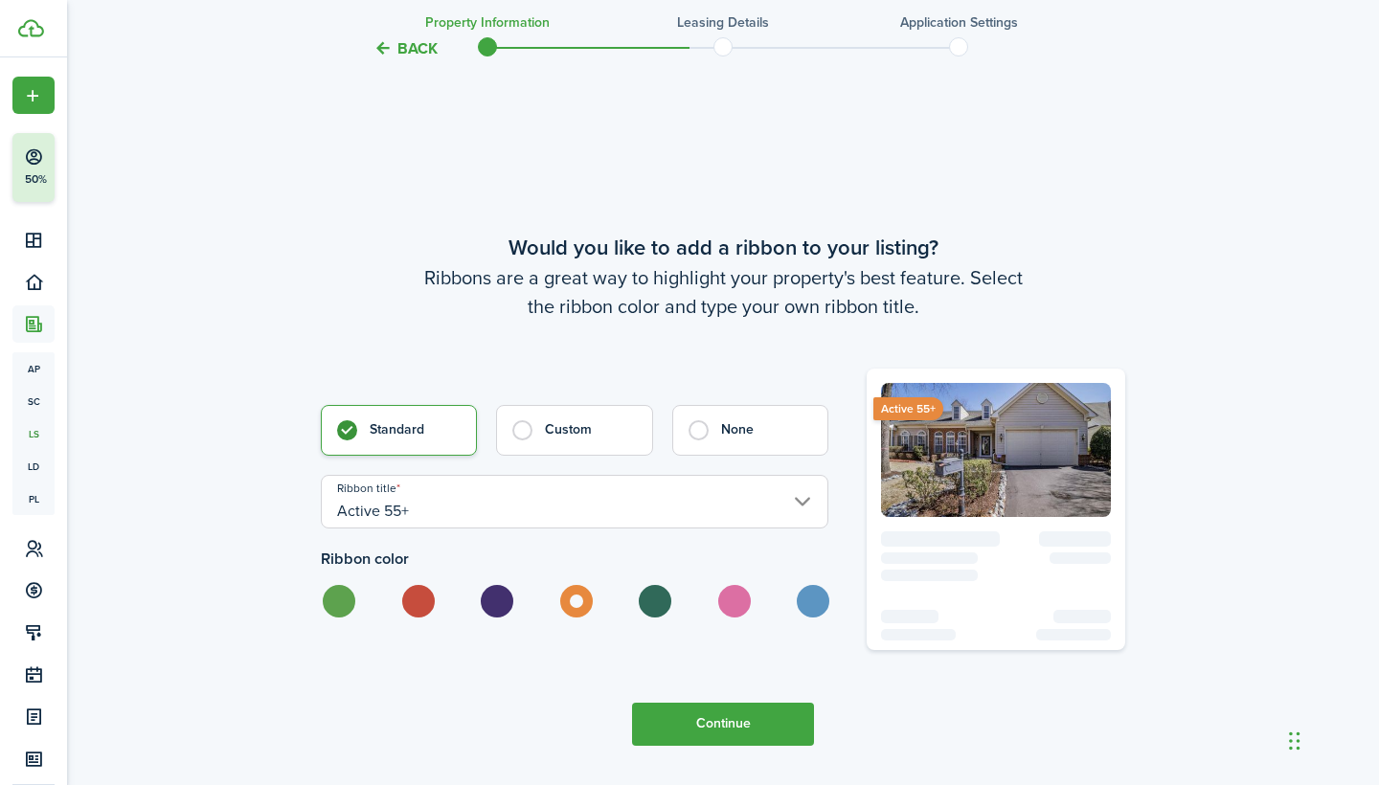
click at [696, 709] on button "Continue" at bounding box center [723, 724] width 182 height 43
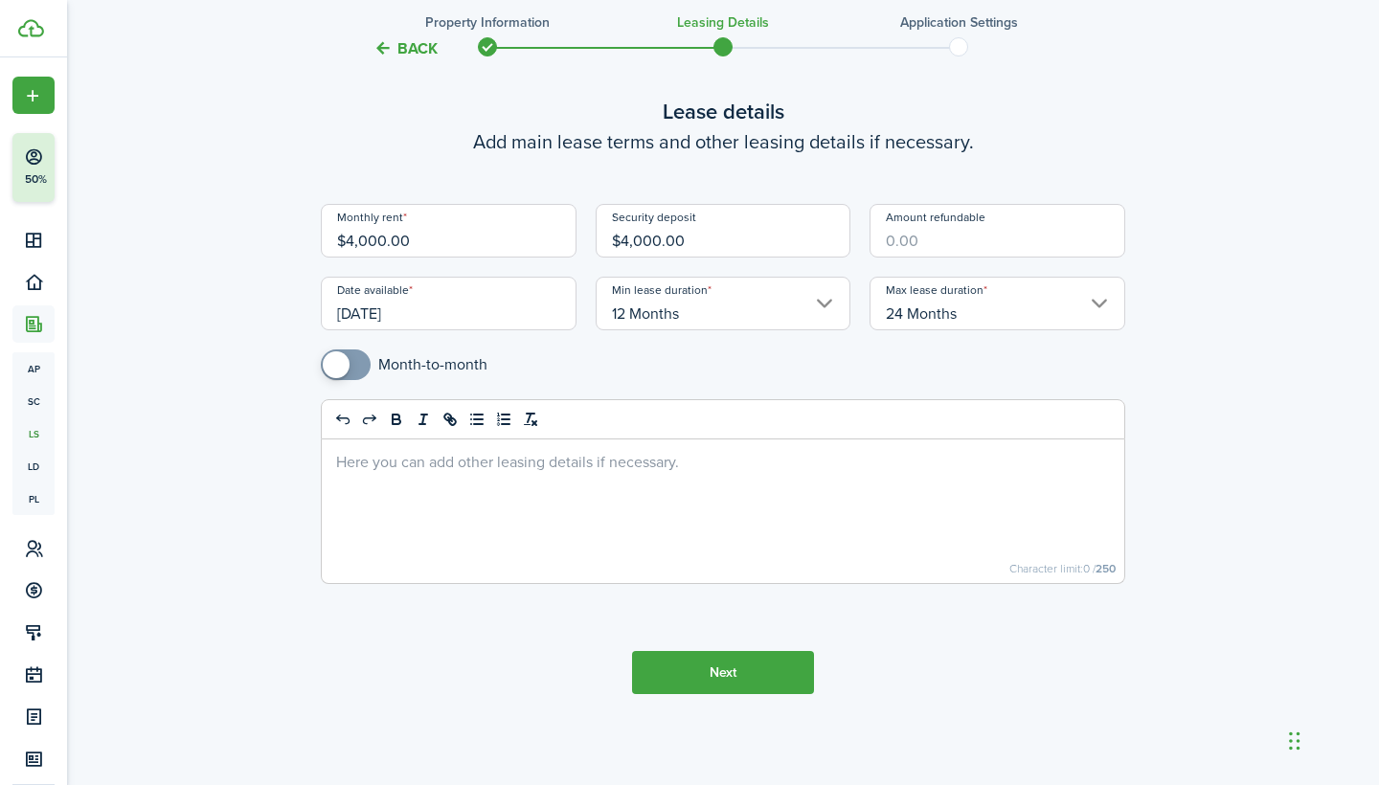
scroll to position [96, 0]
click at [708, 655] on button "Next" at bounding box center [723, 672] width 182 height 43
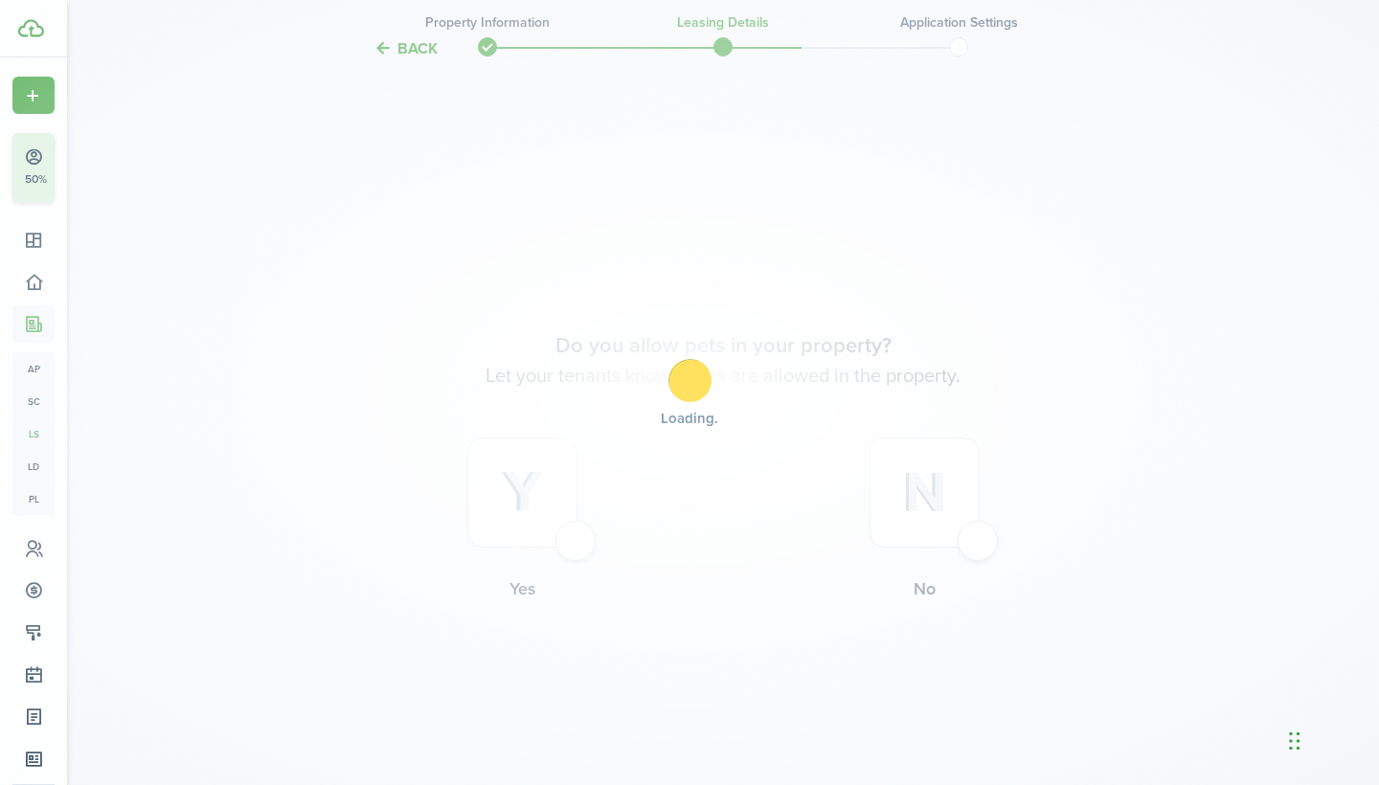
scroll to position [753, 0]
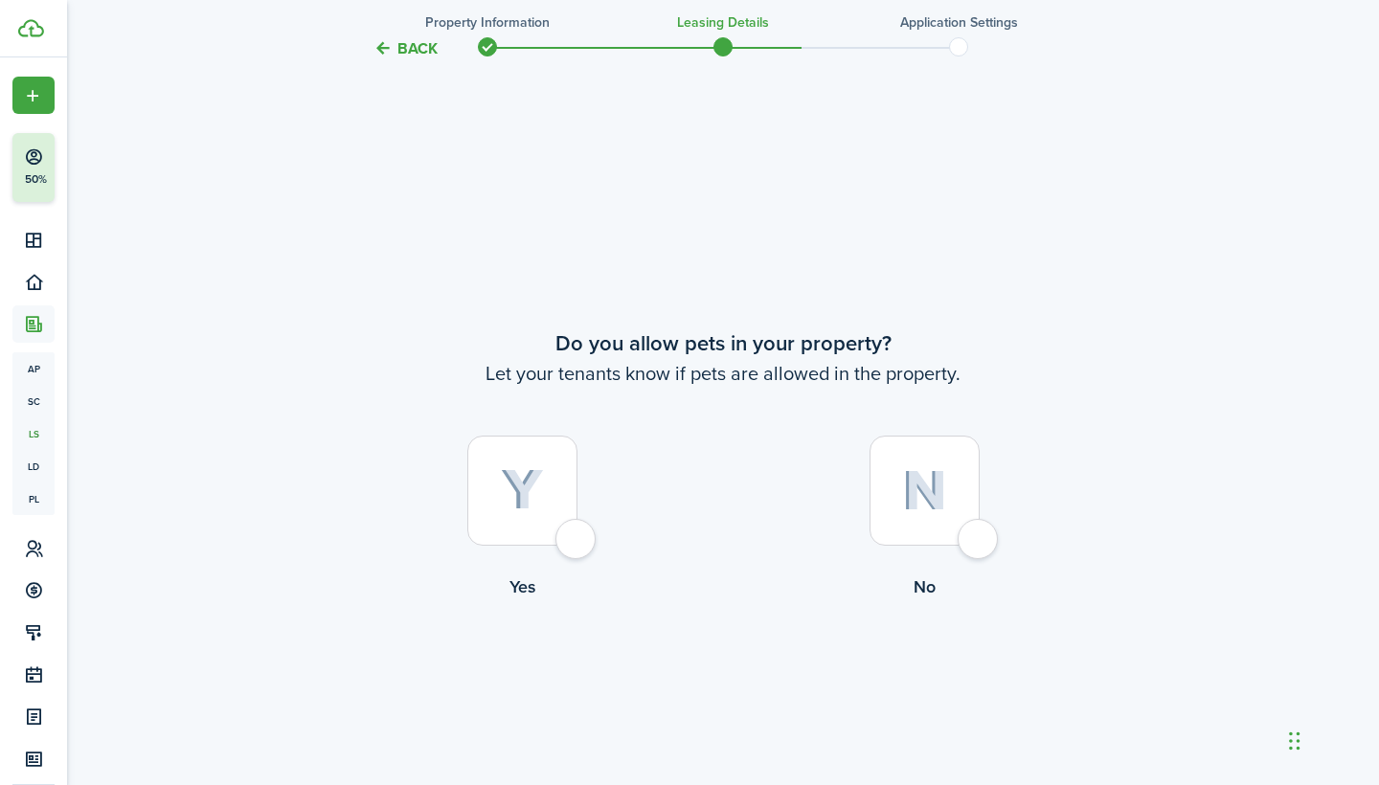
click at [942, 494] on img at bounding box center [924, 490] width 45 height 41
radio input "true"
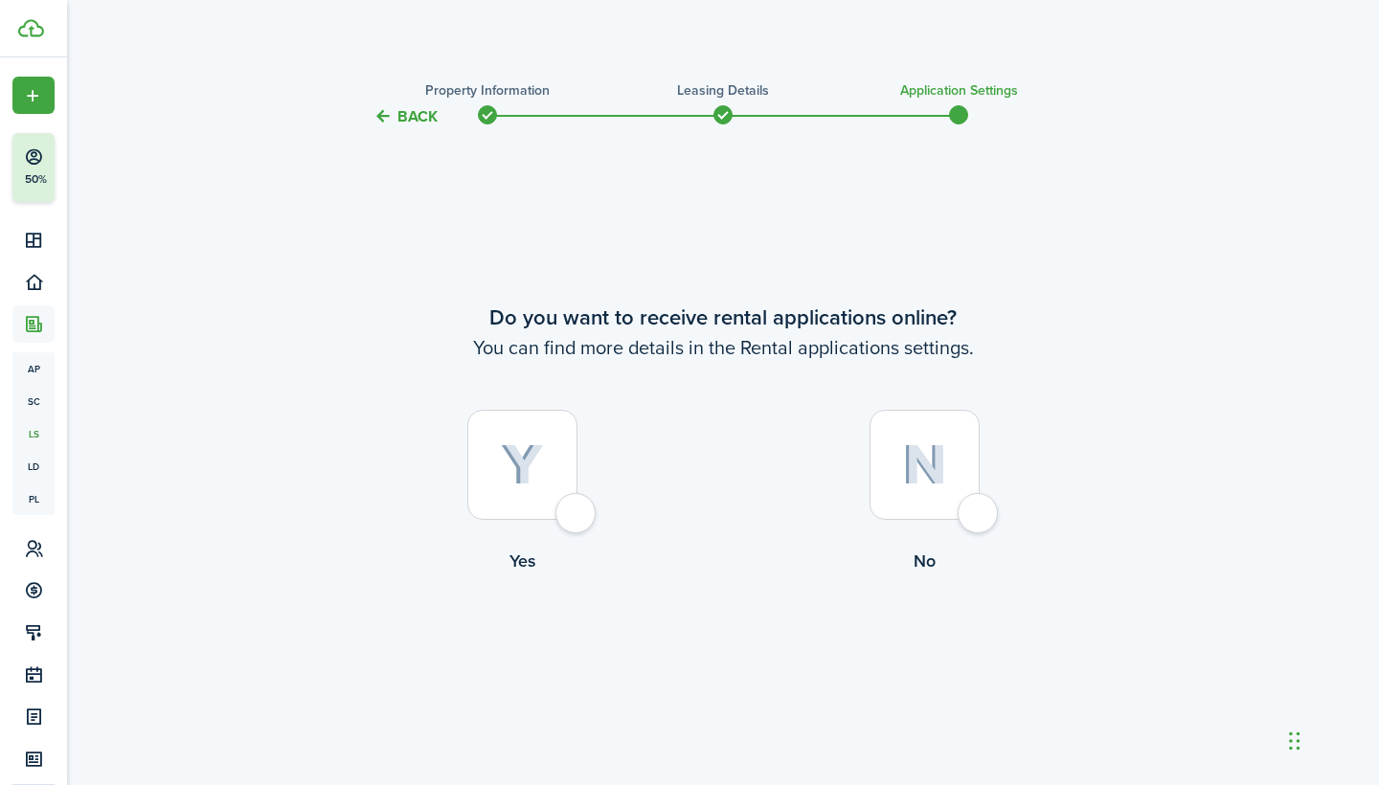
scroll to position [0, 0]
click at [557, 443] on div at bounding box center [522, 465] width 110 height 110
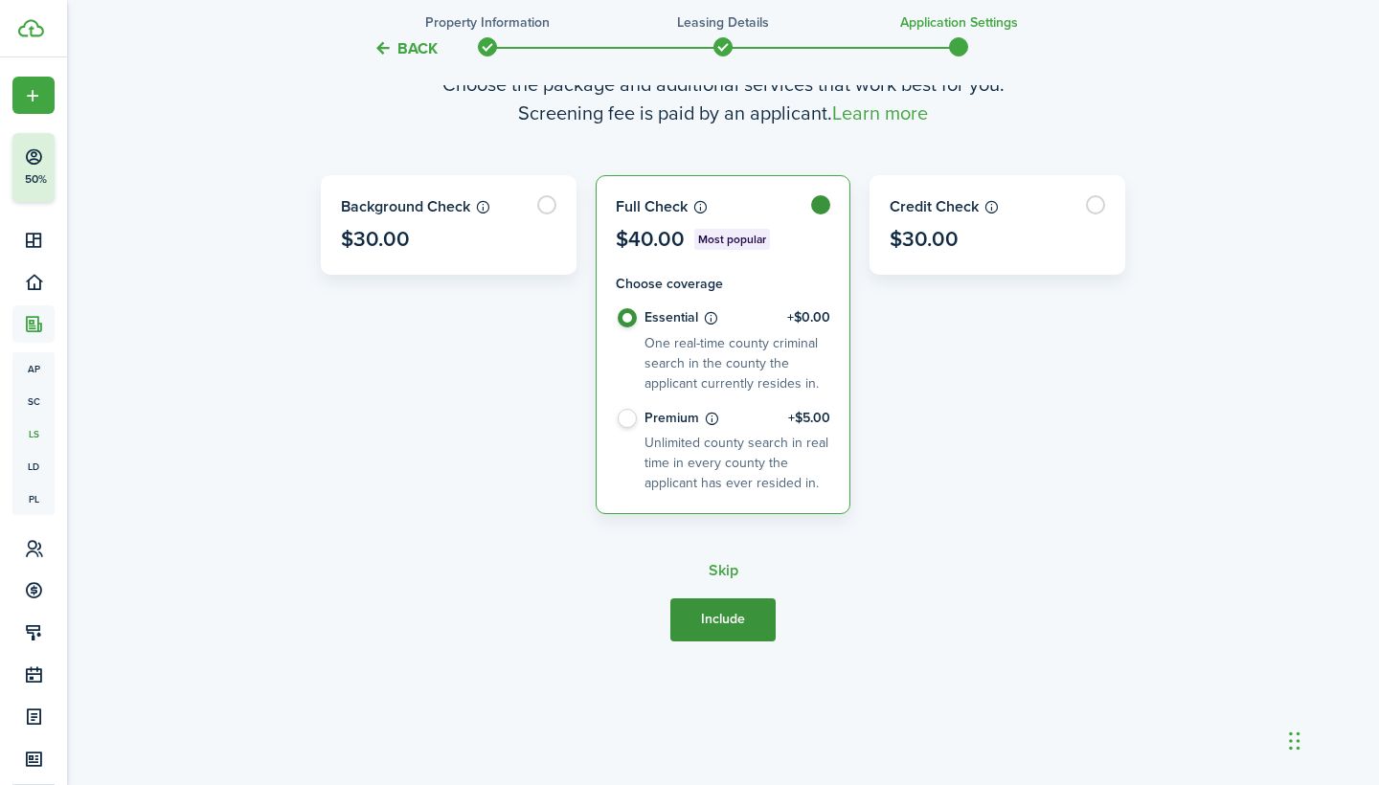
scroll to position [785, 0]
click at [737, 612] on button "Include" at bounding box center [722, 620] width 105 height 43
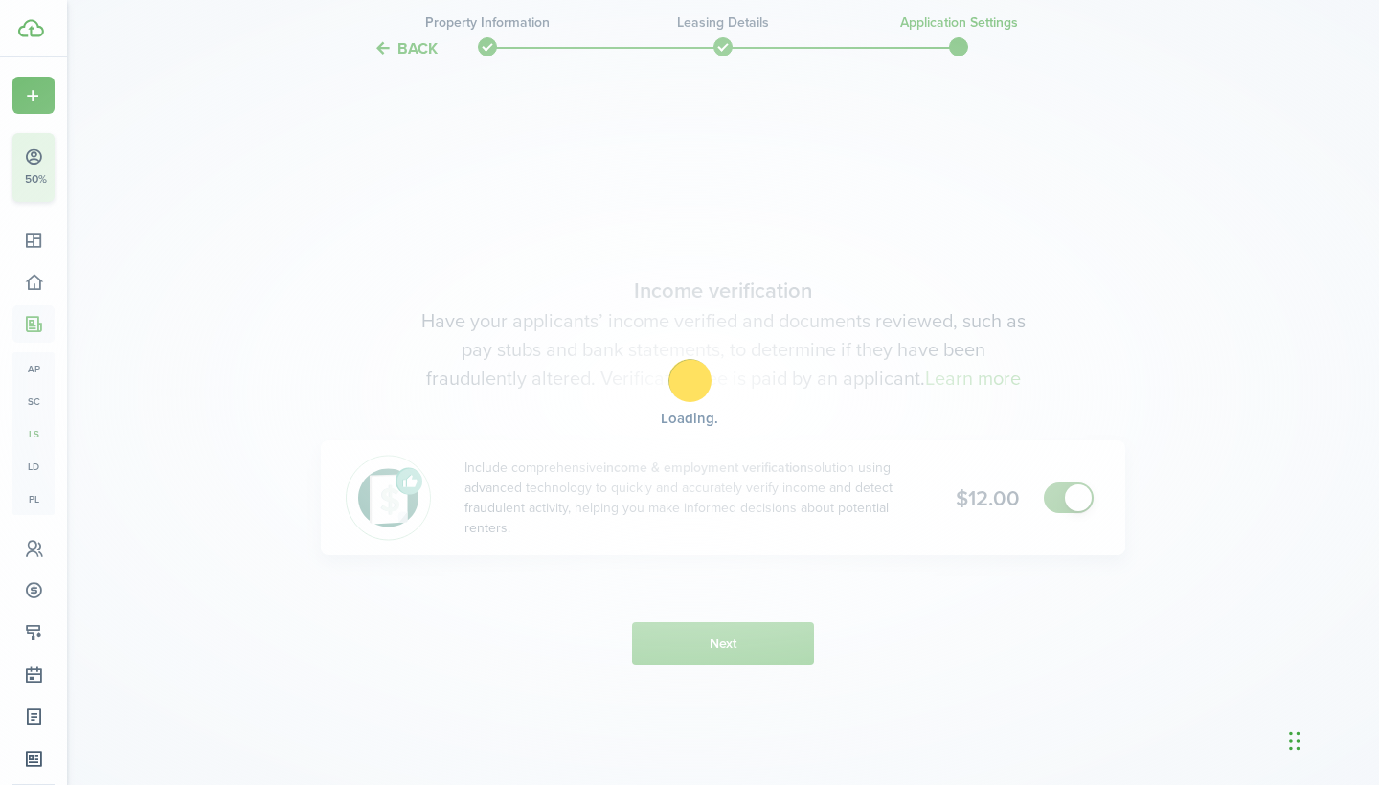
scroll to position [1442, 0]
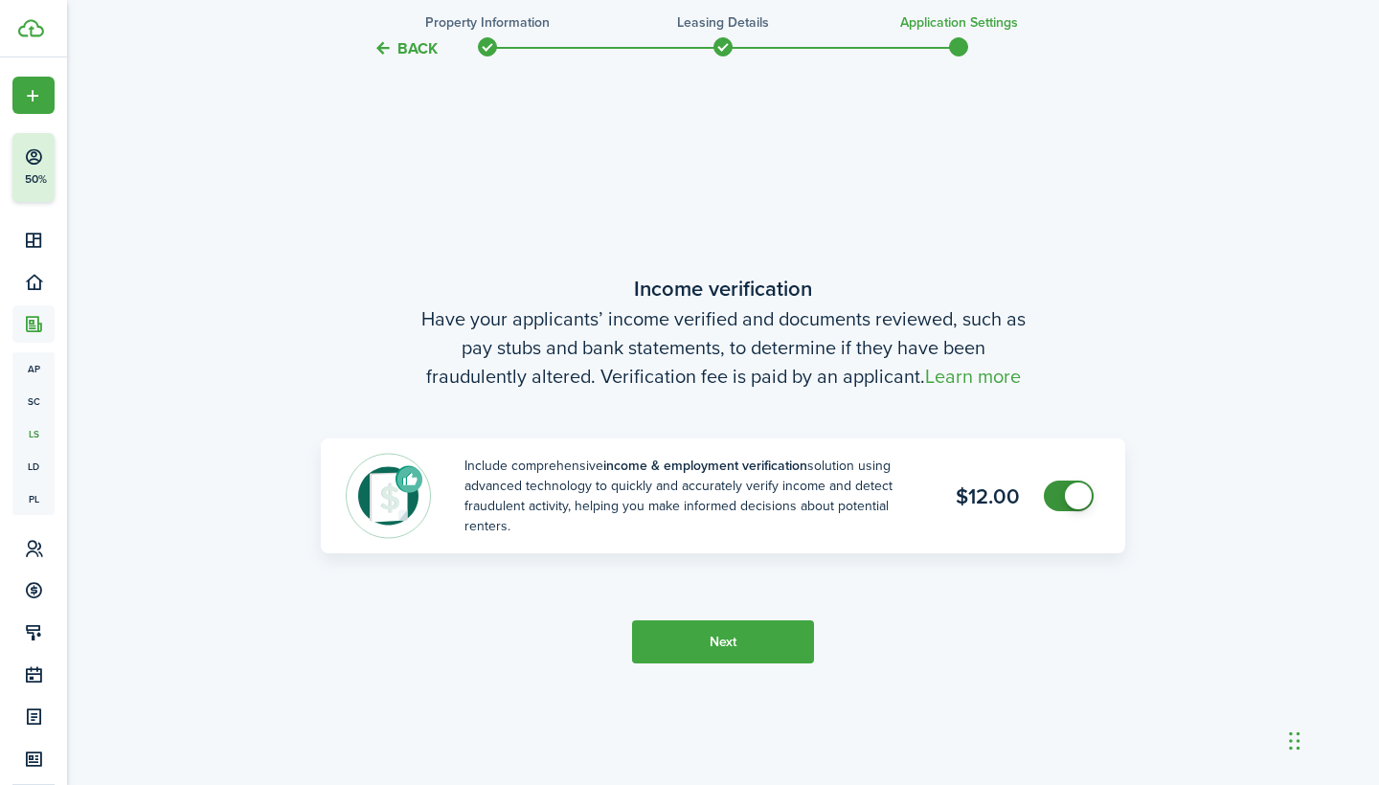
click at [416, 56] on button "Back" at bounding box center [406, 48] width 64 height 20
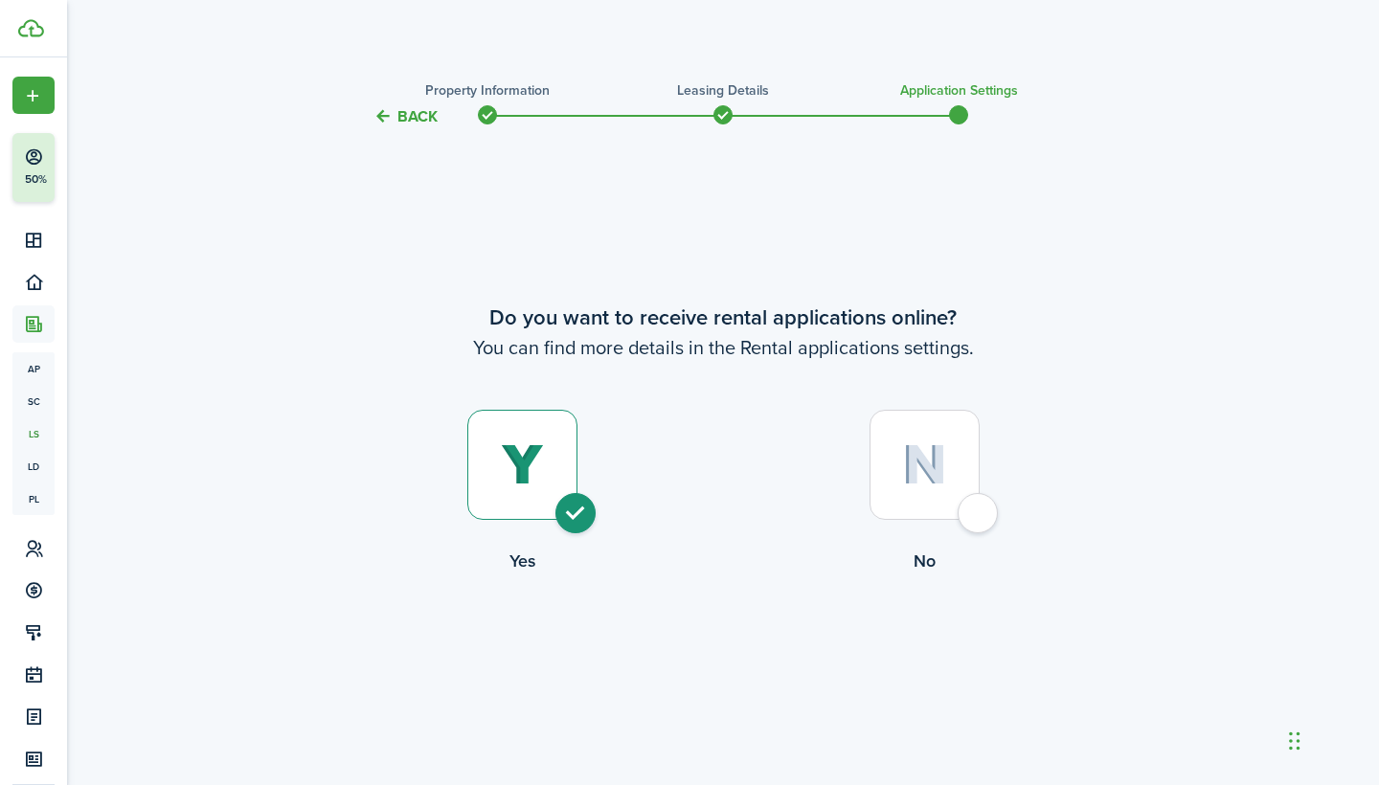
scroll to position [0, 0]
click at [420, 125] on button "Back" at bounding box center [406, 116] width 64 height 20
click at [889, 465] on div at bounding box center [925, 465] width 110 height 110
radio input "false"
radio input "true"
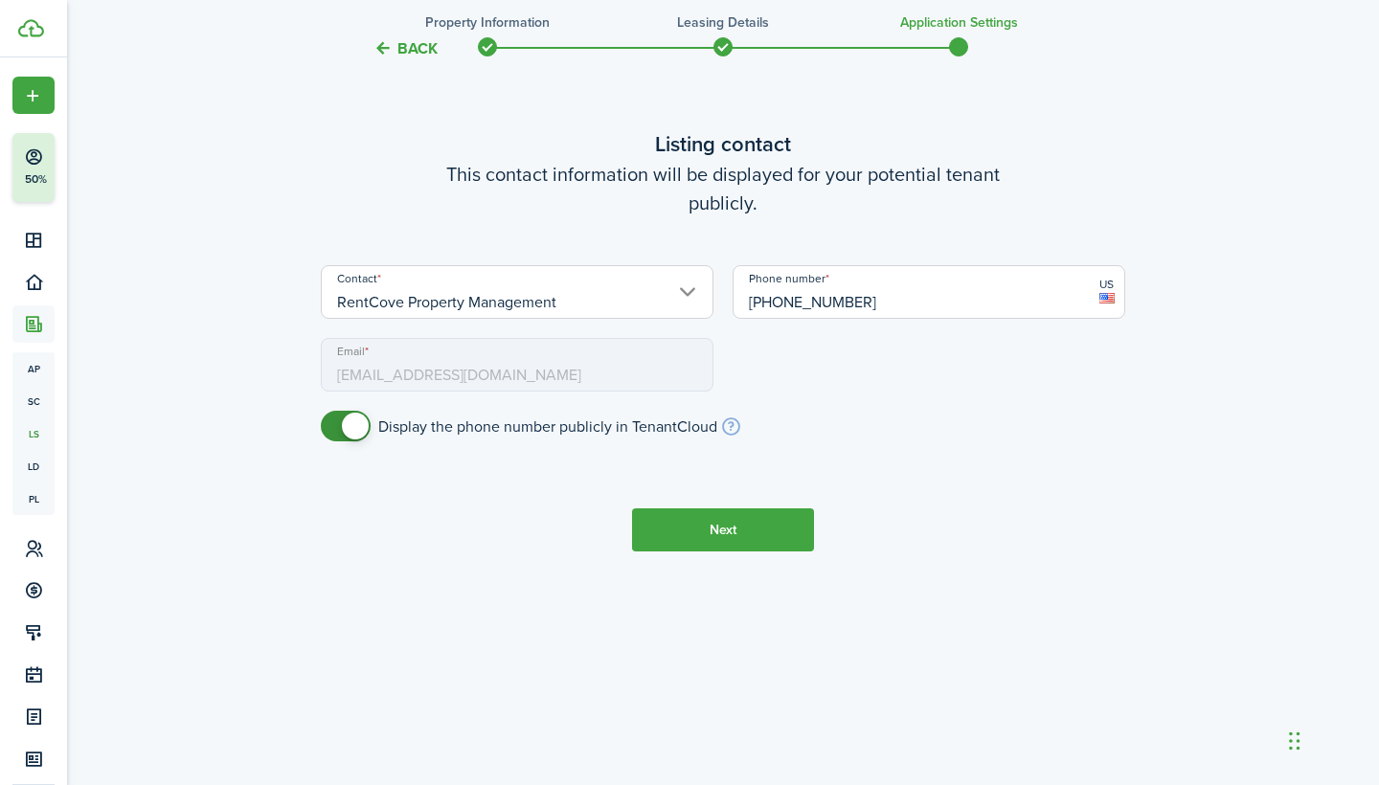
scroll to position [785, 0]
checkbox input "false"
click at [347, 421] on span at bounding box center [355, 426] width 27 height 27
click at [701, 515] on button "Next" at bounding box center [723, 530] width 182 height 43
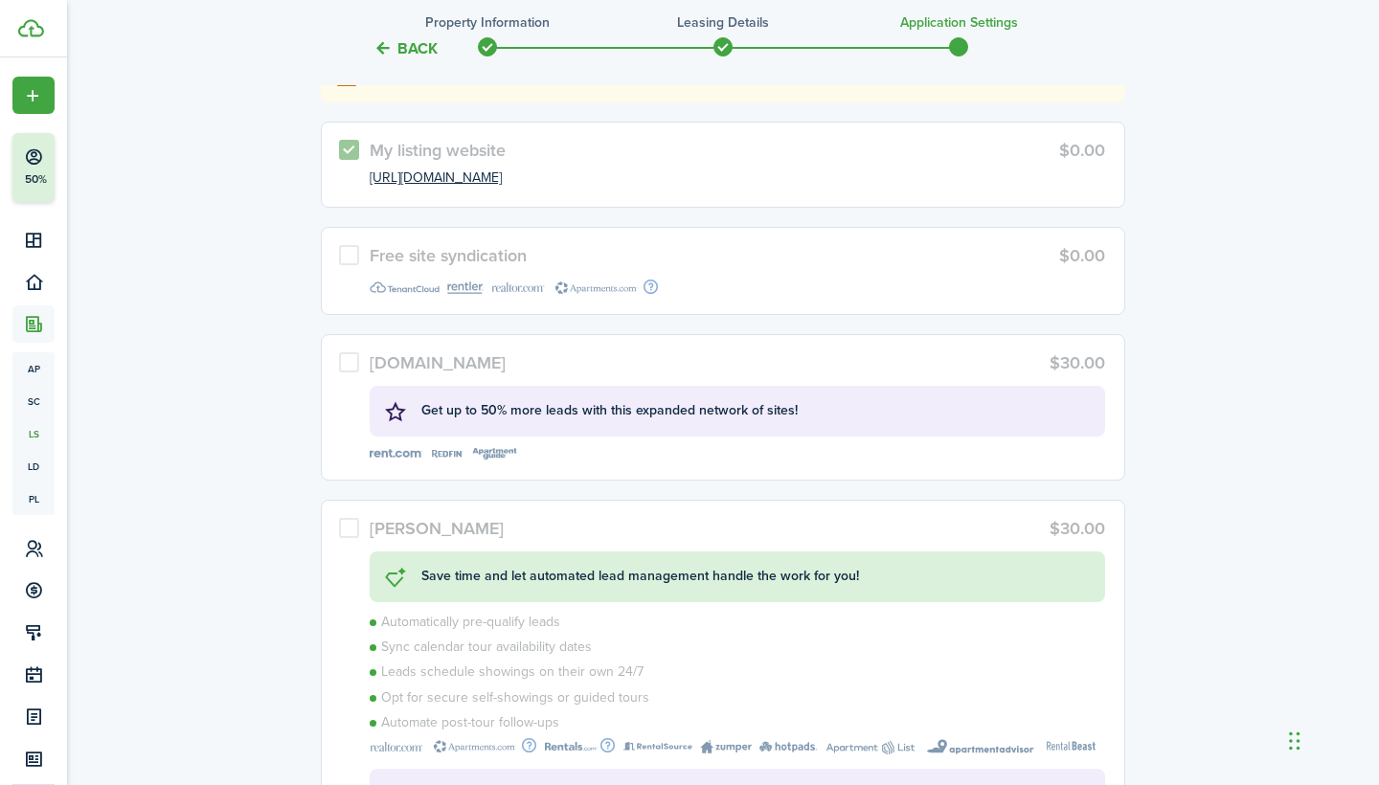
scroll to position [1642, 0]
click at [338, 249] on label "Free site syndication $0.00" at bounding box center [723, 270] width 805 height 87
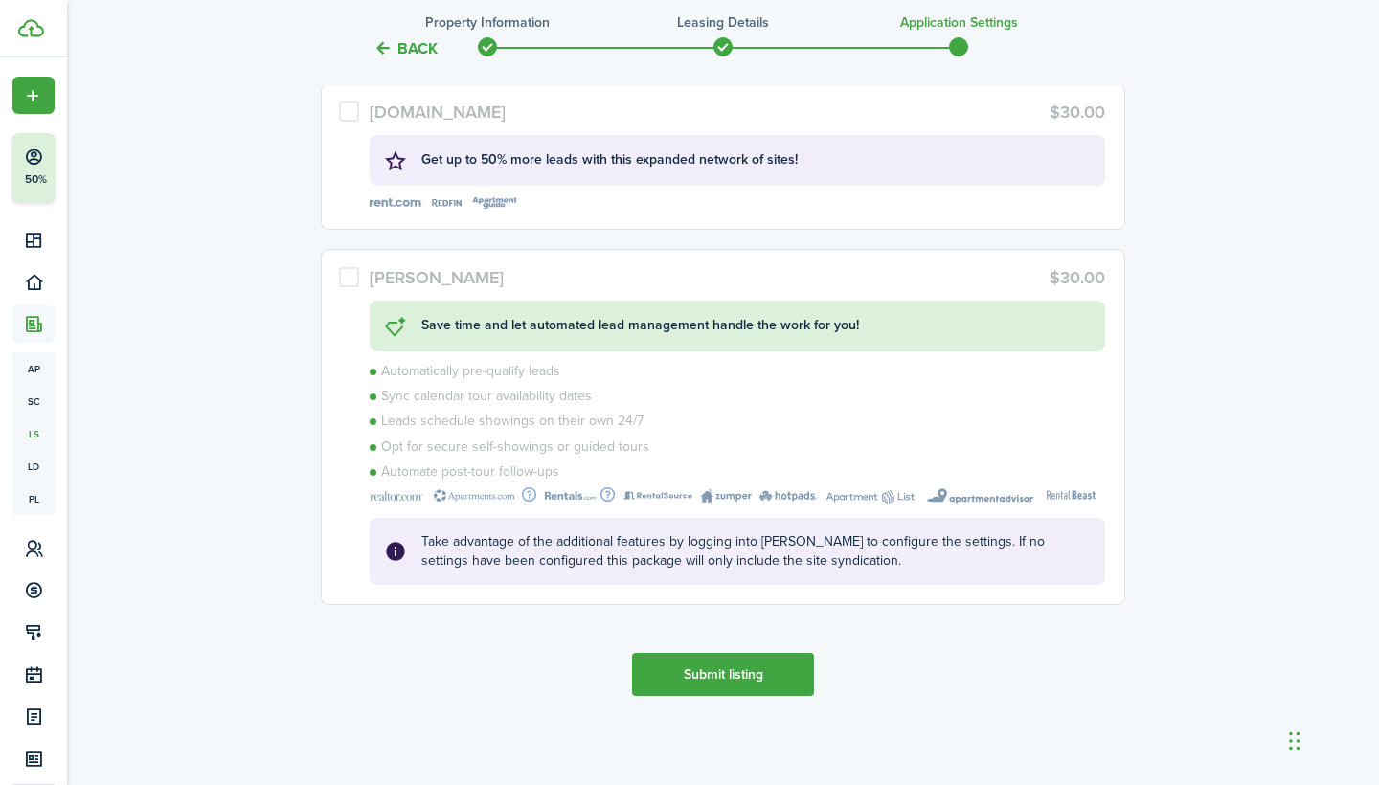
scroll to position [1892, 0]
click at [663, 679] on button "Submit listing" at bounding box center [723, 675] width 182 height 43
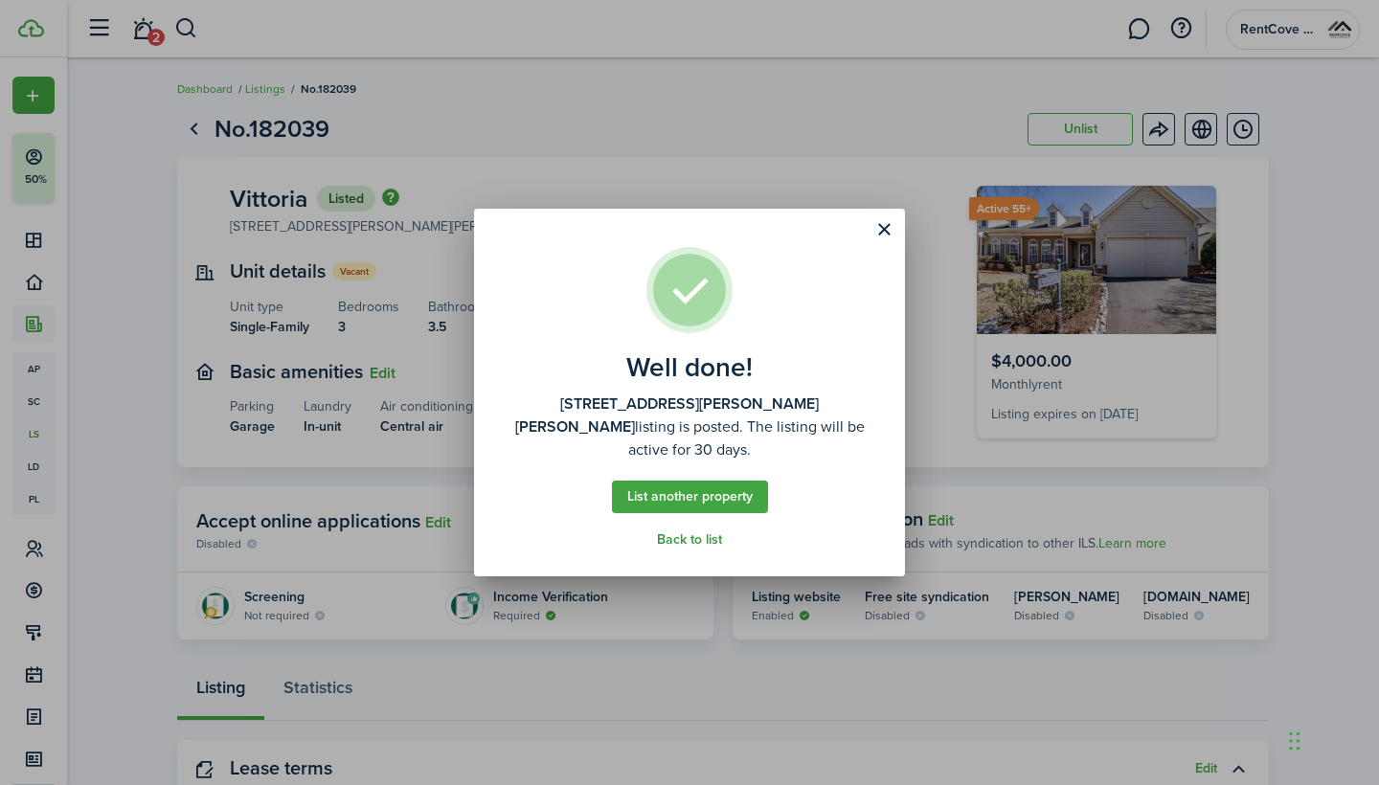
click at [685, 533] on link "Back to list" at bounding box center [689, 540] width 65 height 15
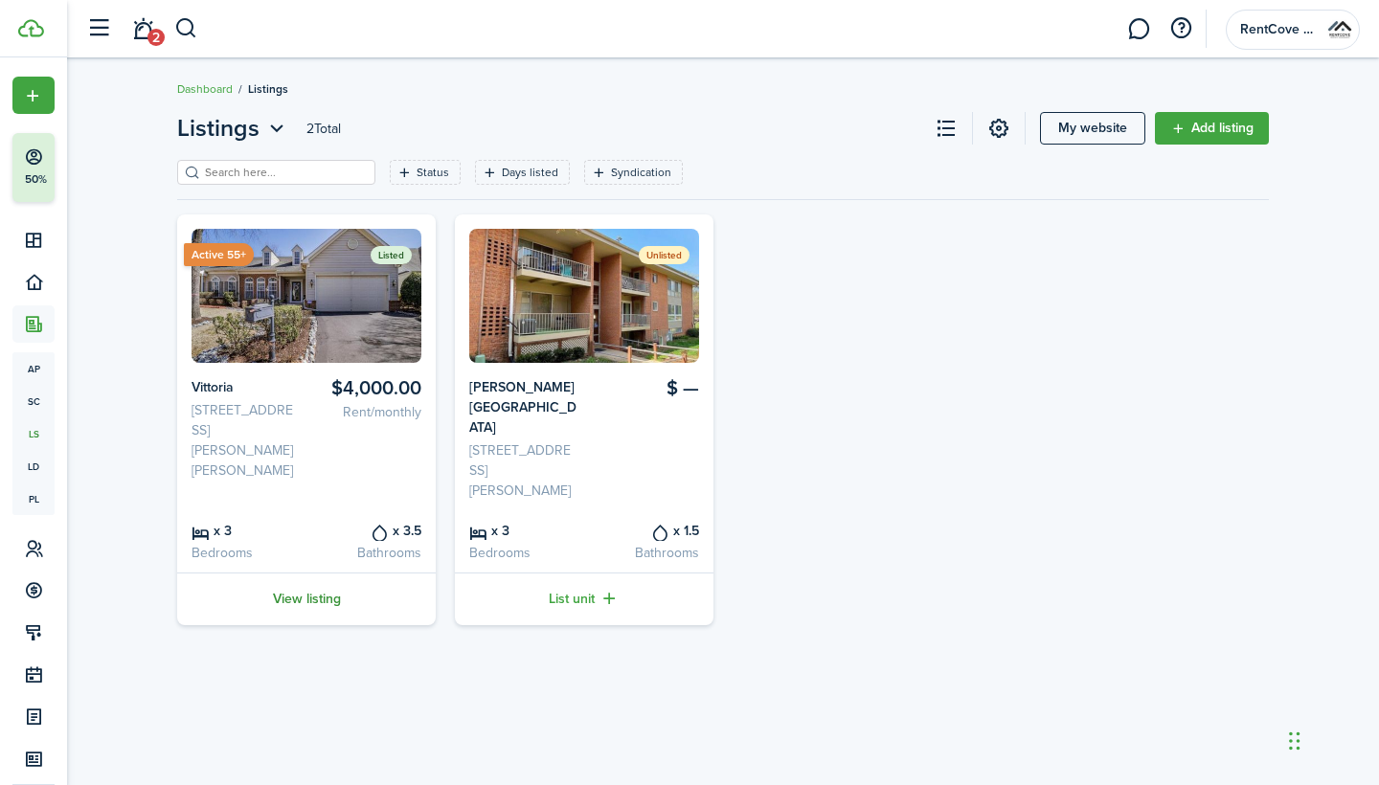
click at [319, 573] on link "View listing" at bounding box center [306, 599] width 259 height 53
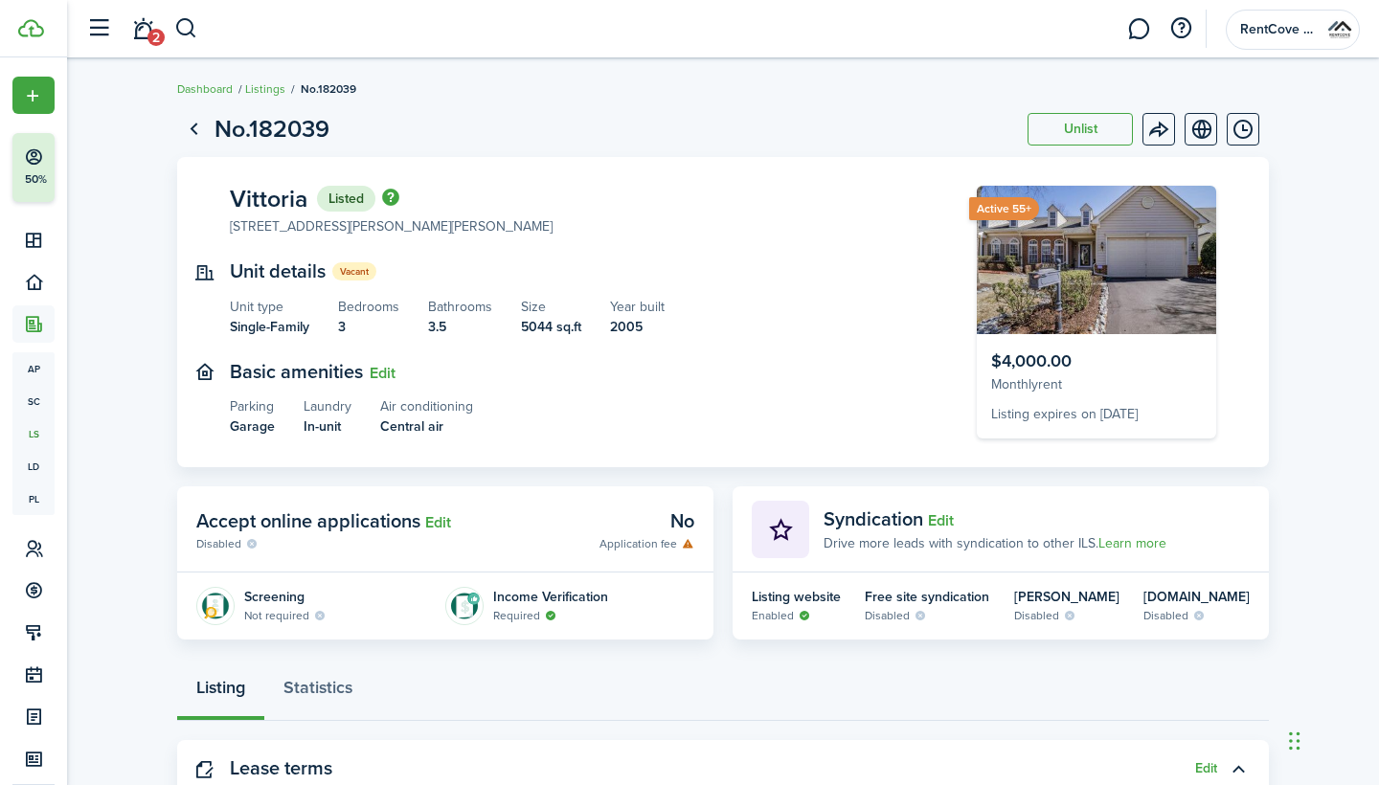
click at [350, 272] on status "Vacant" at bounding box center [354, 271] width 44 height 18
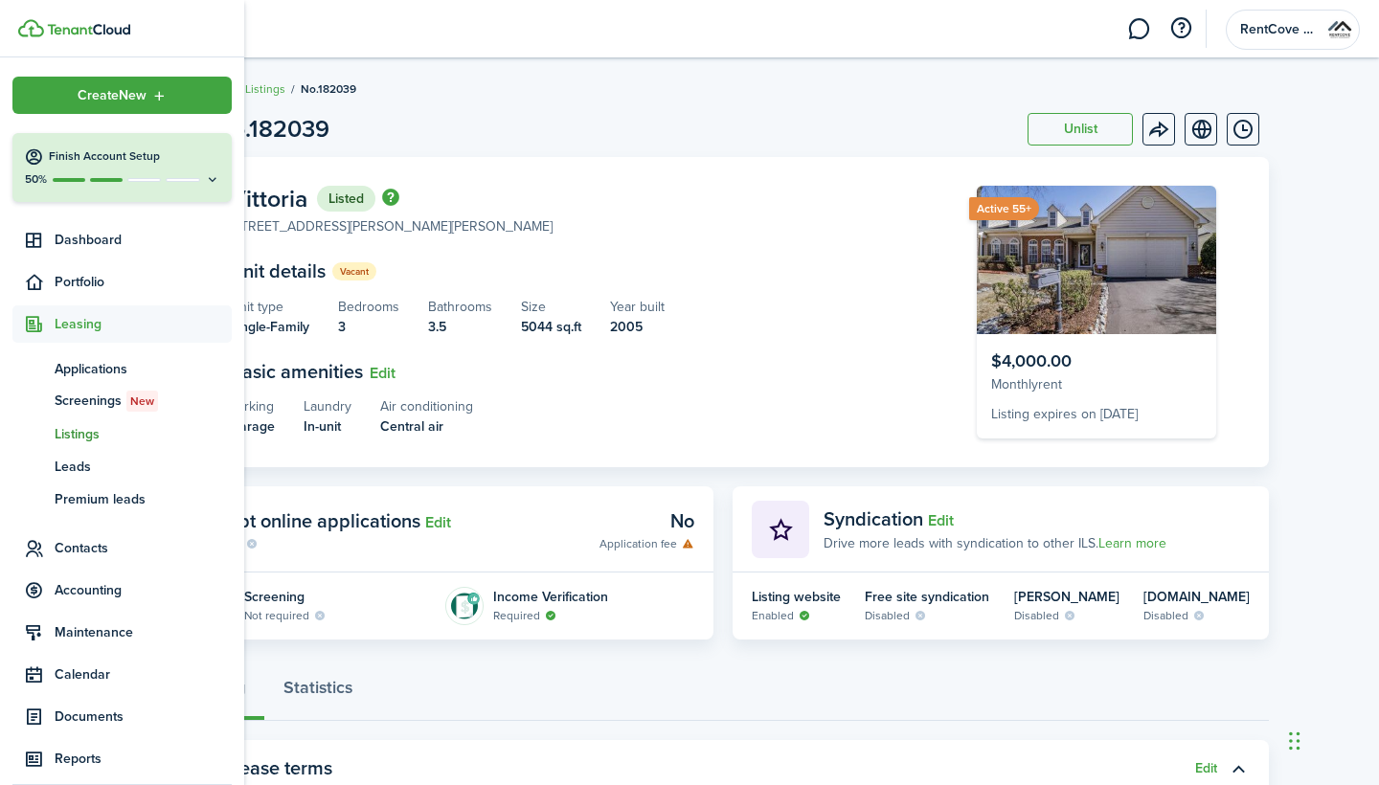
click at [102, 328] on span "Leasing" at bounding box center [143, 324] width 177 height 20
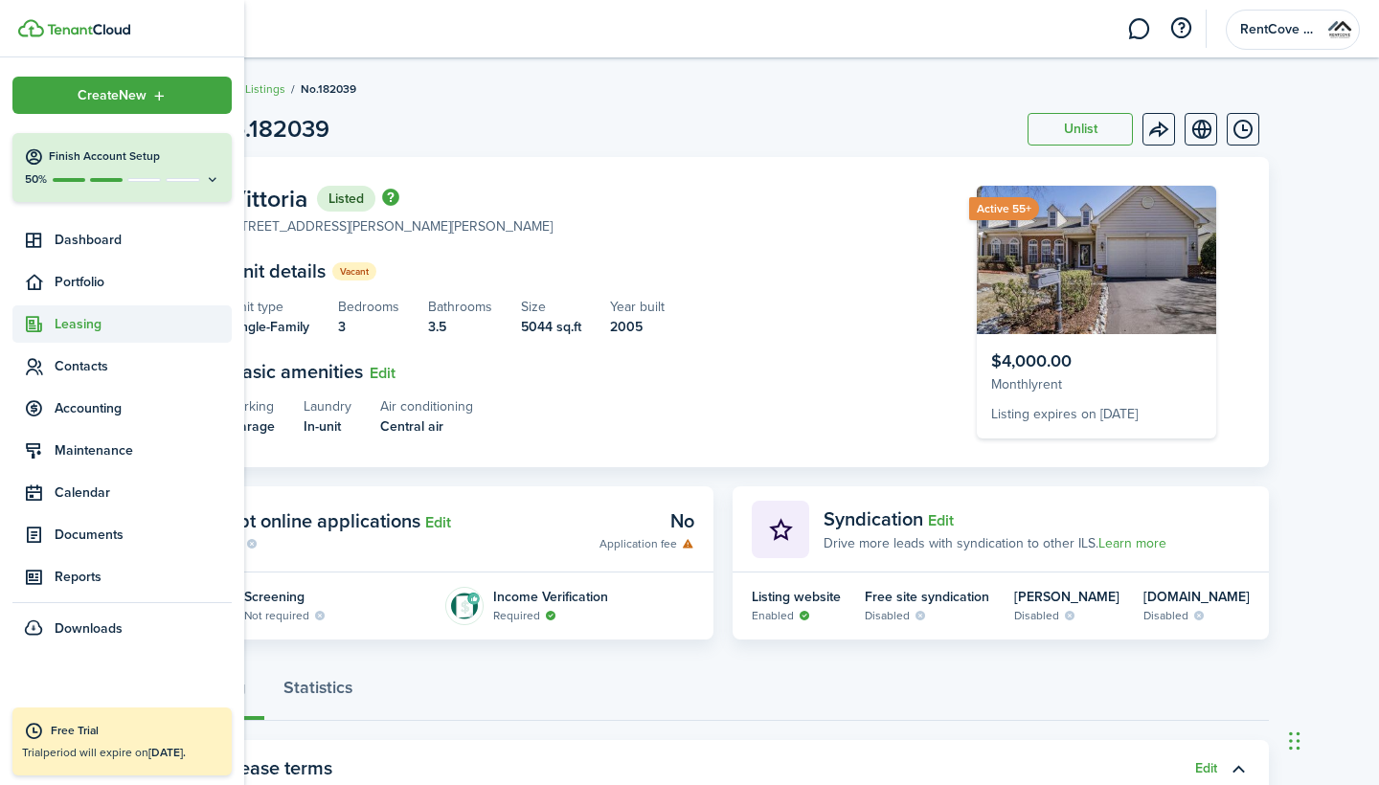
click at [107, 337] on span "Leasing" at bounding box center [121, 324] width 219 height 37
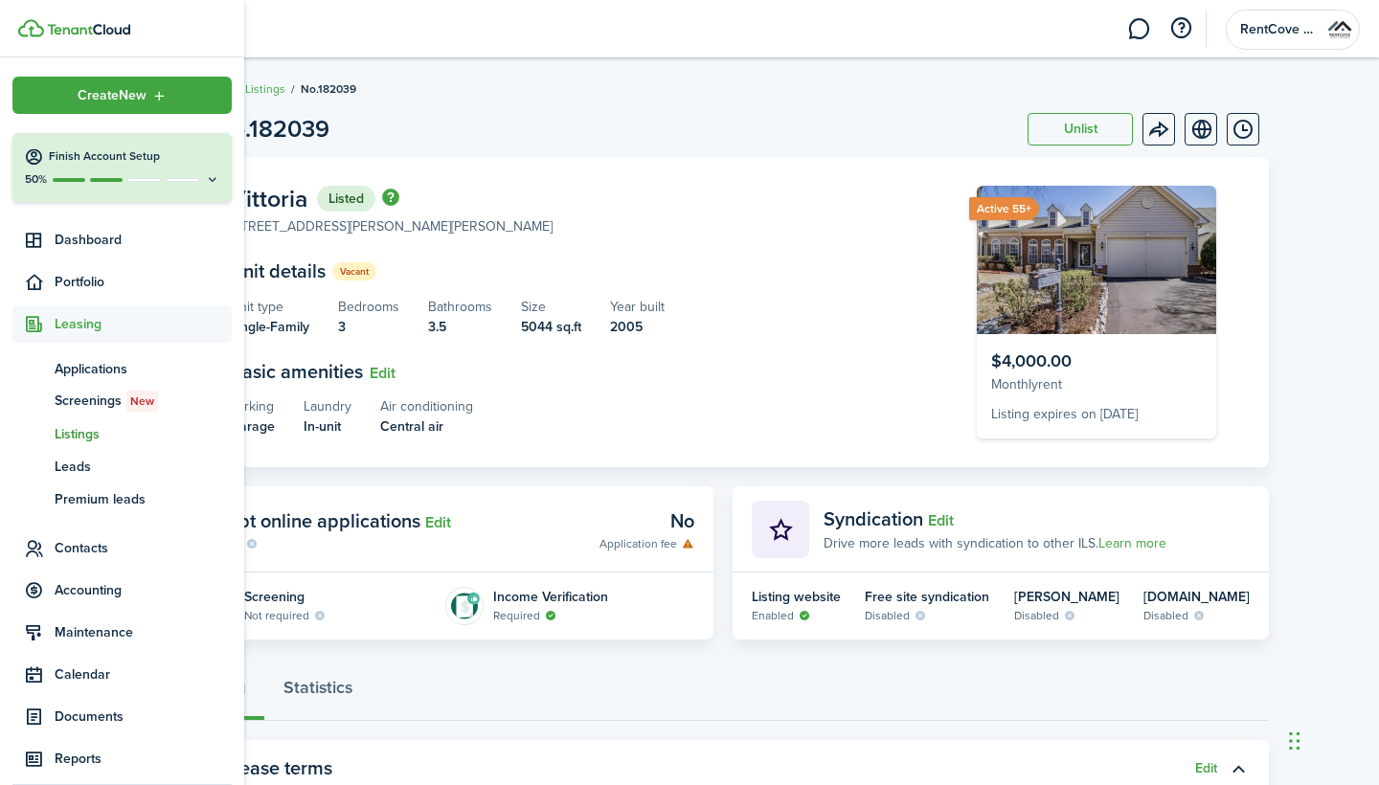
click at [128, 436] on span "Listings" at bounding box center [143, 434] width 177 height 20
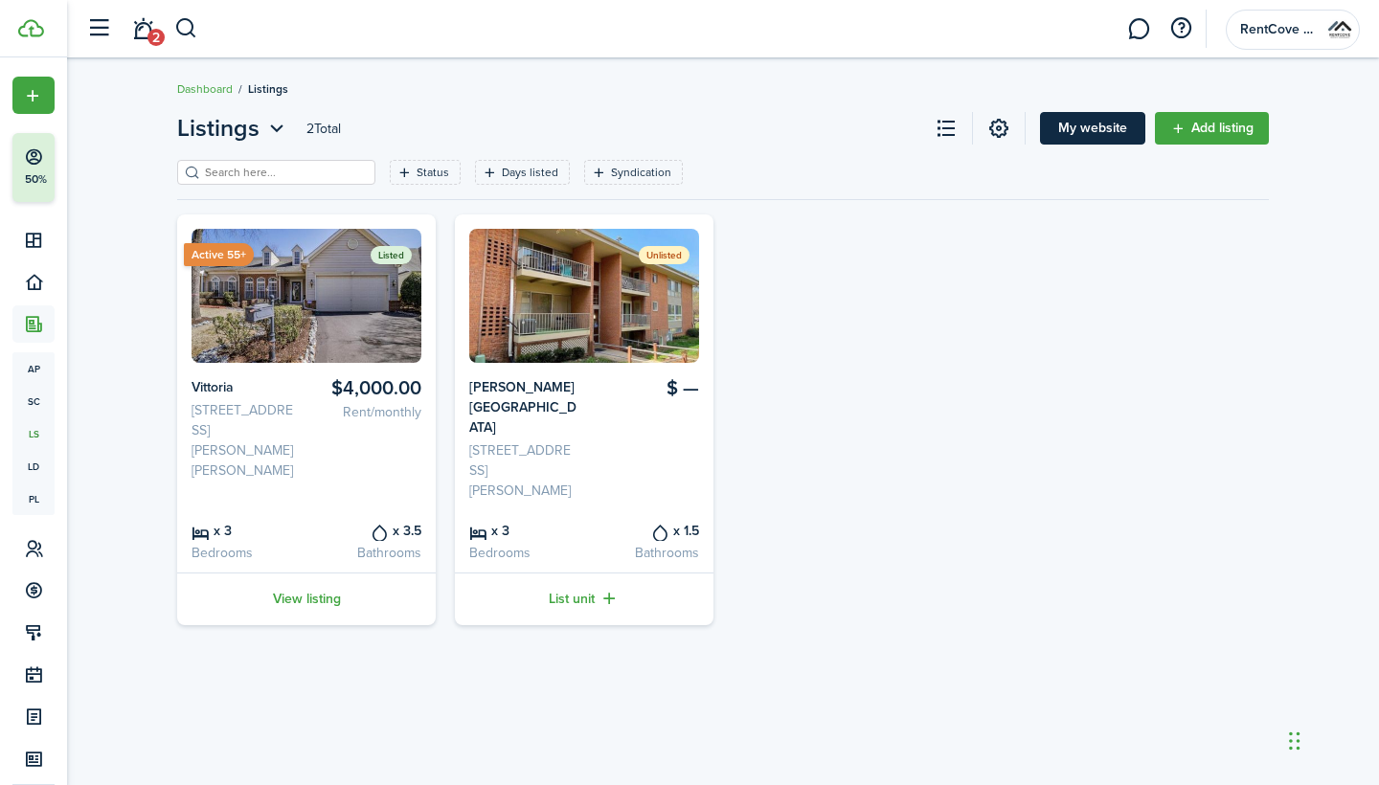
click at [1109, 140] on link "My website" at bounding box center [1092, 128] width 105 height 33
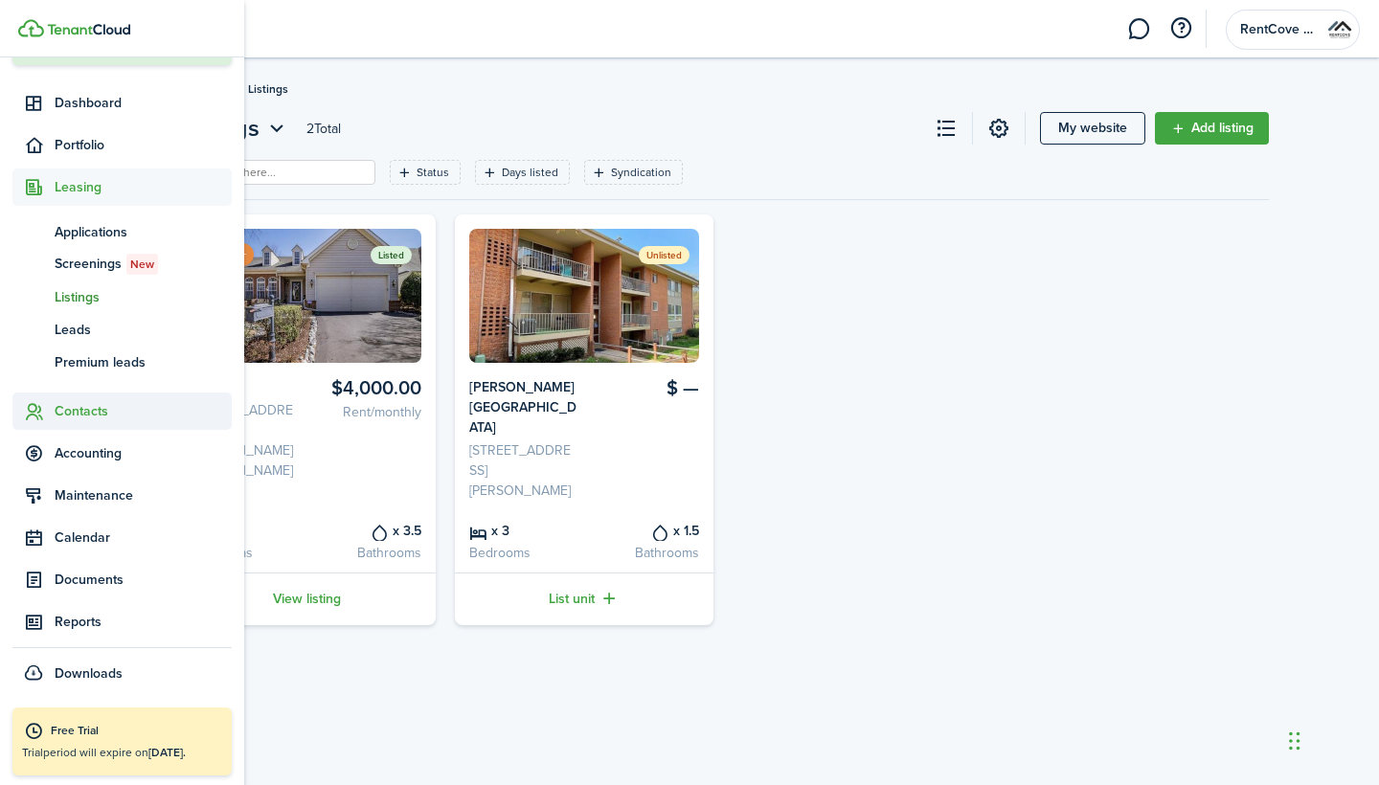
scroll to position [137, 0]
click at [91, 586] on span "Documents" at bounding box center [143, 580] width 177 height 20
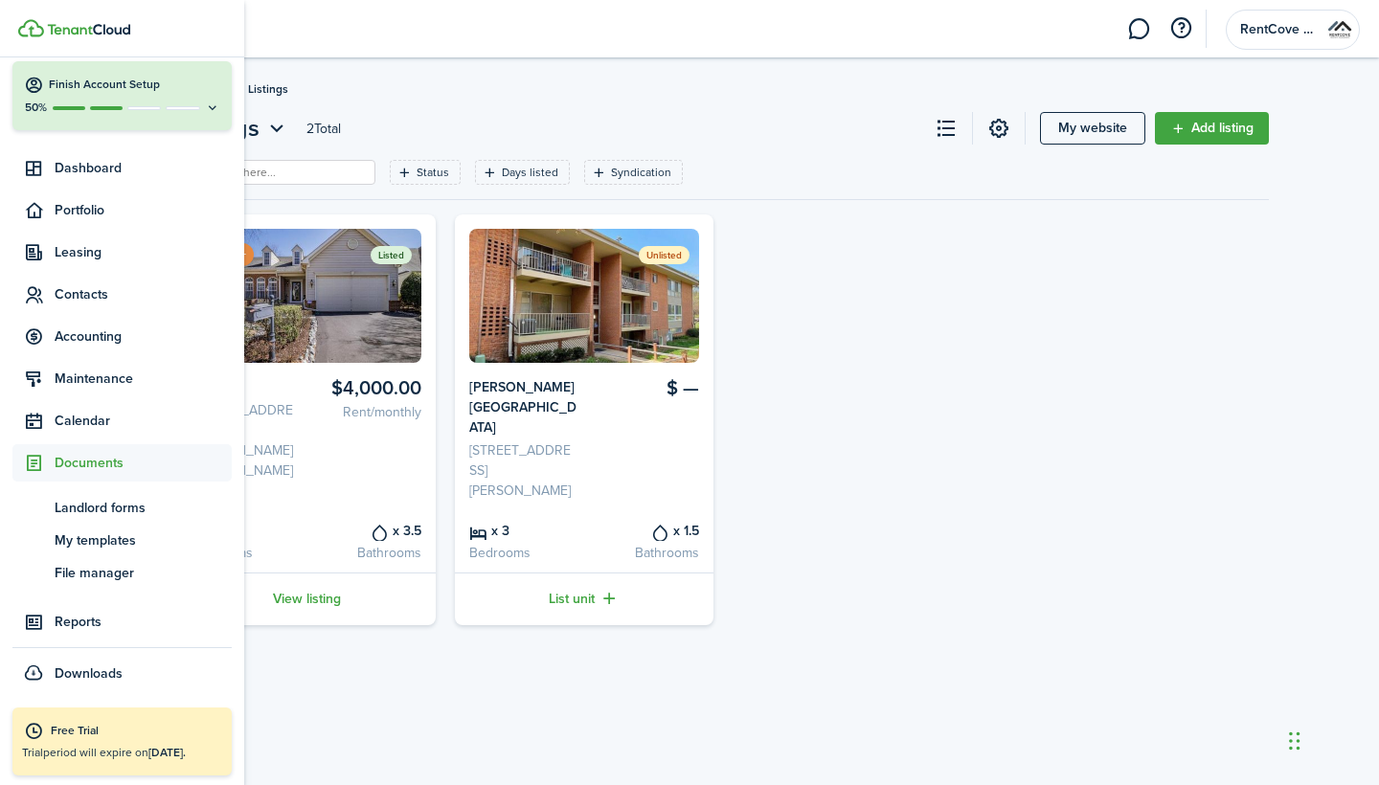
scroll to position [72, 0]
click at [81, 513] on span "Landlord forms" at bounding box center [143, 508] width 177 height 20
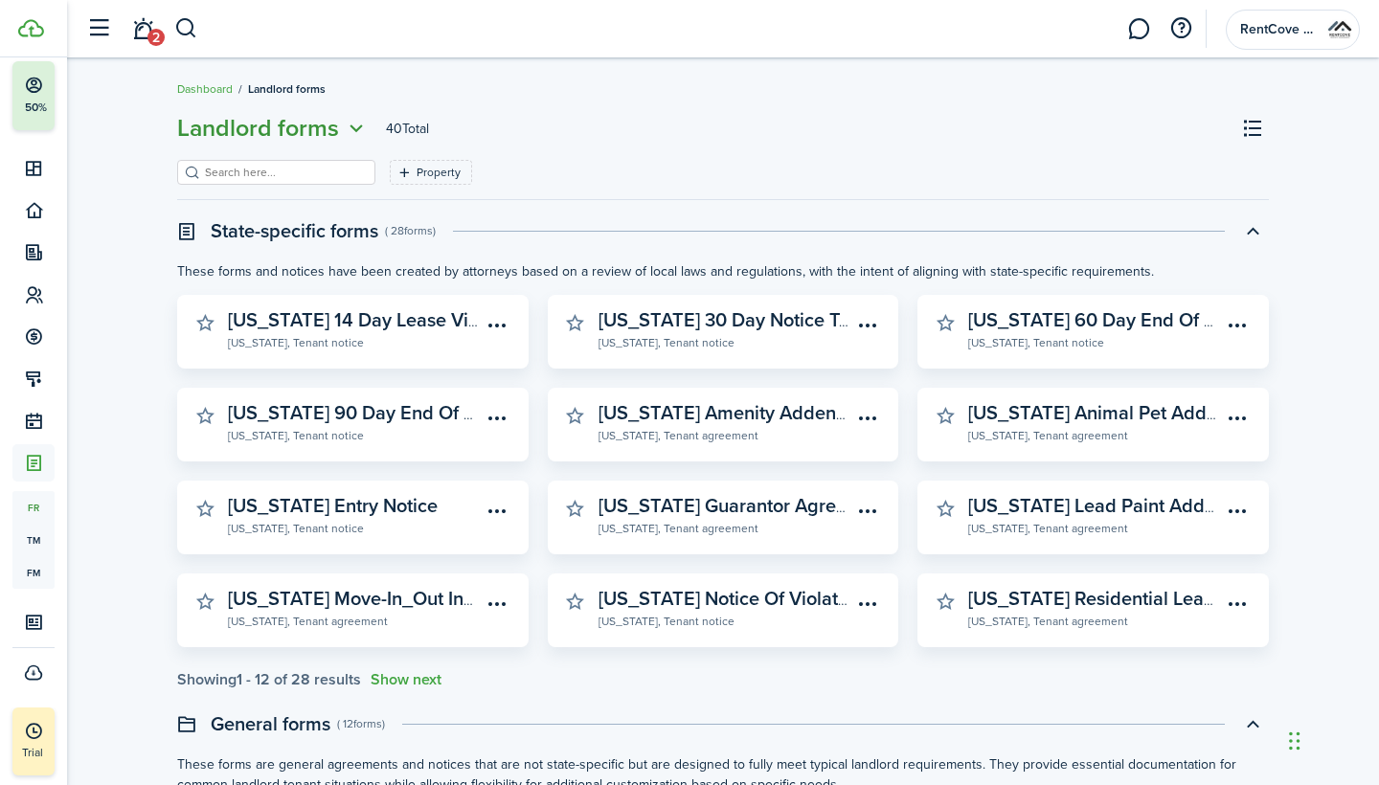
click at [304, 142] on span "Landlord forms" at bounding box center [258, 128] width 162 height 34
click at [625, 145] on header-page "Landlord forms 40 Total" at bounding box center [723, 135] width 1092 height 49
click at [421, 678] on button "Show next" at bounding box center [406, 679] width 71 height 17
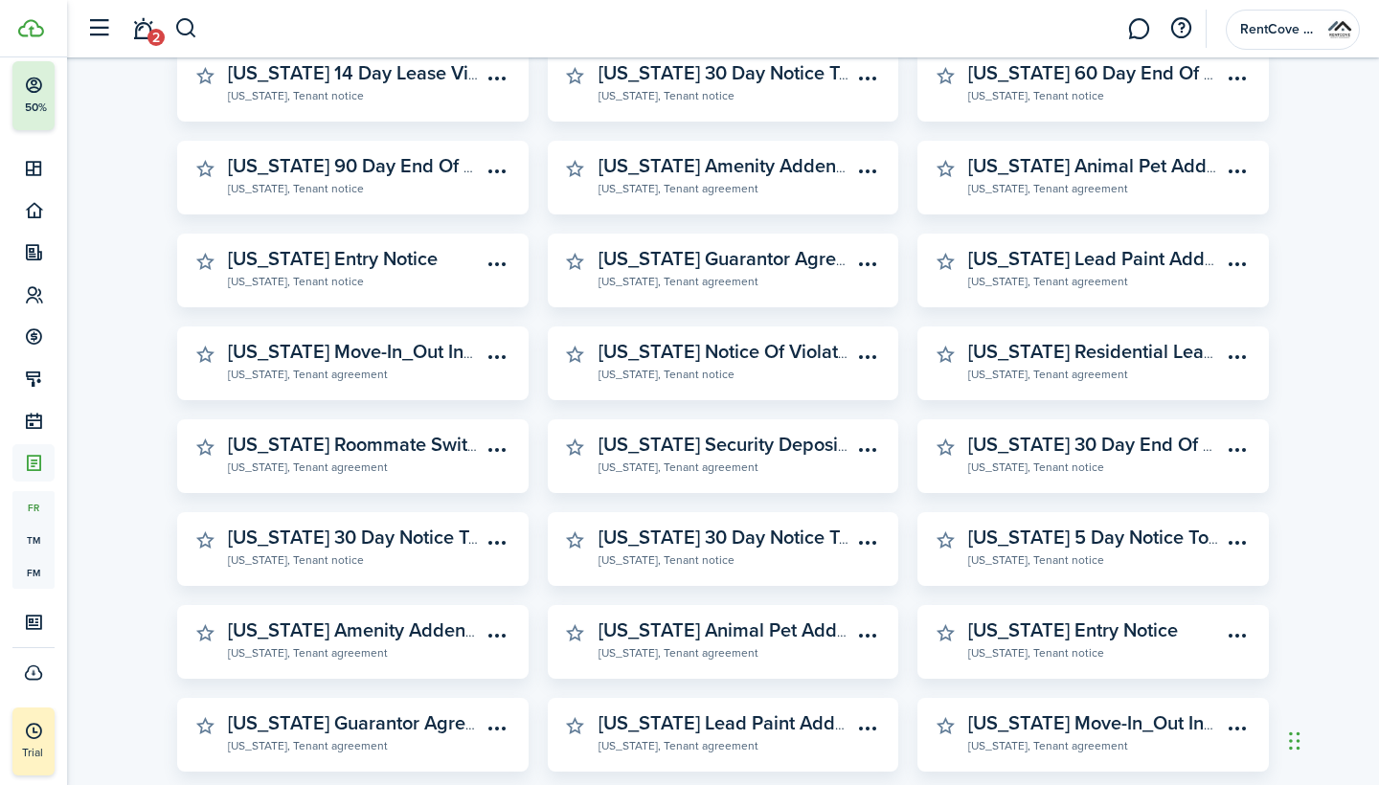
scroll to position [248, 0]
click at [1024, 466] on widget-stats-subtitle "[US_STATE], Tenant notice" at bounding box center [1095, 465] width 254 height 19
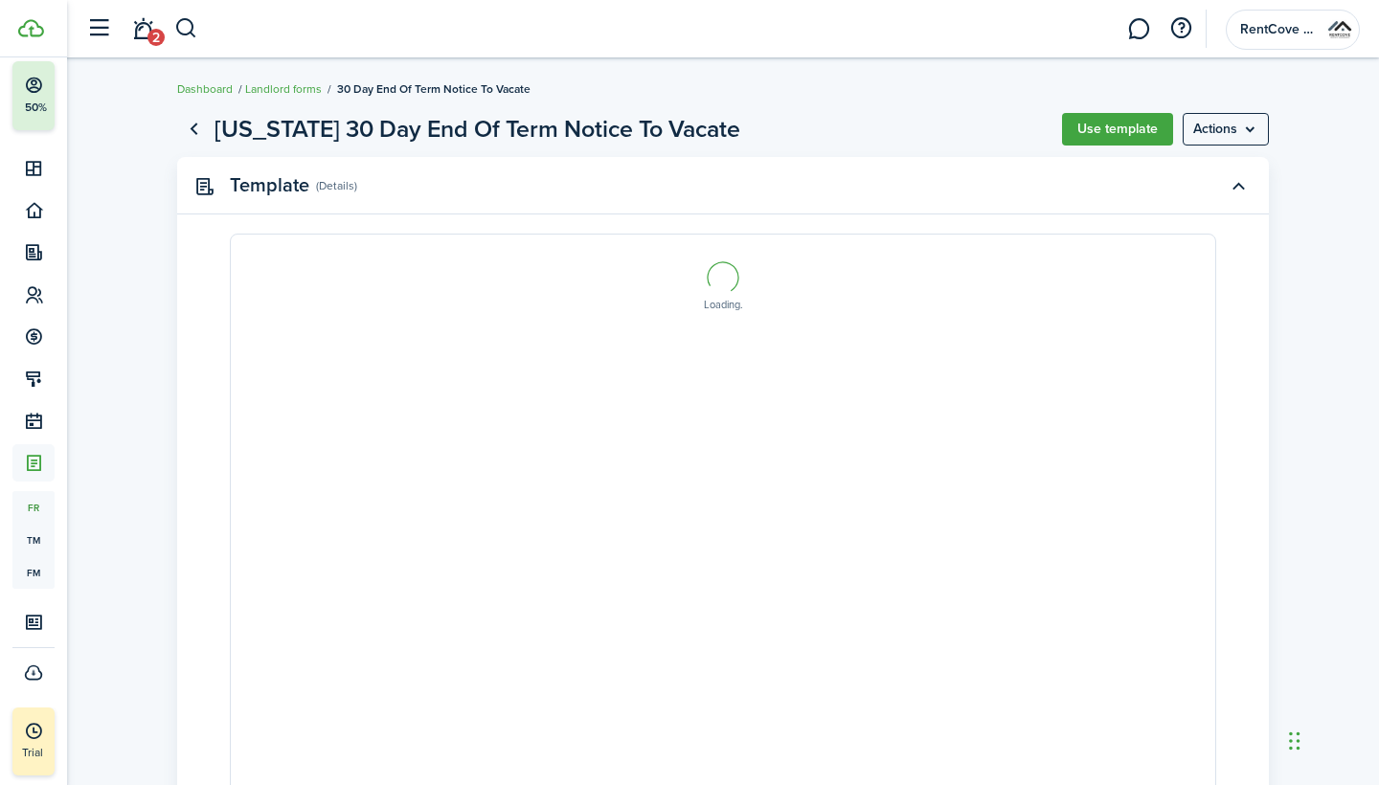
select select "fit"
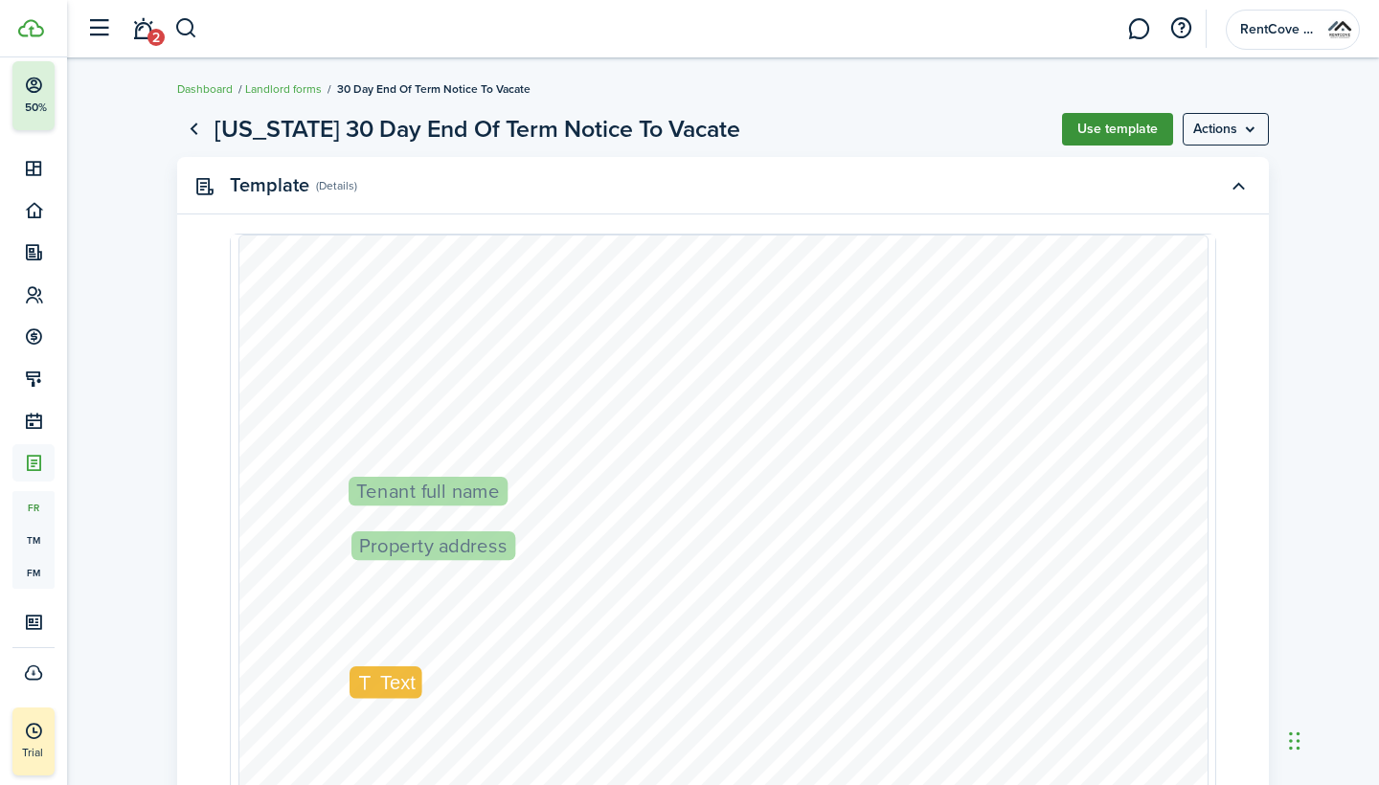
click at [1152, 140] on button "Use template" at bounding box center [1117, 129] width 111 height 33
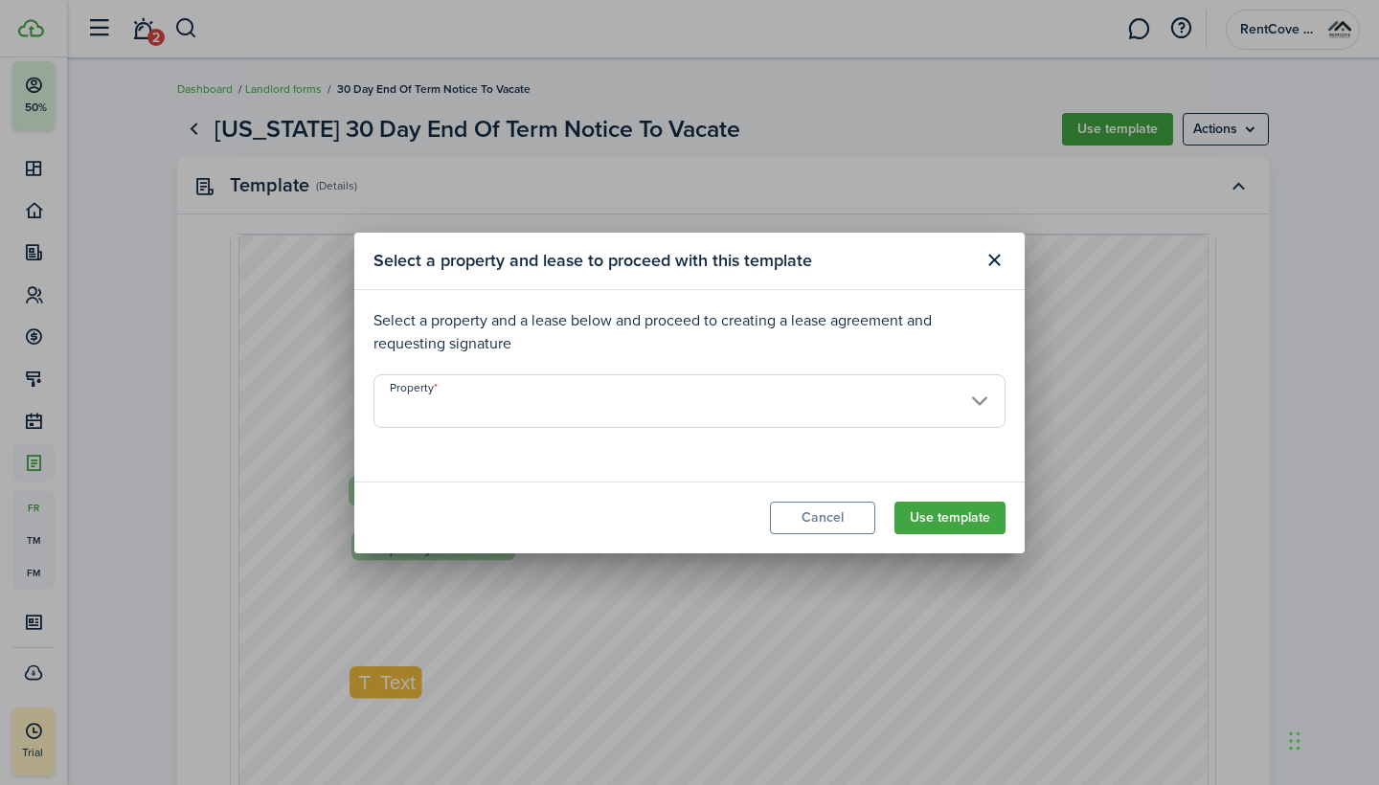
click at [761, 388] on input "Property" at bounding box center [690, 401] width 632 height 54
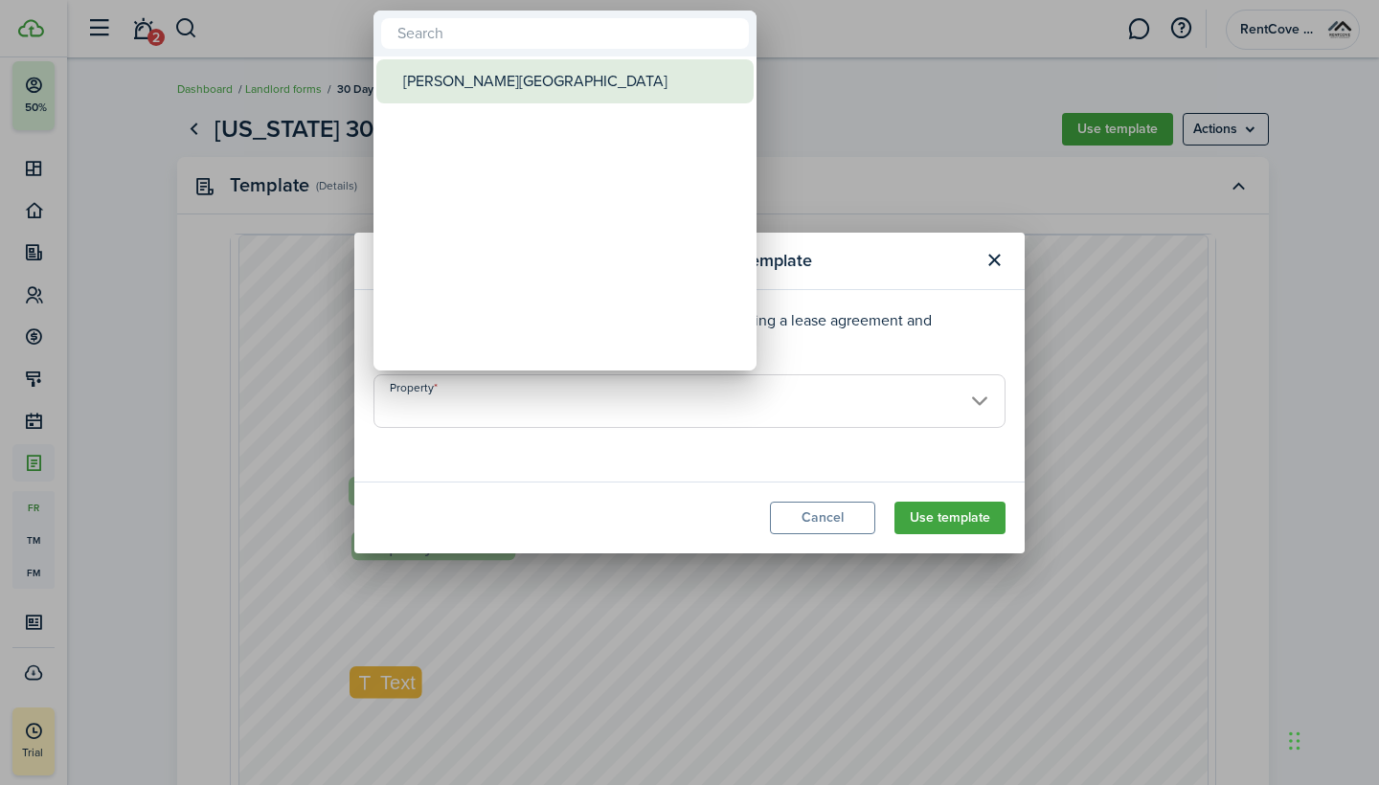
click at [579, 79] on div "[PERSON_NAME][GEOGRAPHIC_DATA]" at bounding box center [572, 81] width 339 height 44
type input "[PERSON_NAME][GEOGRAPHIC_DATA]"
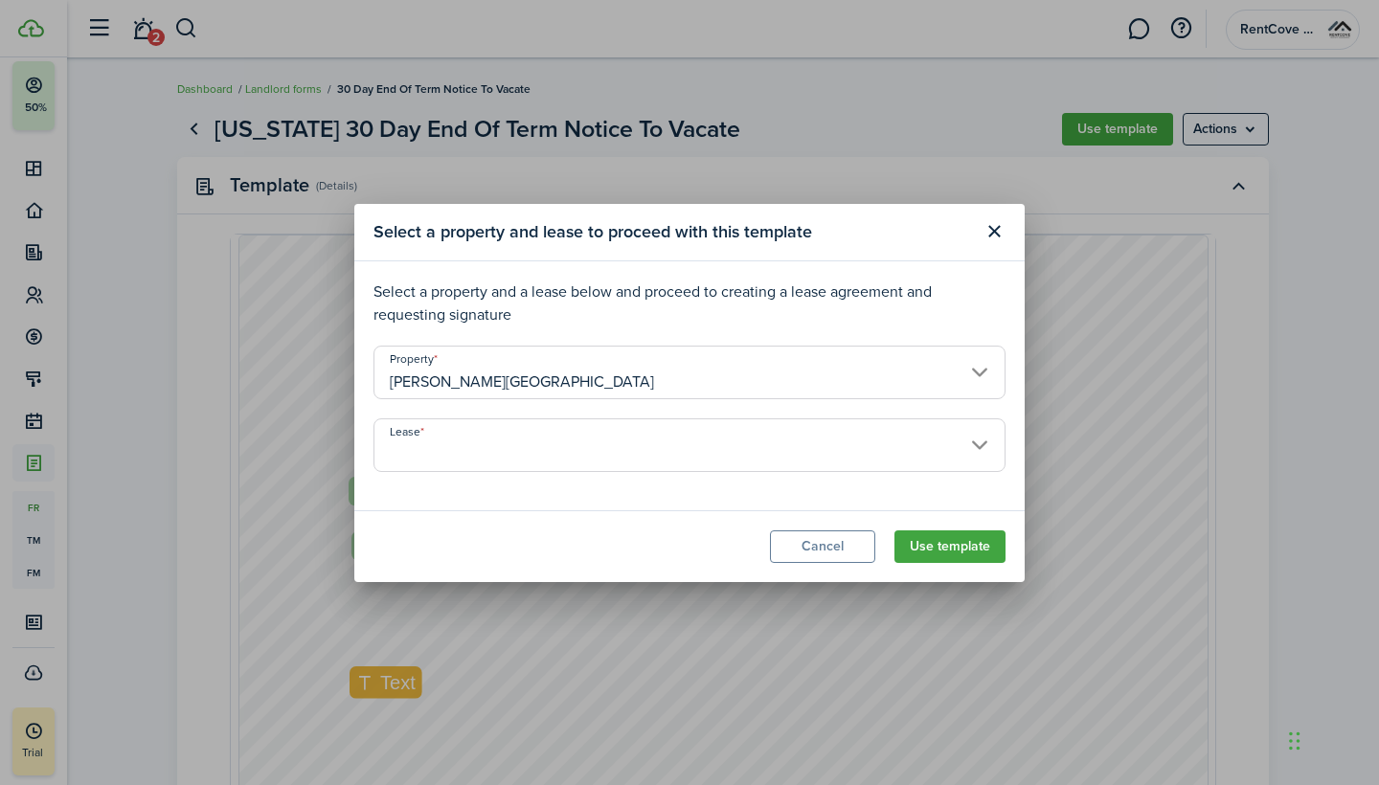
drag, startPoint x: 950, startPoint y: 559, endPoint x: 848, endPoint y: 439, distance: 158.3
click at [848, 439] on section "Select a property and lease to proceed with this template Select a property and…" at bounding box center [689, 393] width 670 height 378
click at [848, 439] on input "Lease" at bounding box center [690, 446] width 632 height 54
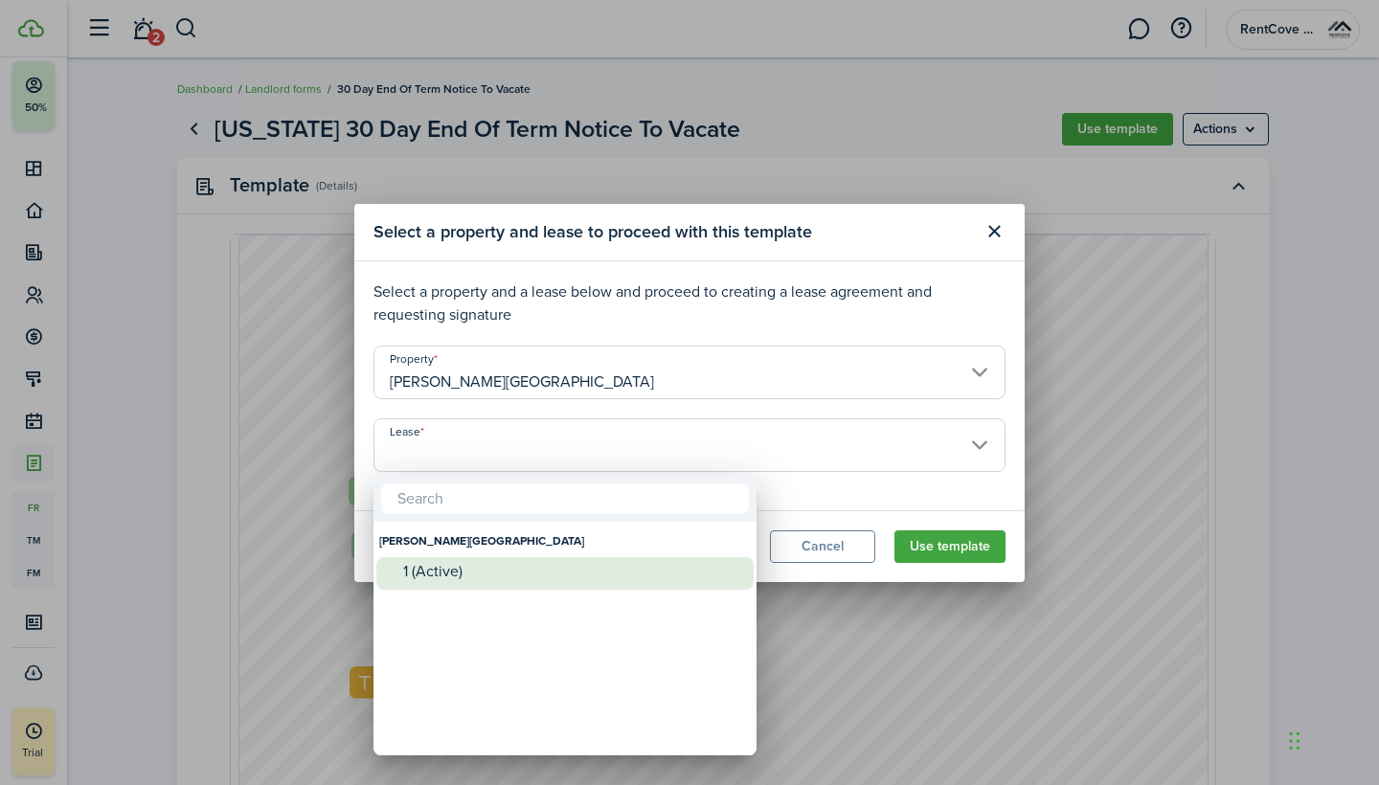
click at [486, 579] on div "1 (Active)" at bounding box center [572, 571] width 339 height 17
type input "[PERSON_NAME][GEOGRAPHIC_DATA]. Lease #1 (Active)"
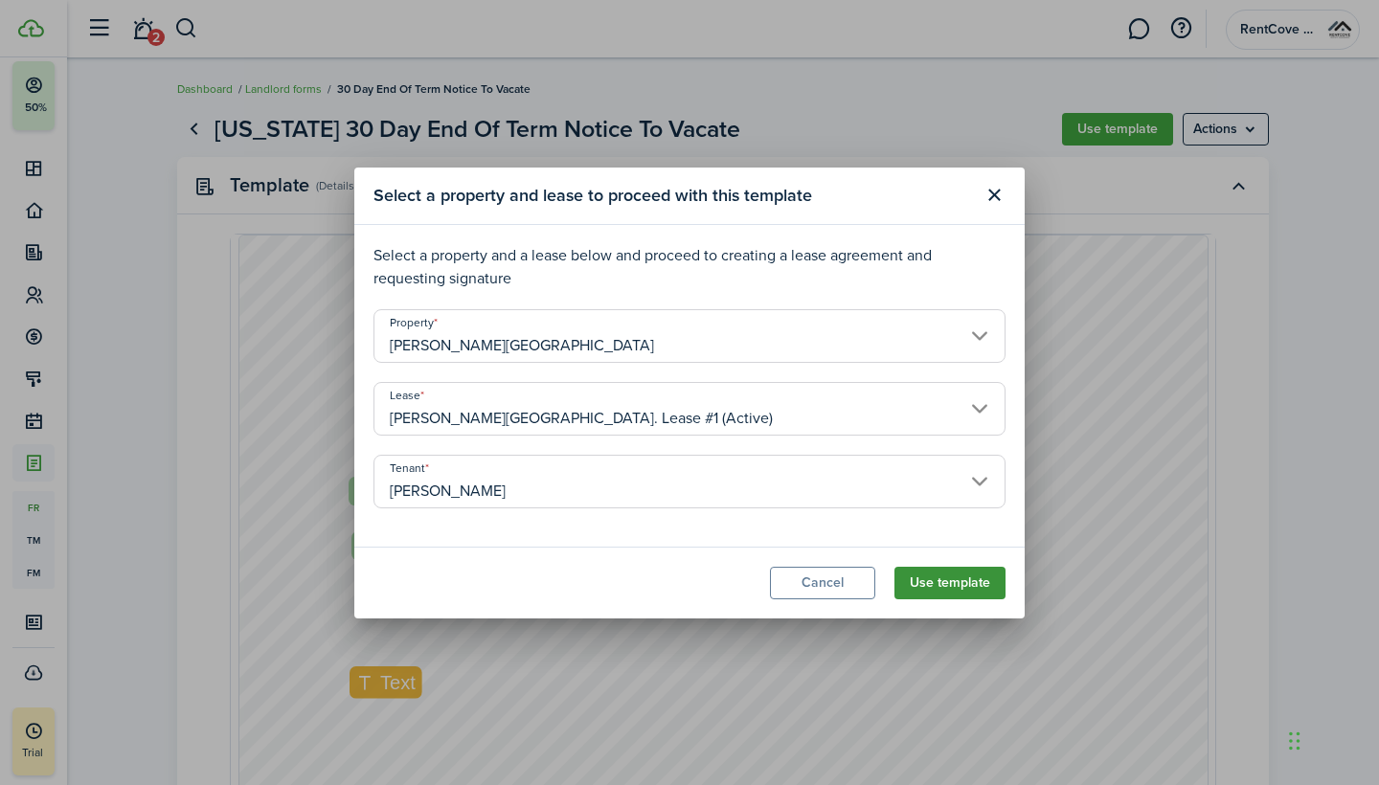
click at [958, 578] on button "Use template" at bounding box center [950, 583] width 111 height 33
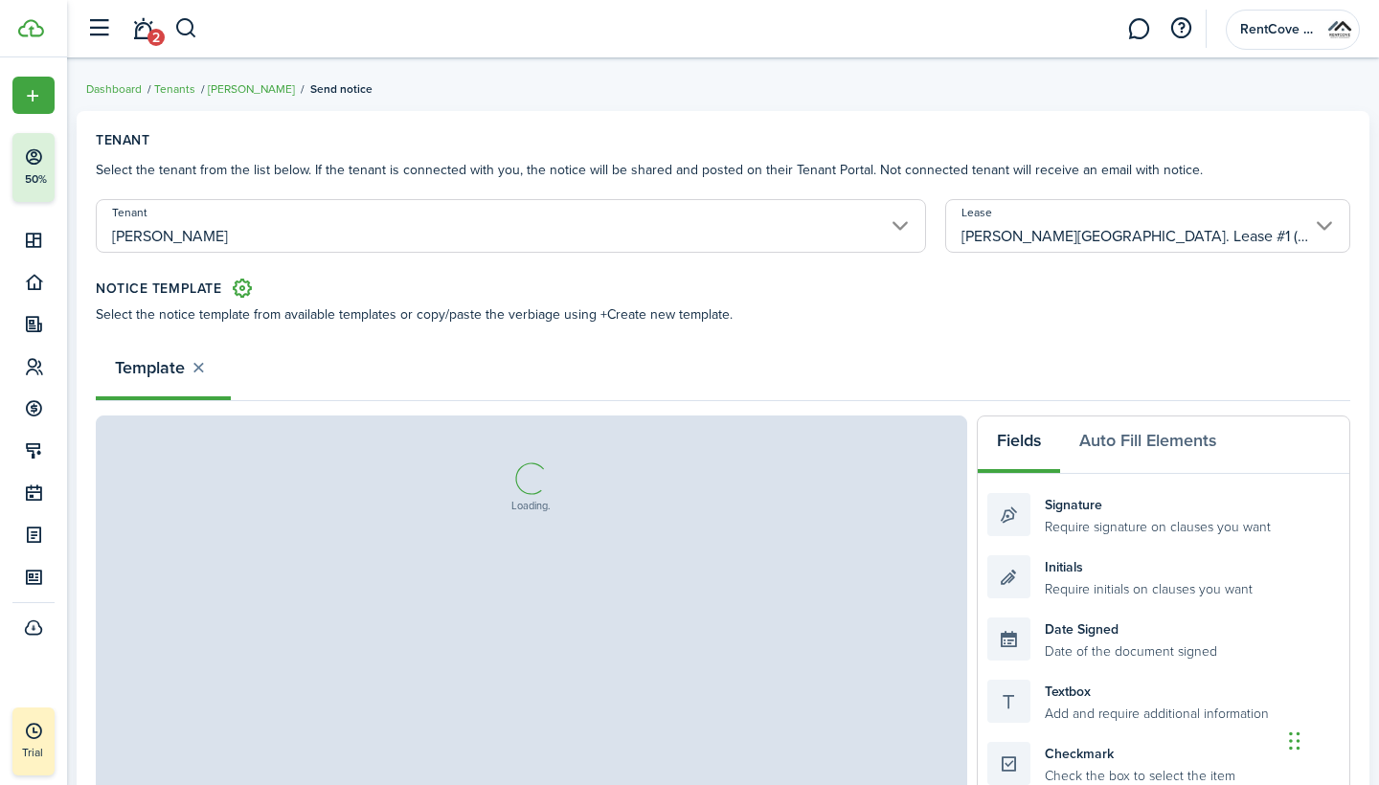
select select "fit"
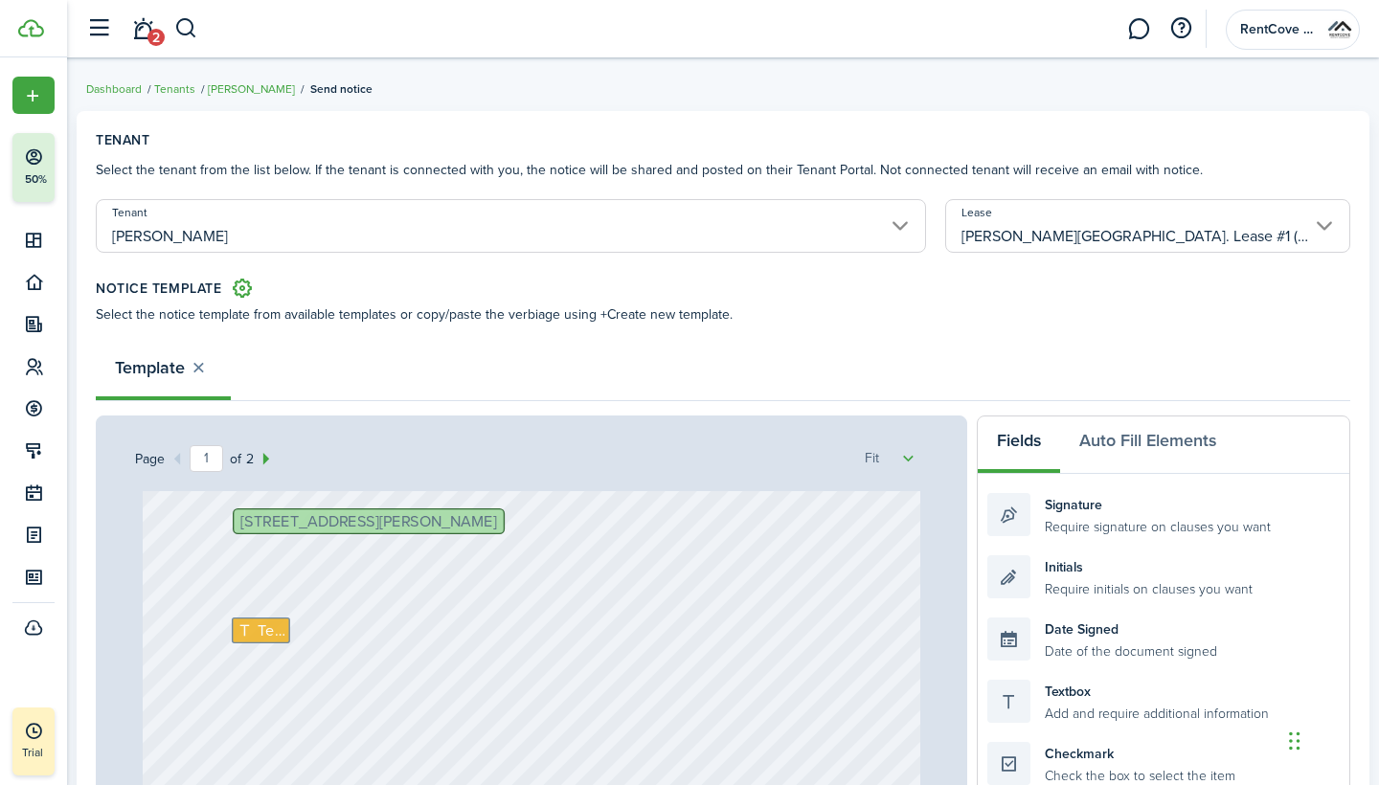
scroll to position [332, 0]
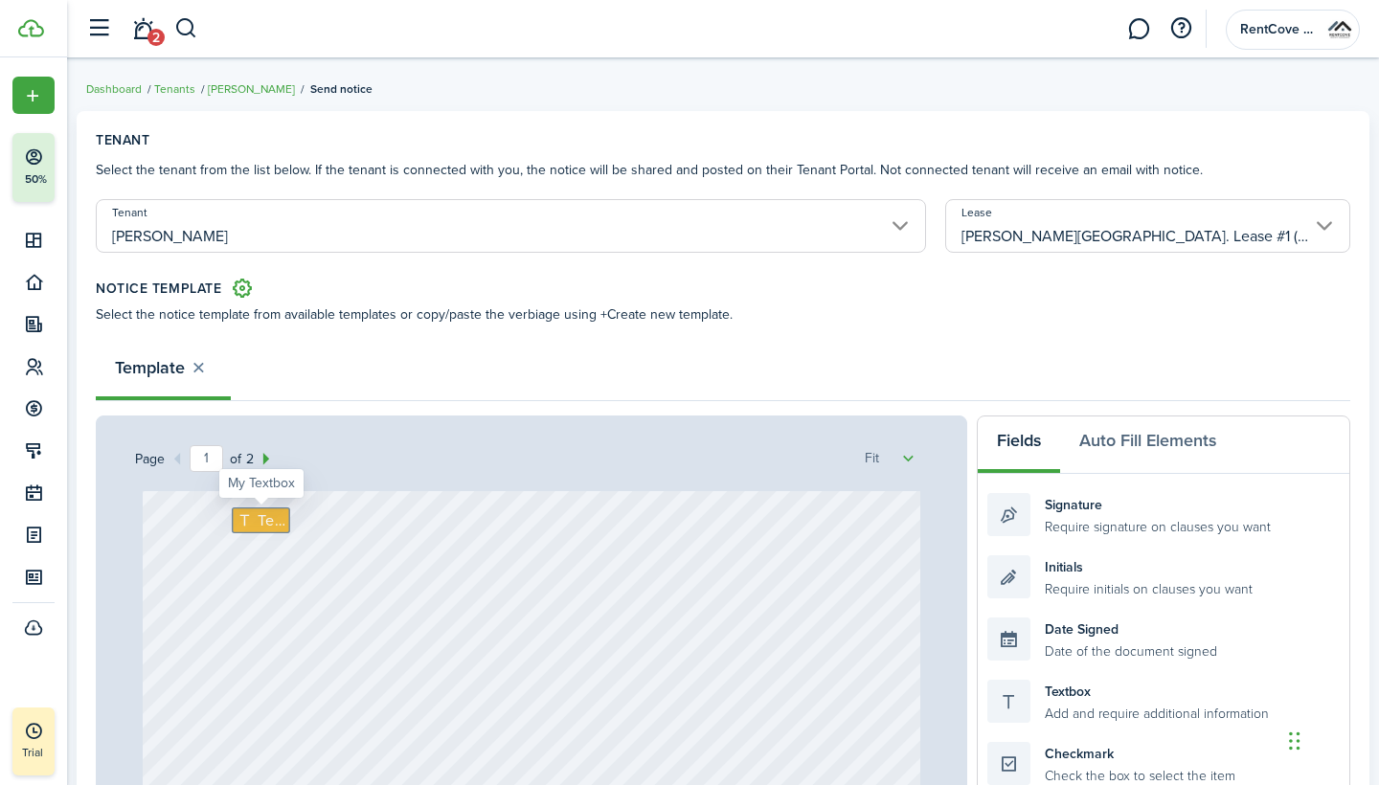
click at [256, 514] on icon at bounding box center [247, 519] width 21 height 15
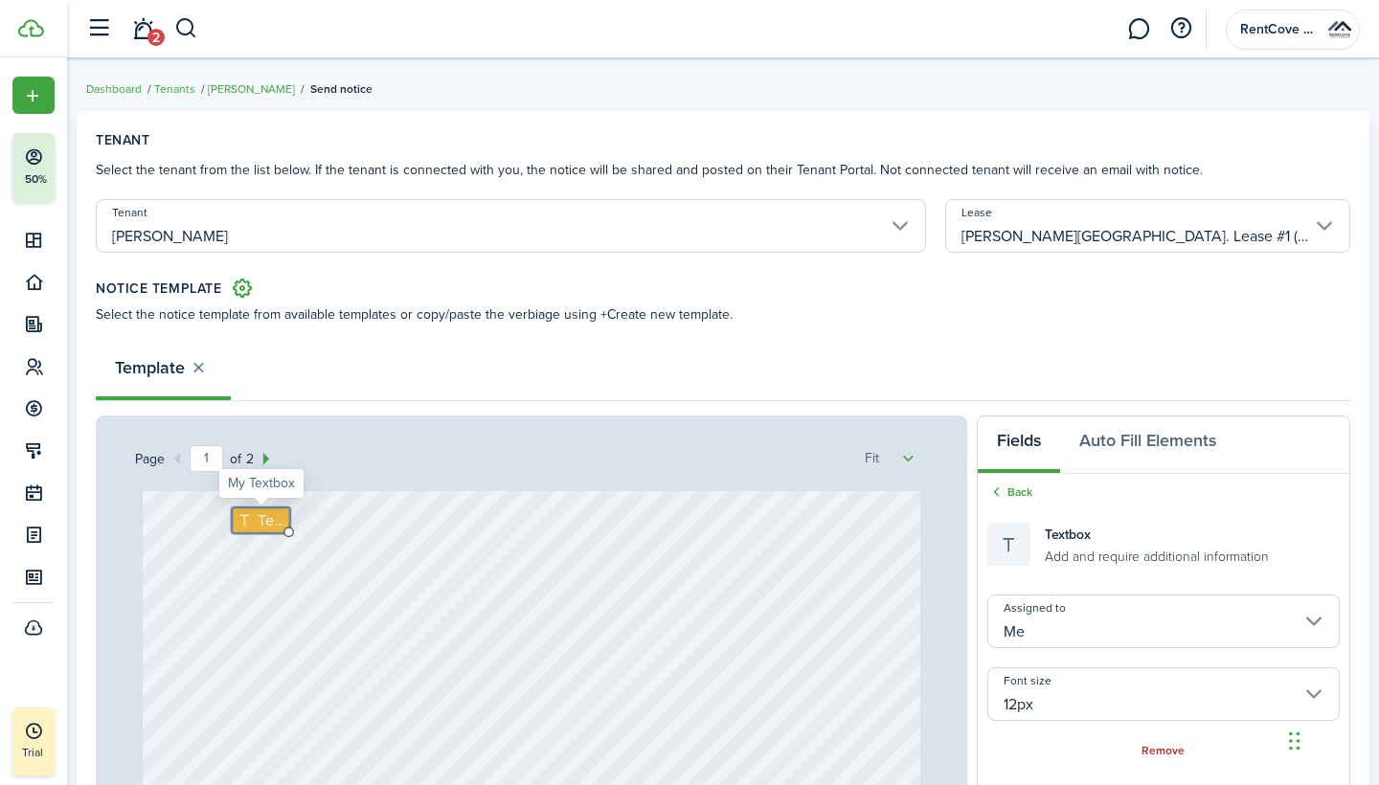
click at [261, 529] on span "Text" at bounding box center [271, 520] width 27 height 23
type textarea "[DATE]"
click at [434, 589] on div "[DATE] [STREET_ADDRESS][PERSON_NAME] RentCove Property Management [PHONE_NUMBER…" at bounding box center [532, 672] width 779 height 1027
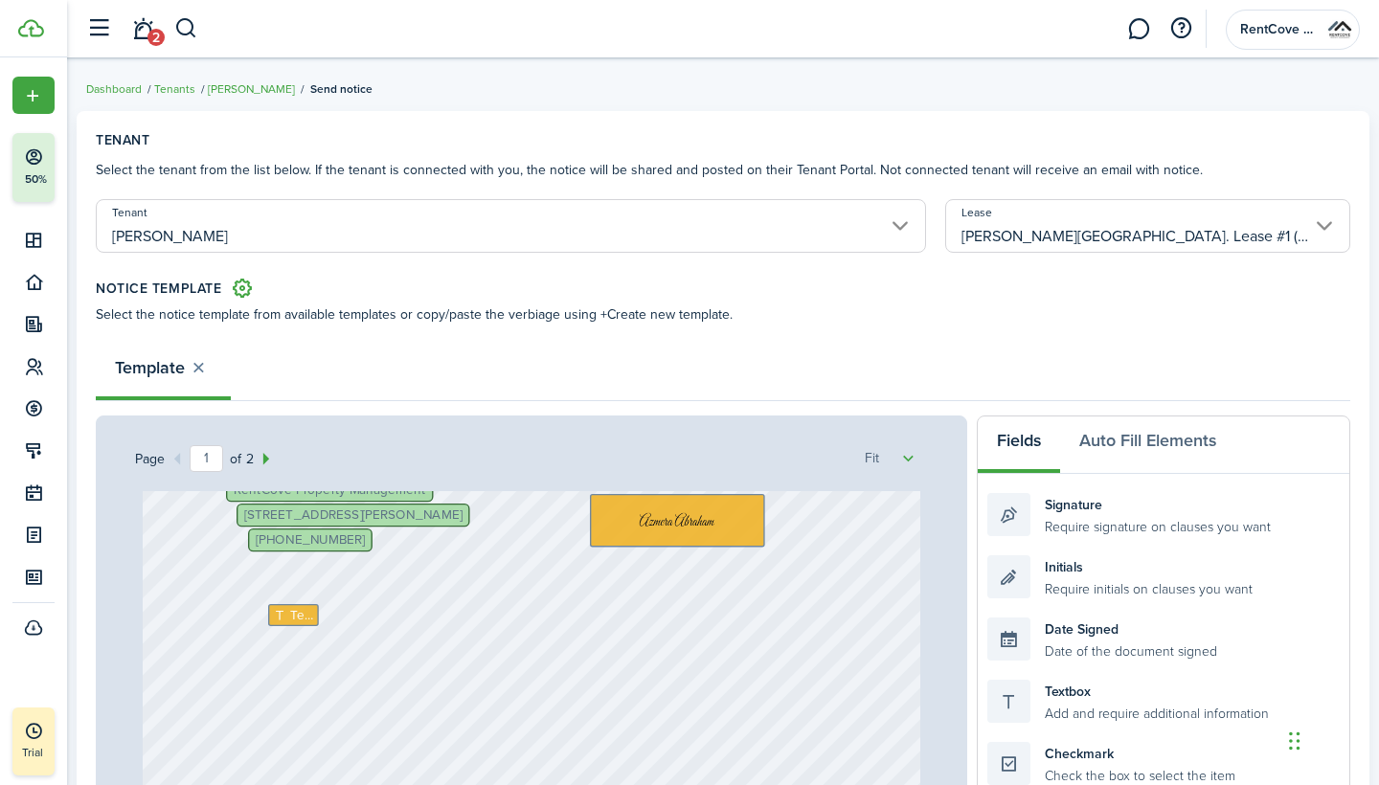
scroll to position [677, 0]
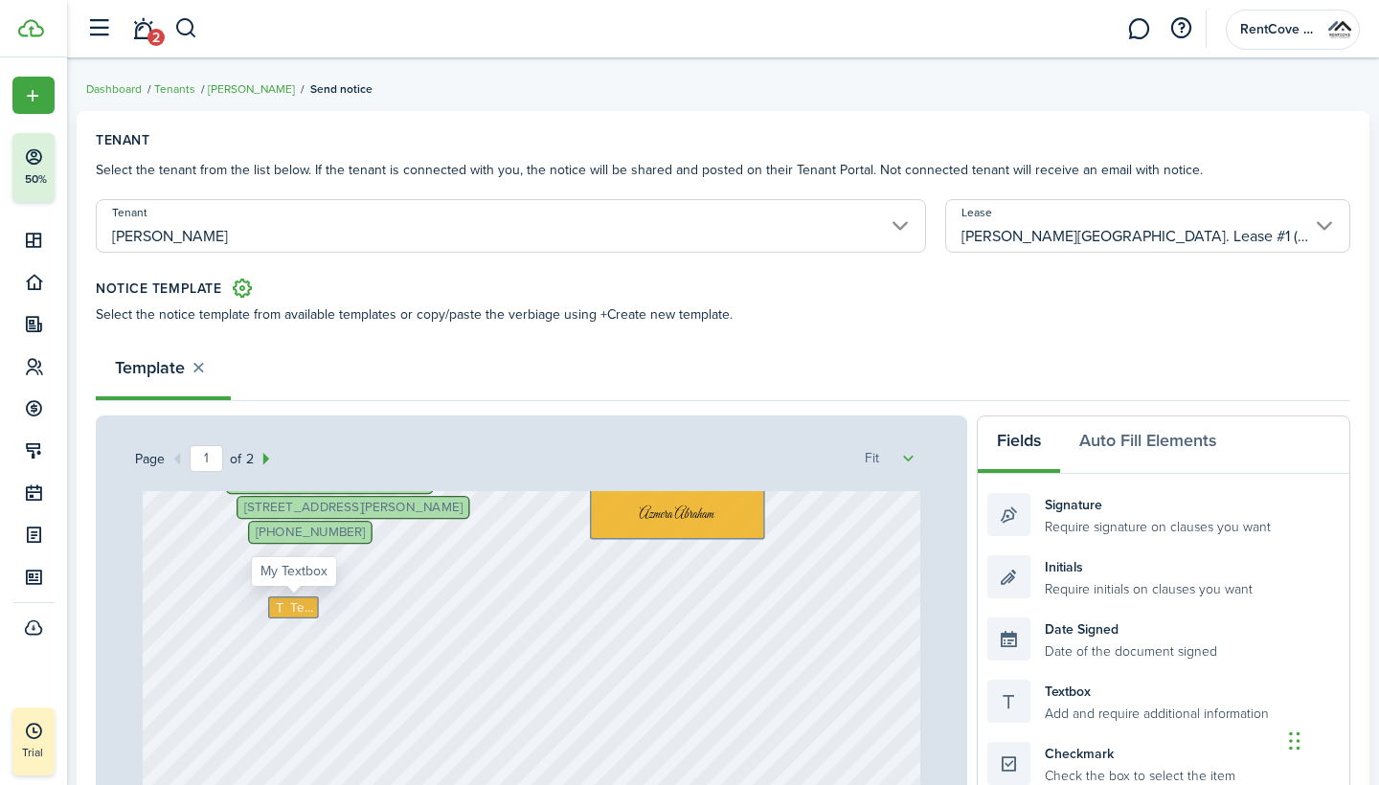
click at [294, 614] on span "Text" at bounding box center [301, 607] width 23 height 19
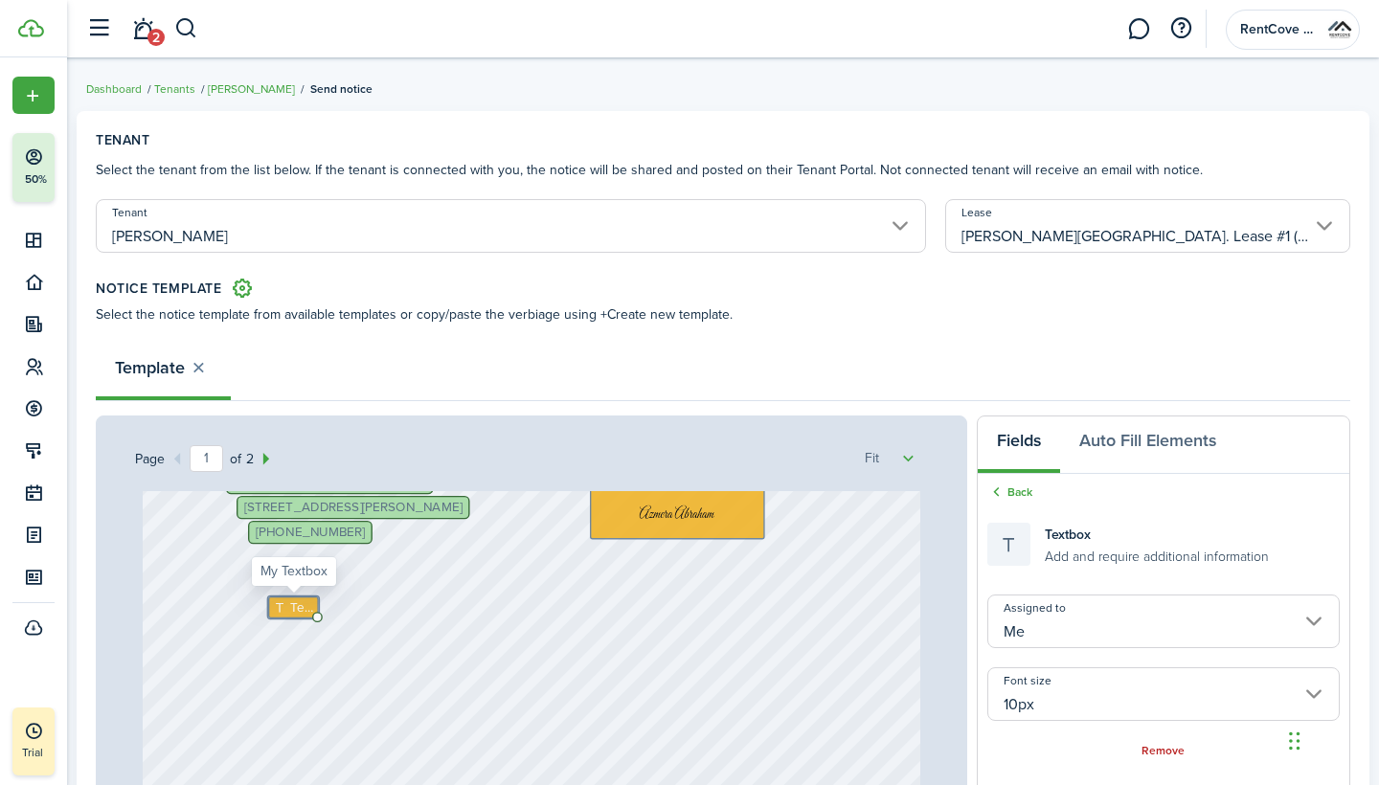
click at [295, 607] on span "Text" at bounding box center [301, 607] width 23 height 19
click at [295, 607] on textarea at bounding box center [293, 608] width 51 height 22
type textarea "[DATE]"
click at [554, 687] on div "[DATE] [STREET_ADDRESS][PERSON_NAME] RentCove Property Management [PHONE_NUMBER…" at bounding box center [532, 327] width 779 height 1027
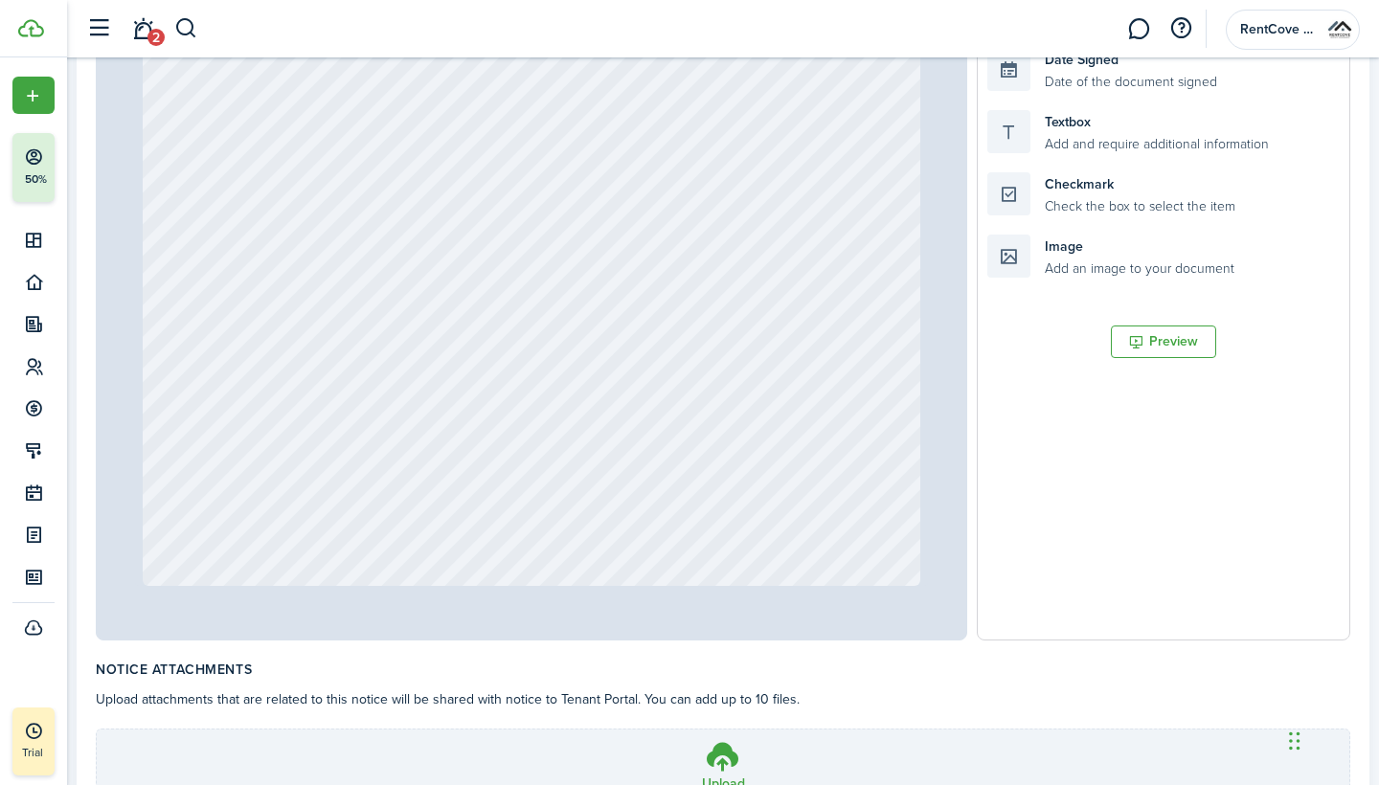
scroll to position [630, 0]
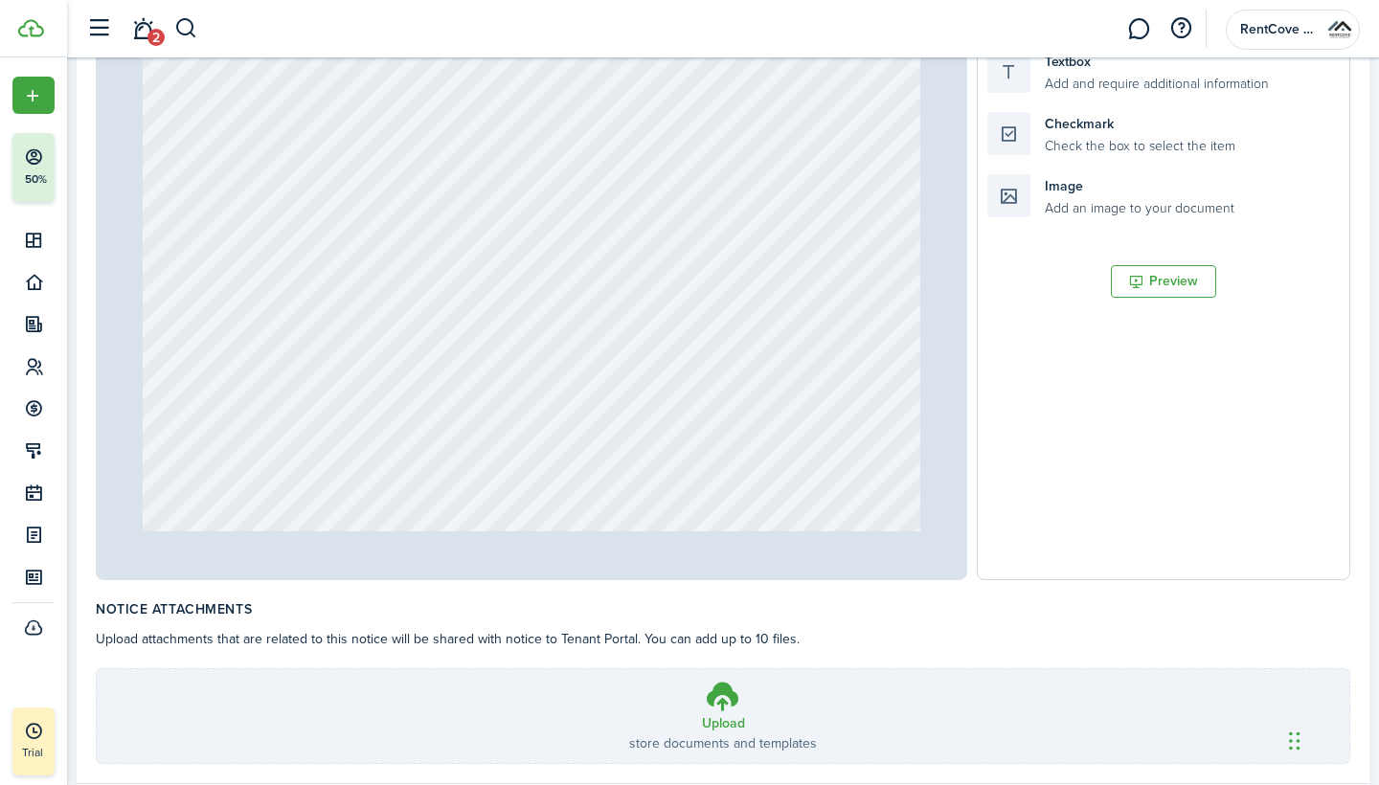
type input "1"
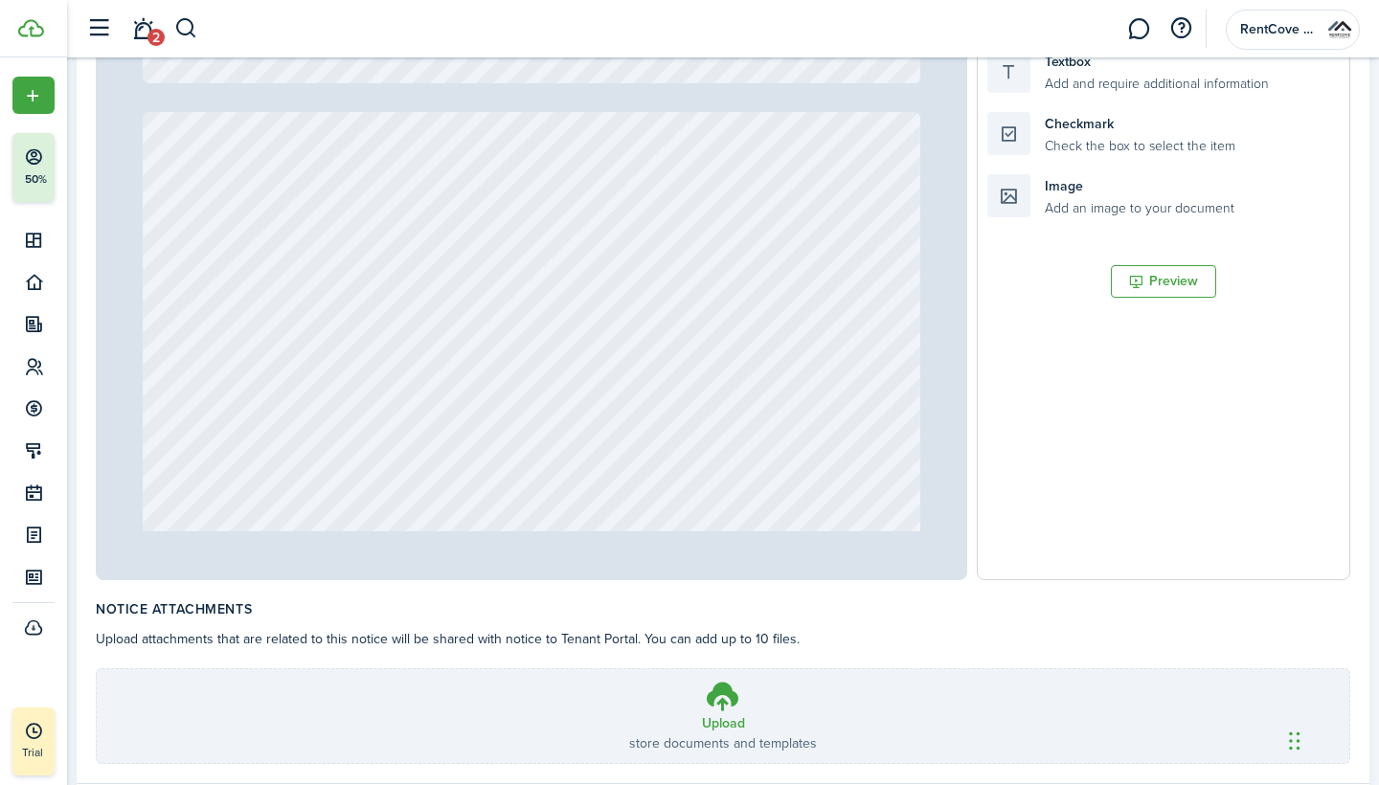
scroll to position [801, 0]
click at [1146, 137] on div "Checkmark Check the box to select the item" at bounding box center [1163, 133] width 352 height 43
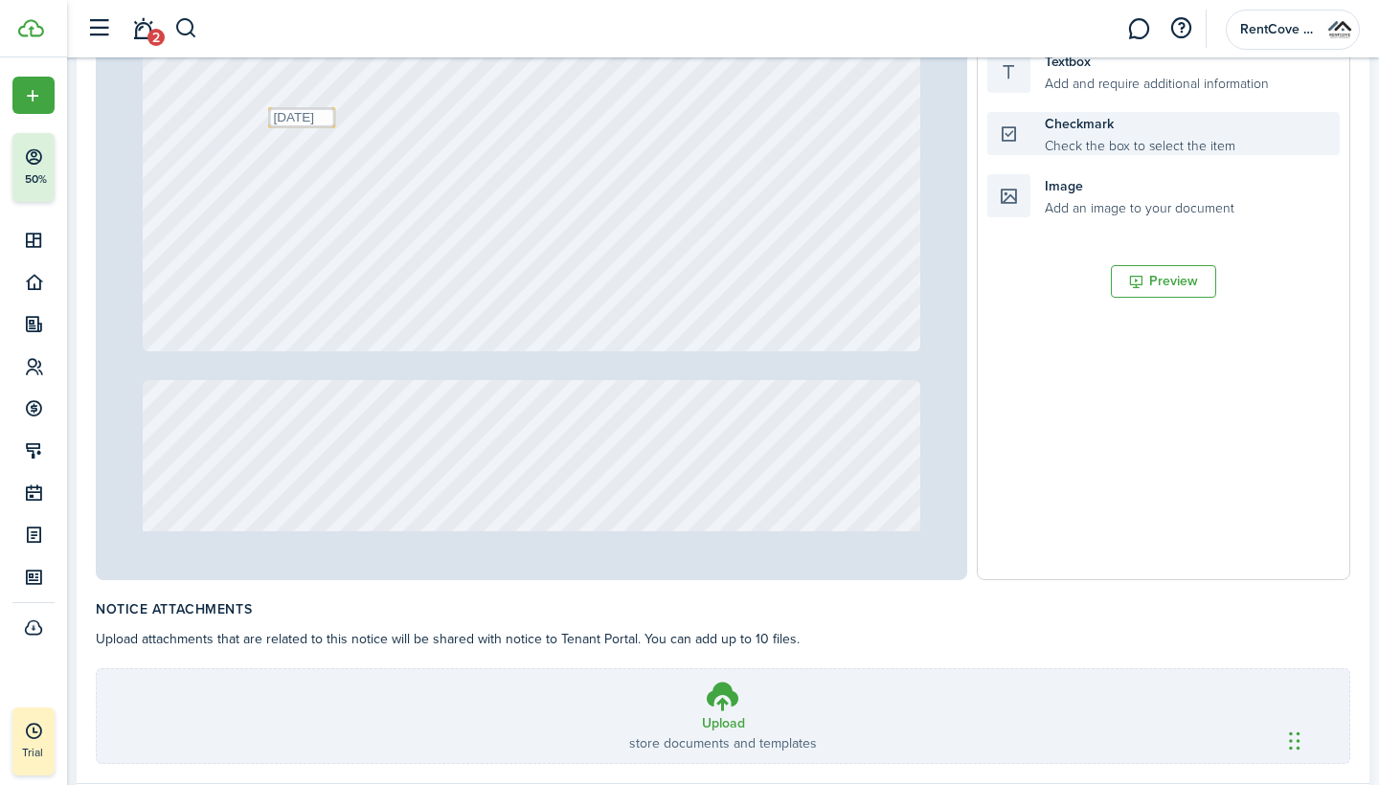
scroll to position [549, 0]
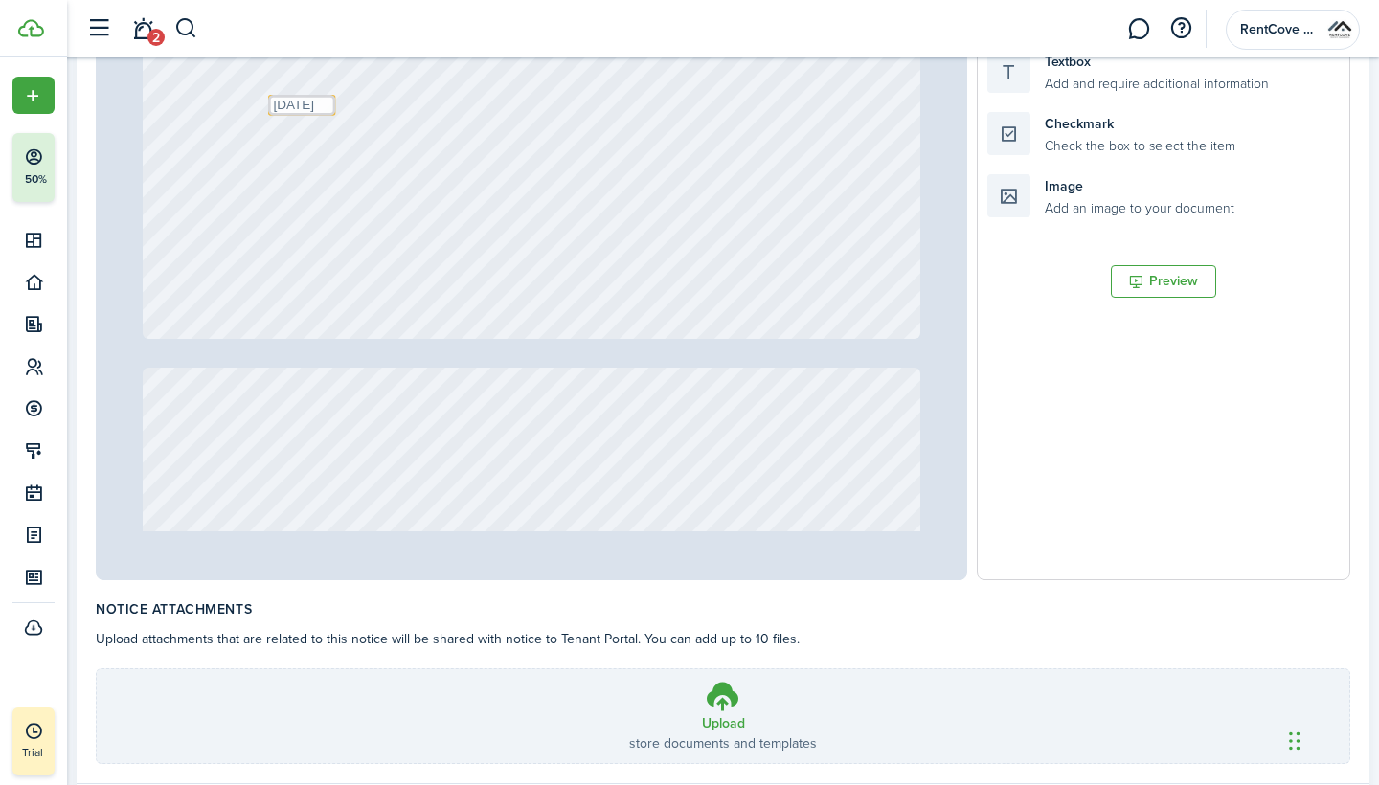
click at [1165, 157] on li "Checkmark Check the box to select the item" at bounding box center [1163, 133] width 352 height 62
click at [998, 116] on div "Checkmark Check the box to select the item" at bounding box center [1163, 133] width 352 height 43
drag, startPoint x: 1010, startPoint y: 134, endPoint x: 308, endPoint y: 236, distance: 709.4
click at [308, 236] on div "Page 1 of 2 50% 75% 100% 150% 200% Fit [DATE] [STREET_ADDRESS][PERSON_NAME] Ren…" at bounding box center [723, 182] width 1255 height 795
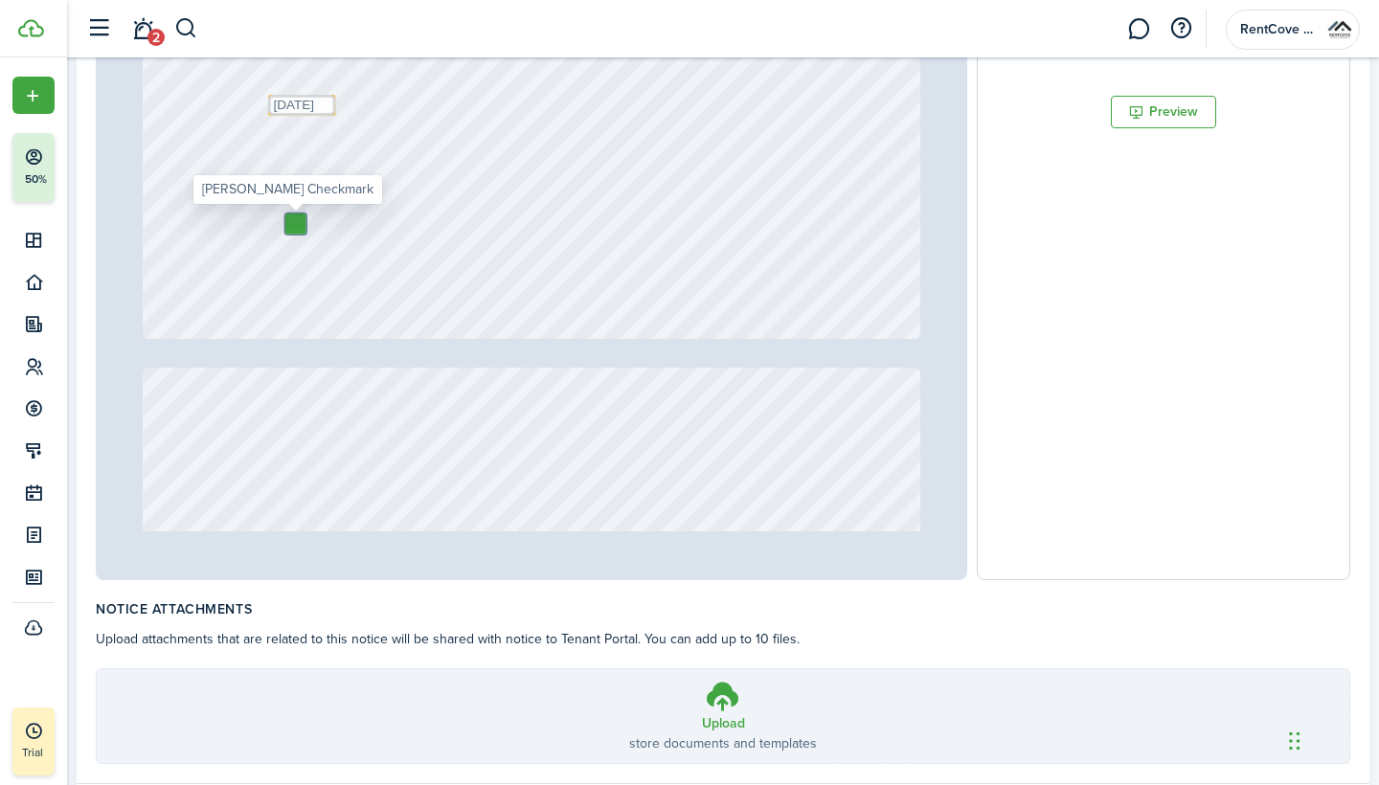
click at [301, 230] on div at bounding box center [295, 224] width 21 height 21
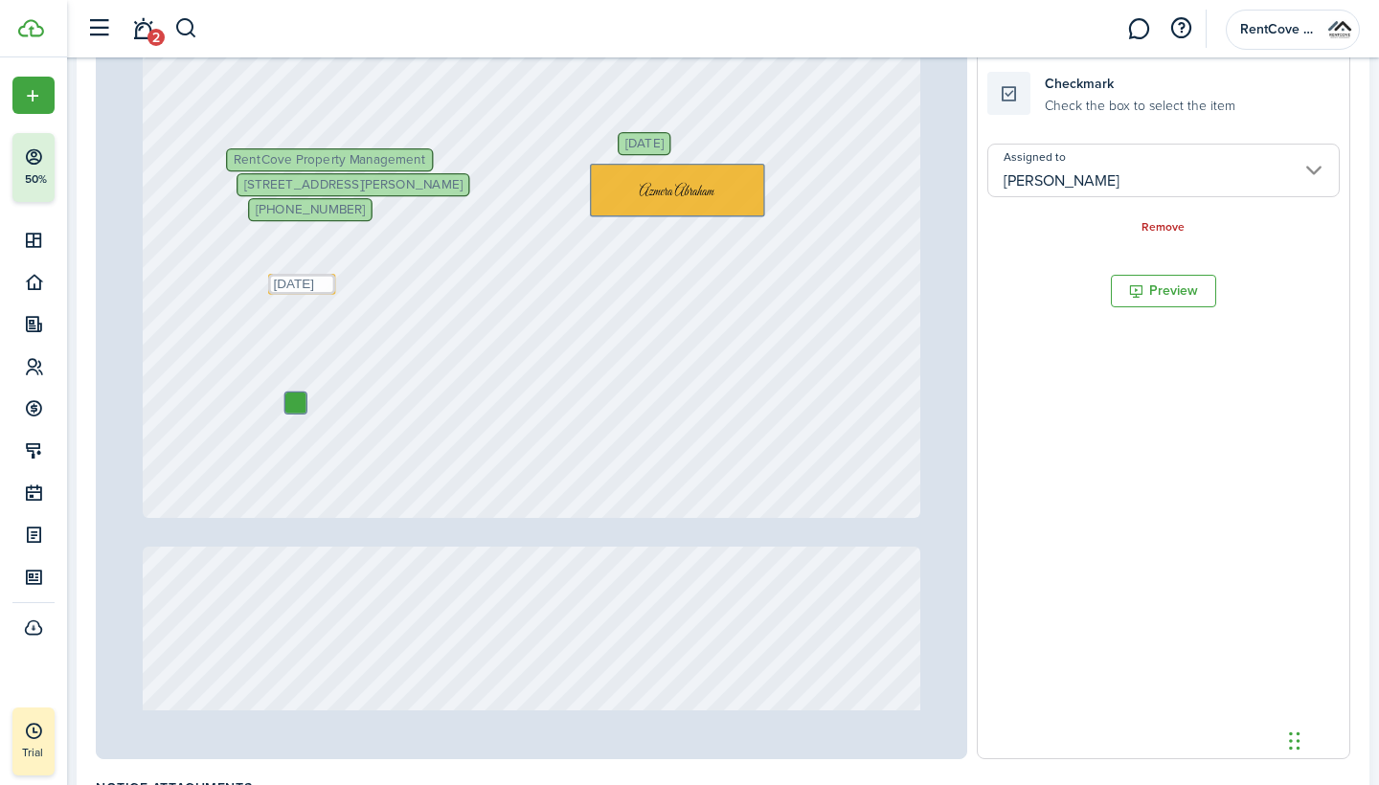
scroll to position [439, 0]
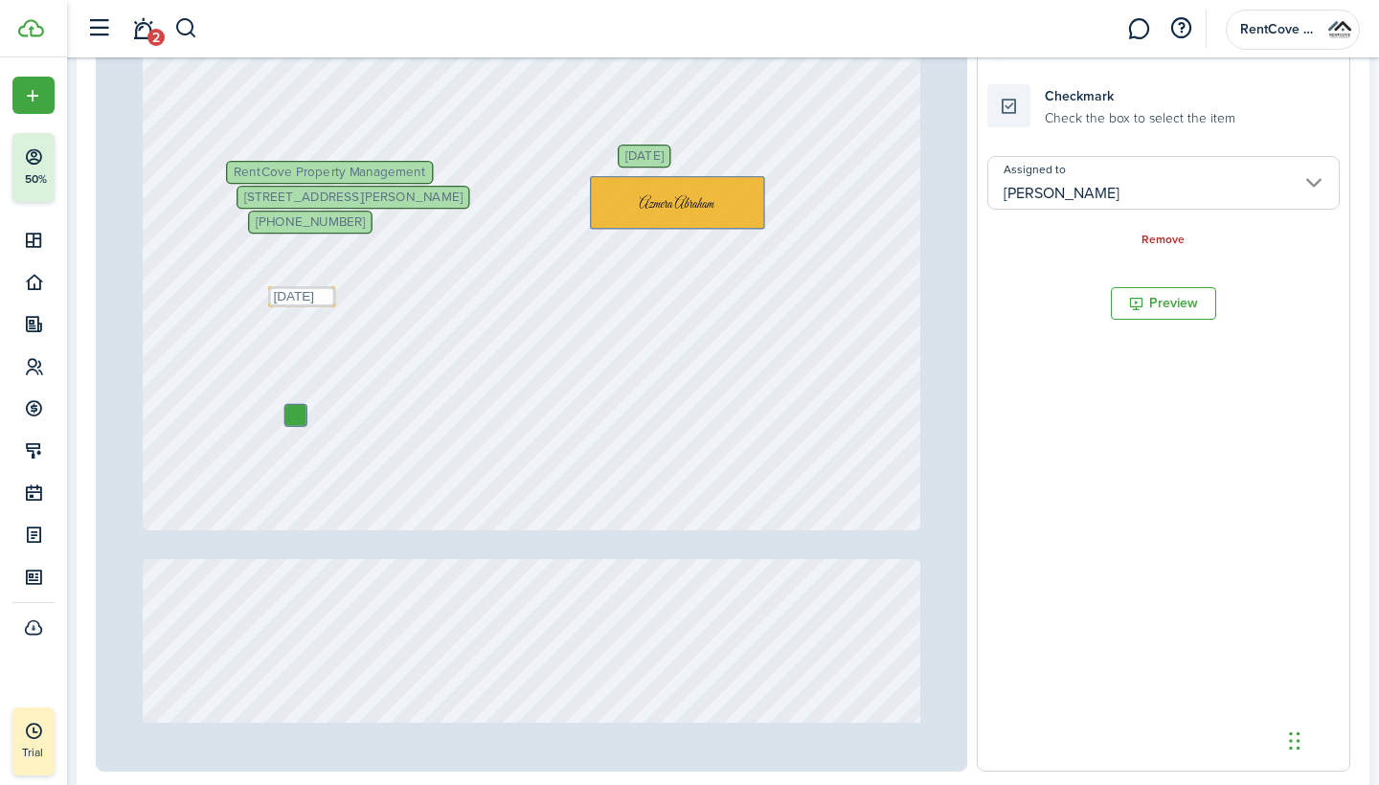
click at [1146, 209] on input "[PERSON_NAME]" at bounding box center [1163, 183] width 352 height 54
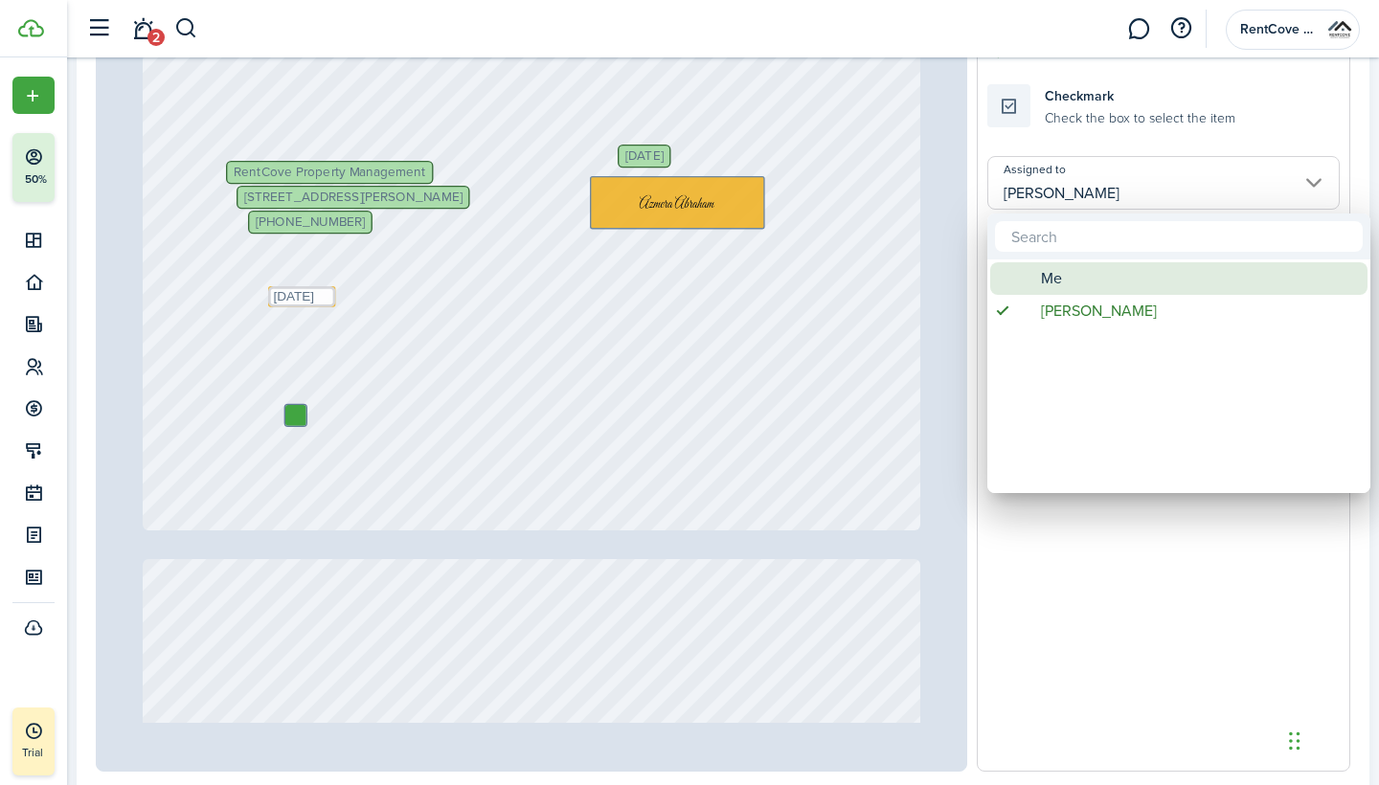
click at [1118, 292] on div "Me" at bounding box center [1186, 278] width 339 height 33
type input "Me"
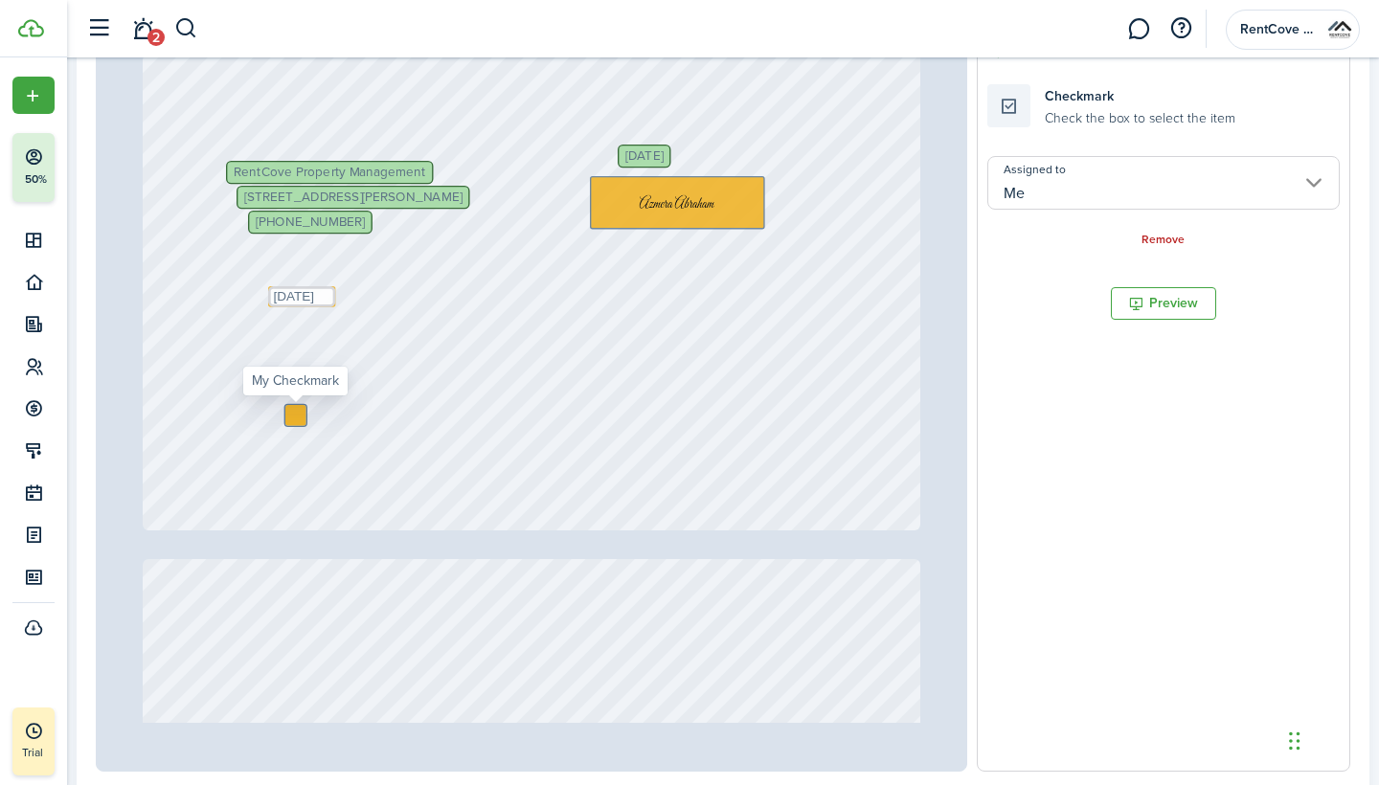
click at [295, 418] on div at bounding box center [295, 415] width 21 height 21
checkbox input "true"
click at [543, 465] on div "[DATE] [STREET_ADDRESS][PERSON_NAME] RentCove Property Management [PHONE_NUMBER…" at bounding box center [532, 17] width 779 height 1027
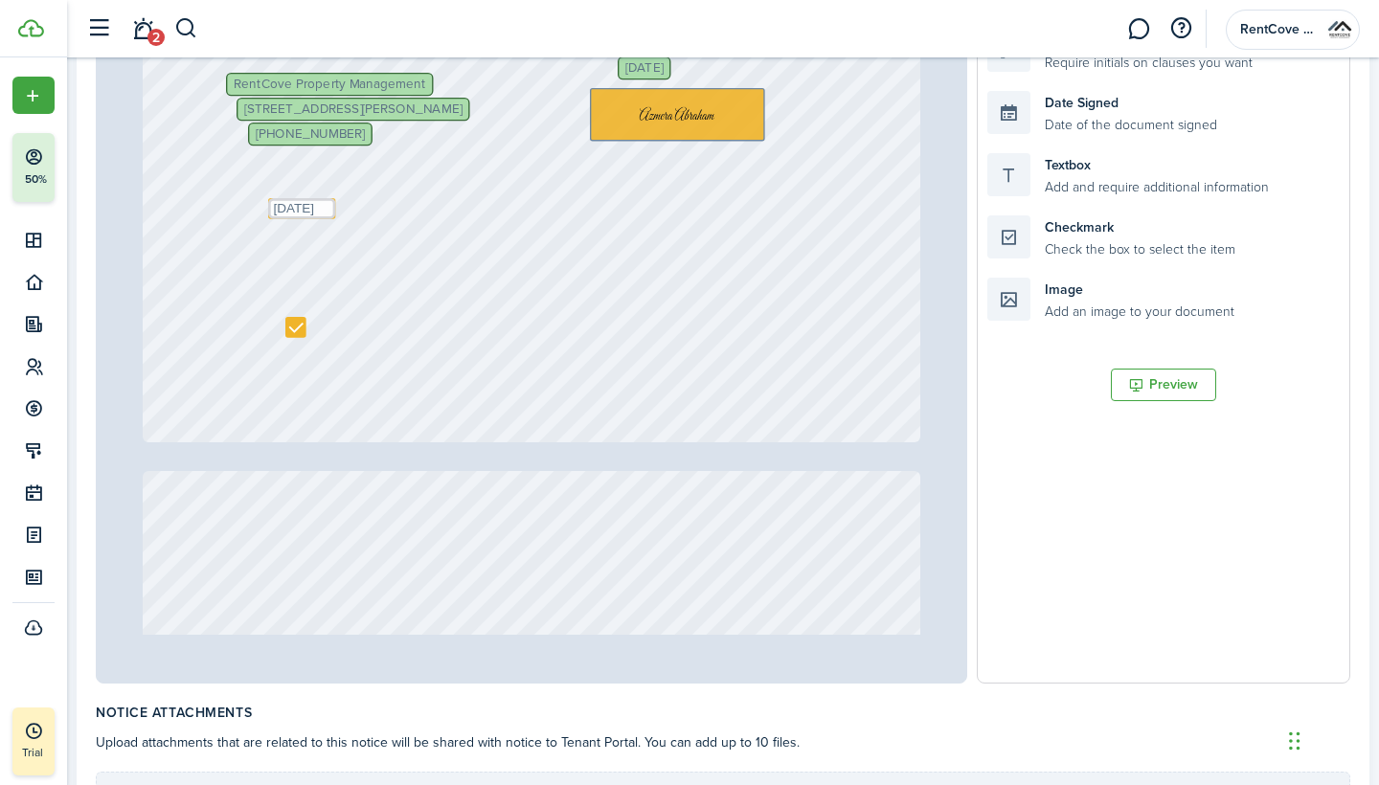
scroll to position [529, 0]
click at [1154, 390] on button "Preview" at bounding box center [1163, 383] width 105 height 33
